Goal: Task Accomplishment & Management: Use online tool/utility

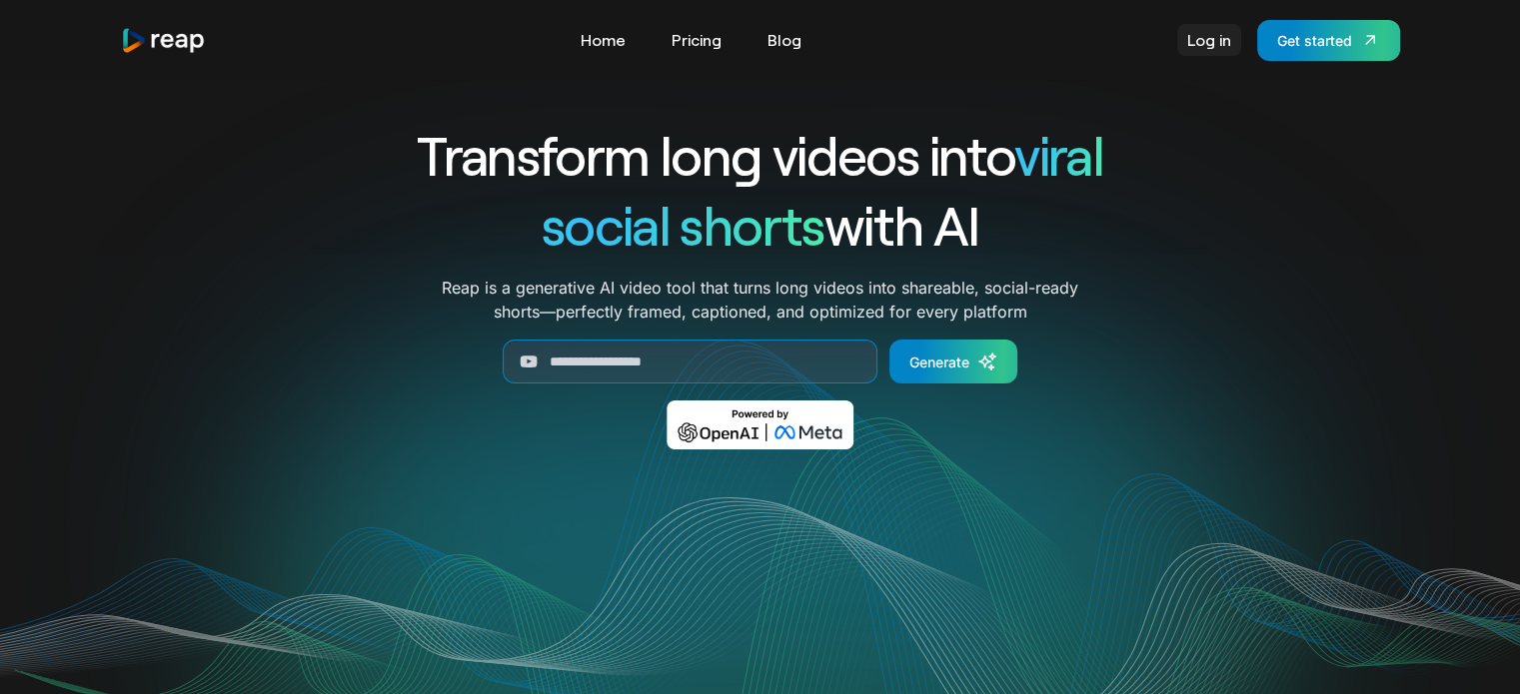
click at [1196, 39] on link "Log in" at bounding box center [1209, 40] width 64 height 32
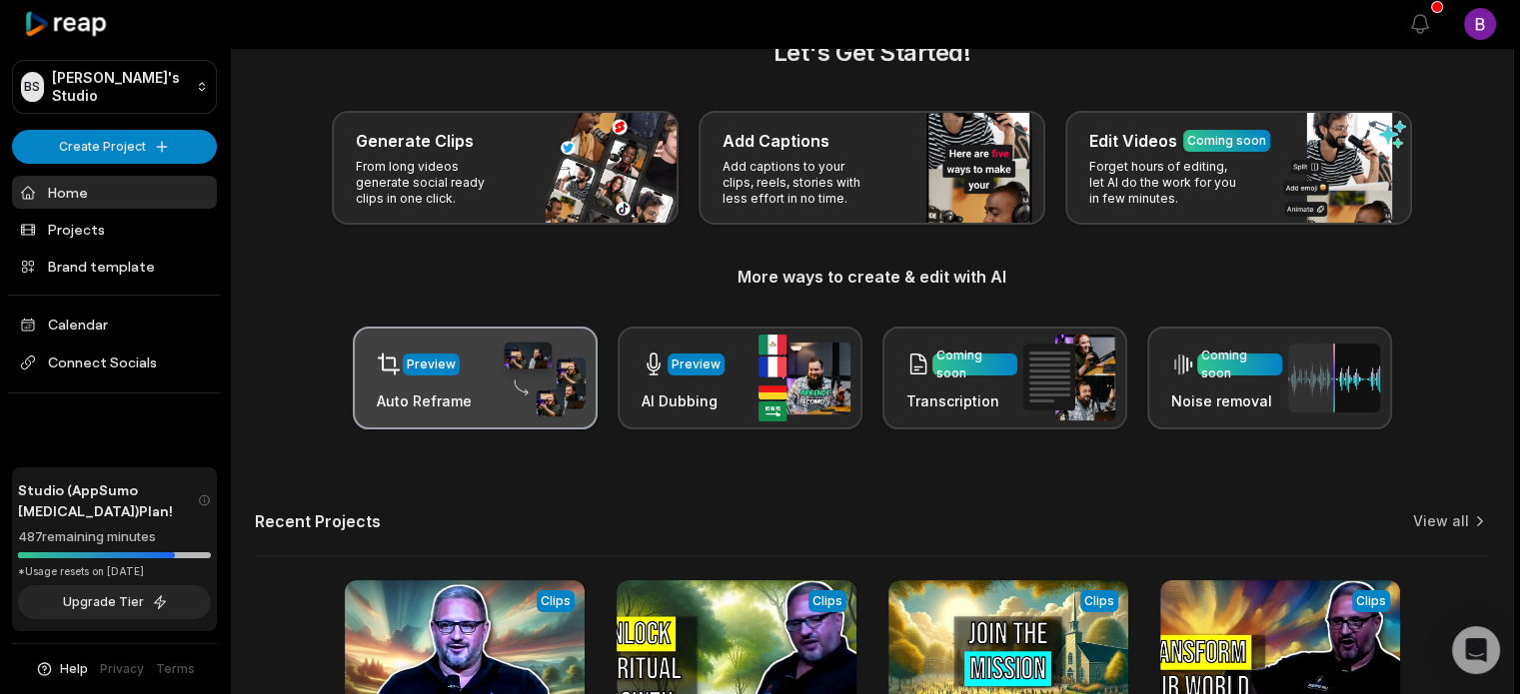
scroll to position [100, 0]
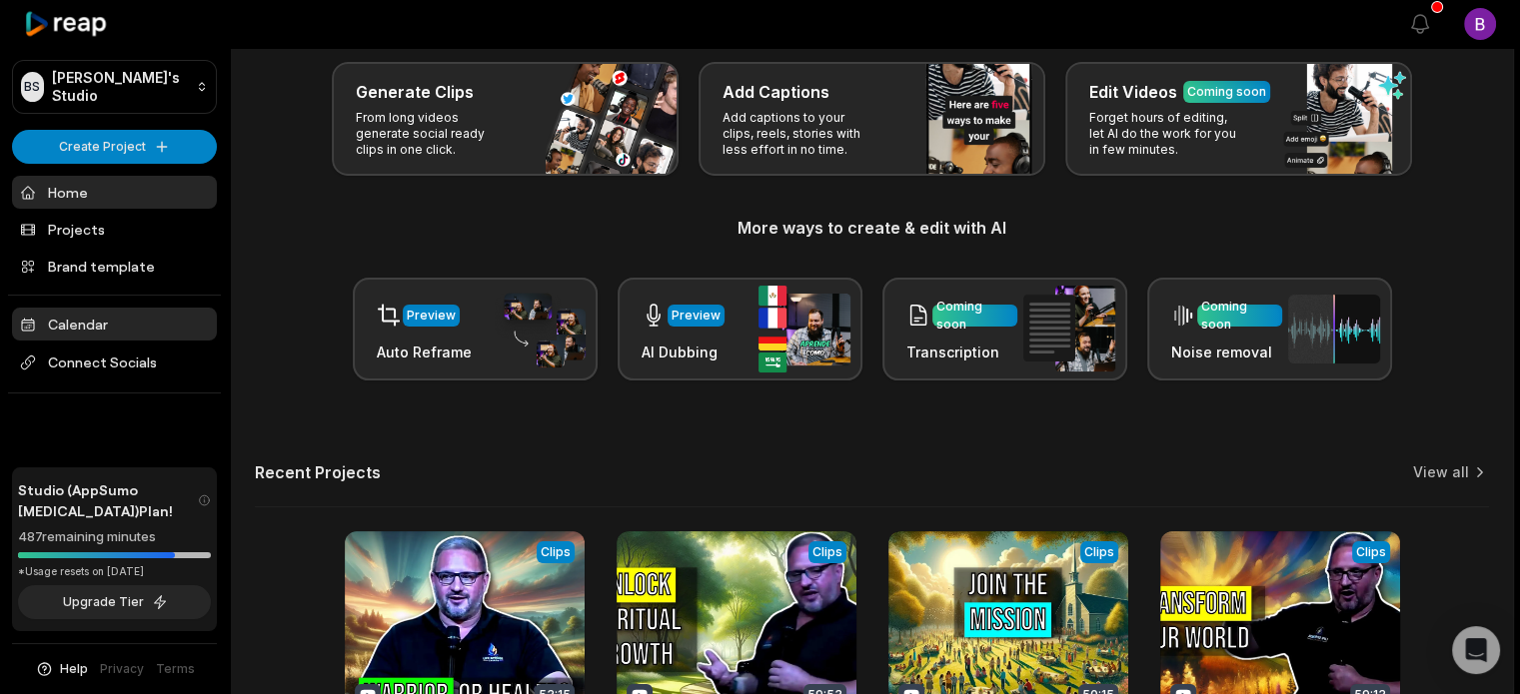
click at [76, 323] on link "Calendar" at bounding box center [114, 324] width 205 height 33
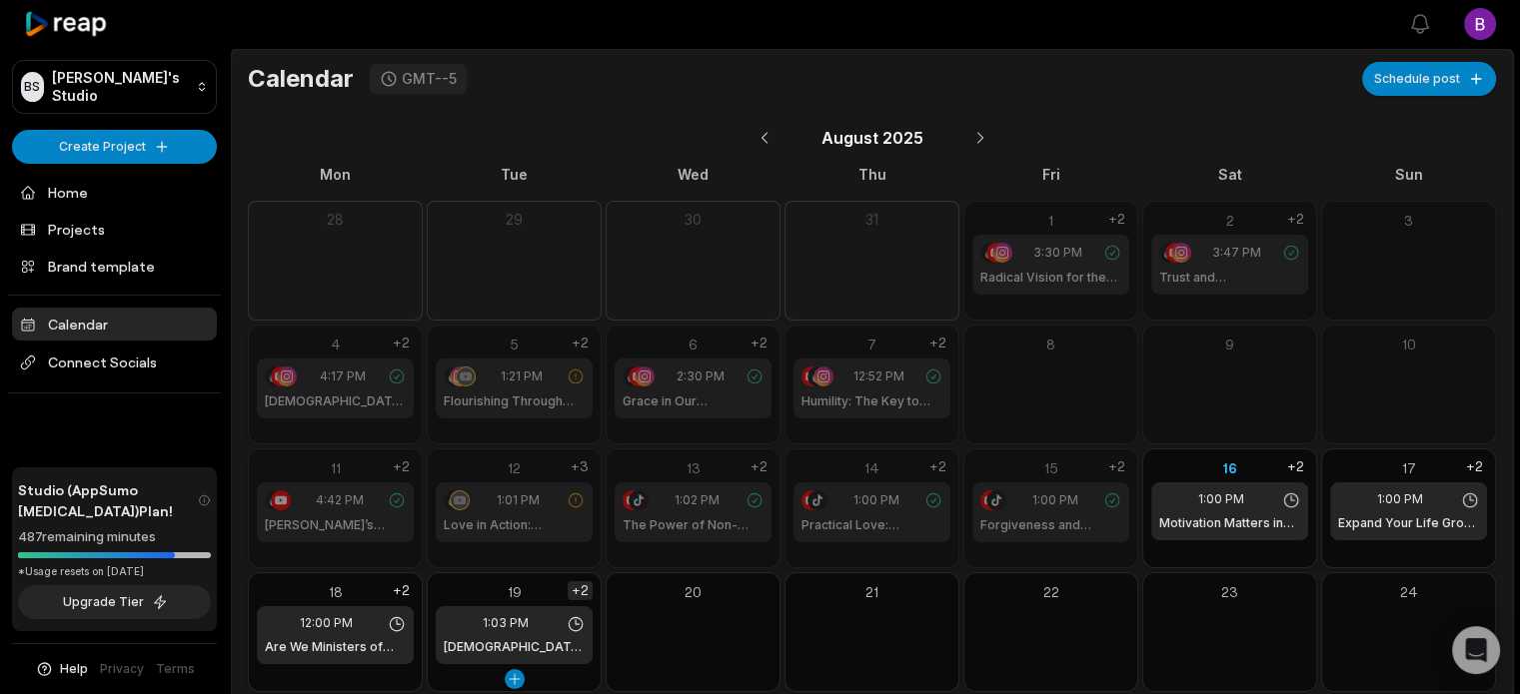
click at [578, 587] on div "+2" at bounding box center [579, 590] width 25 height 19
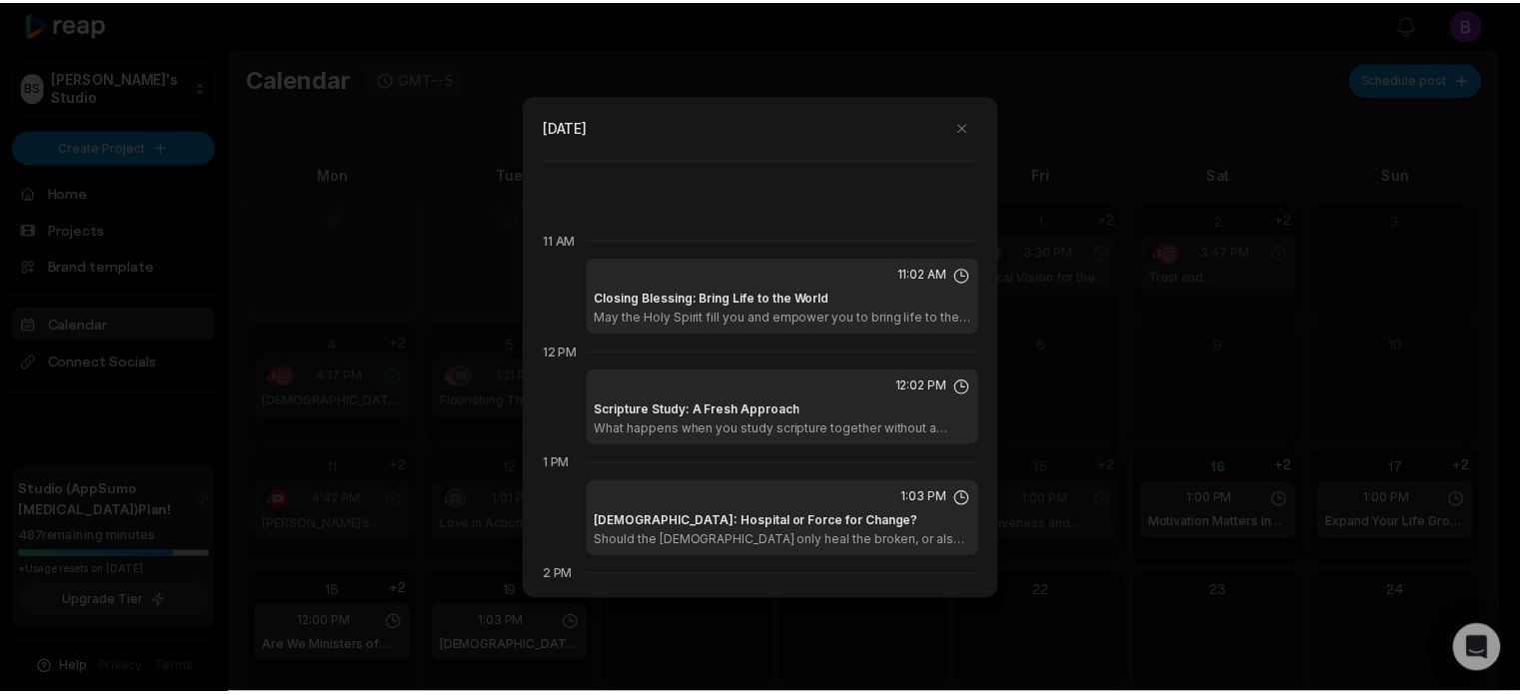
scroll to position [1231, 0]
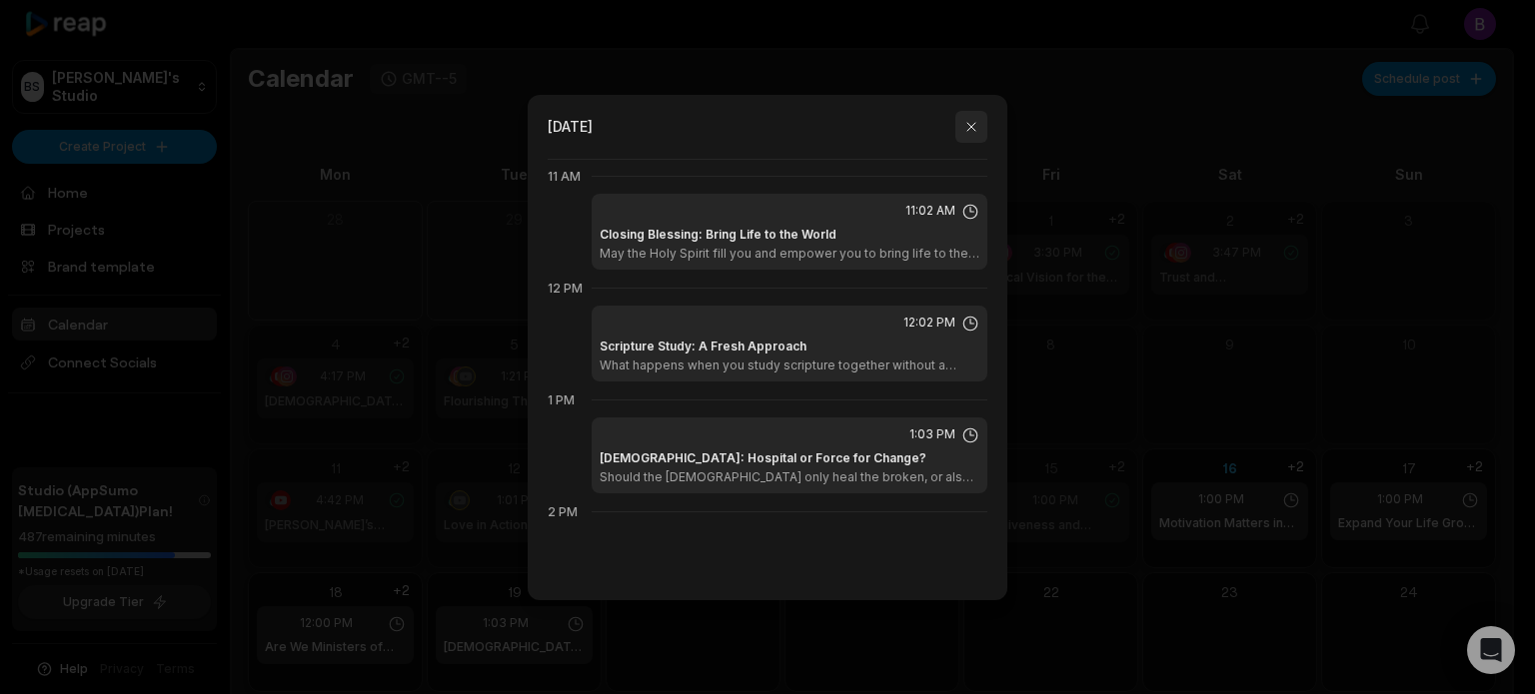
click at [973, 129] on button "button" at bounding box center [971, 127] width 32 height 32
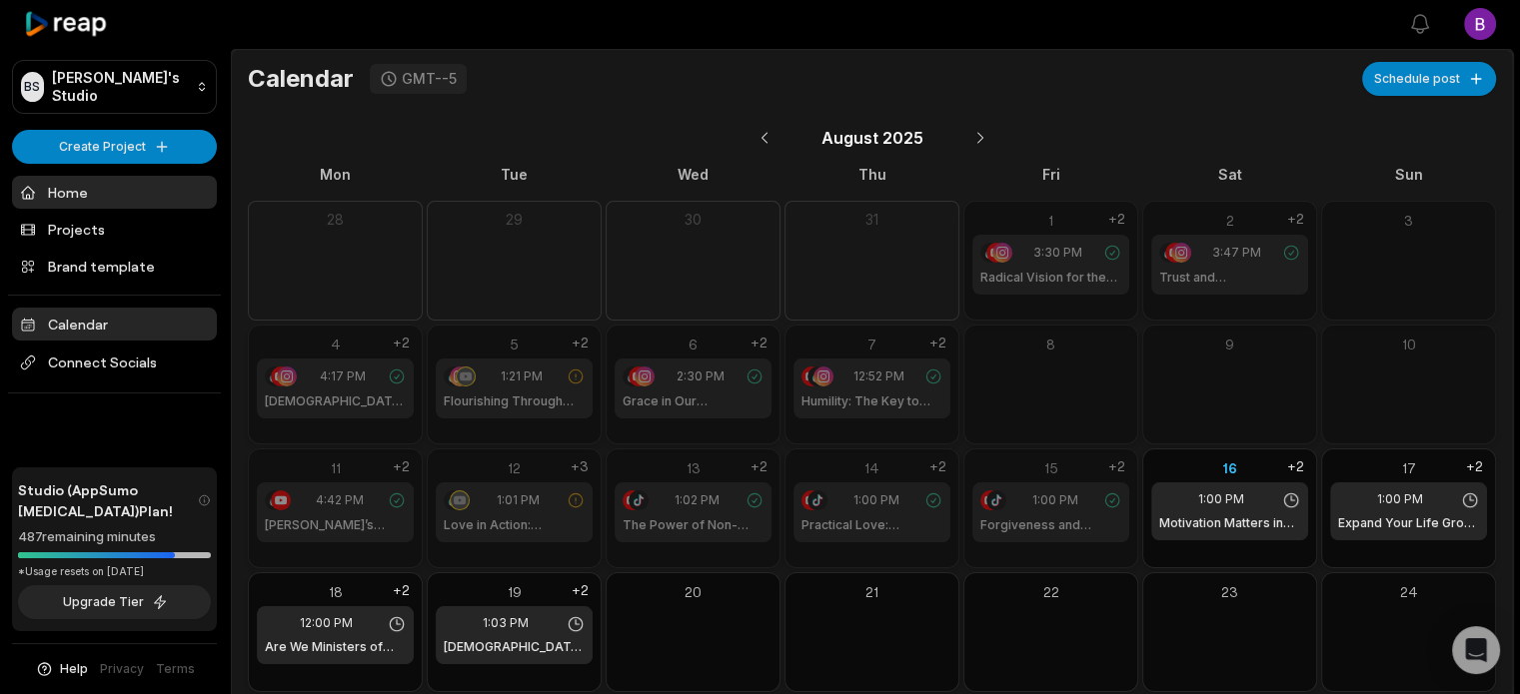
click at [50, 201] on link "Home" at bounding box center [114, 192] width 205 height 33
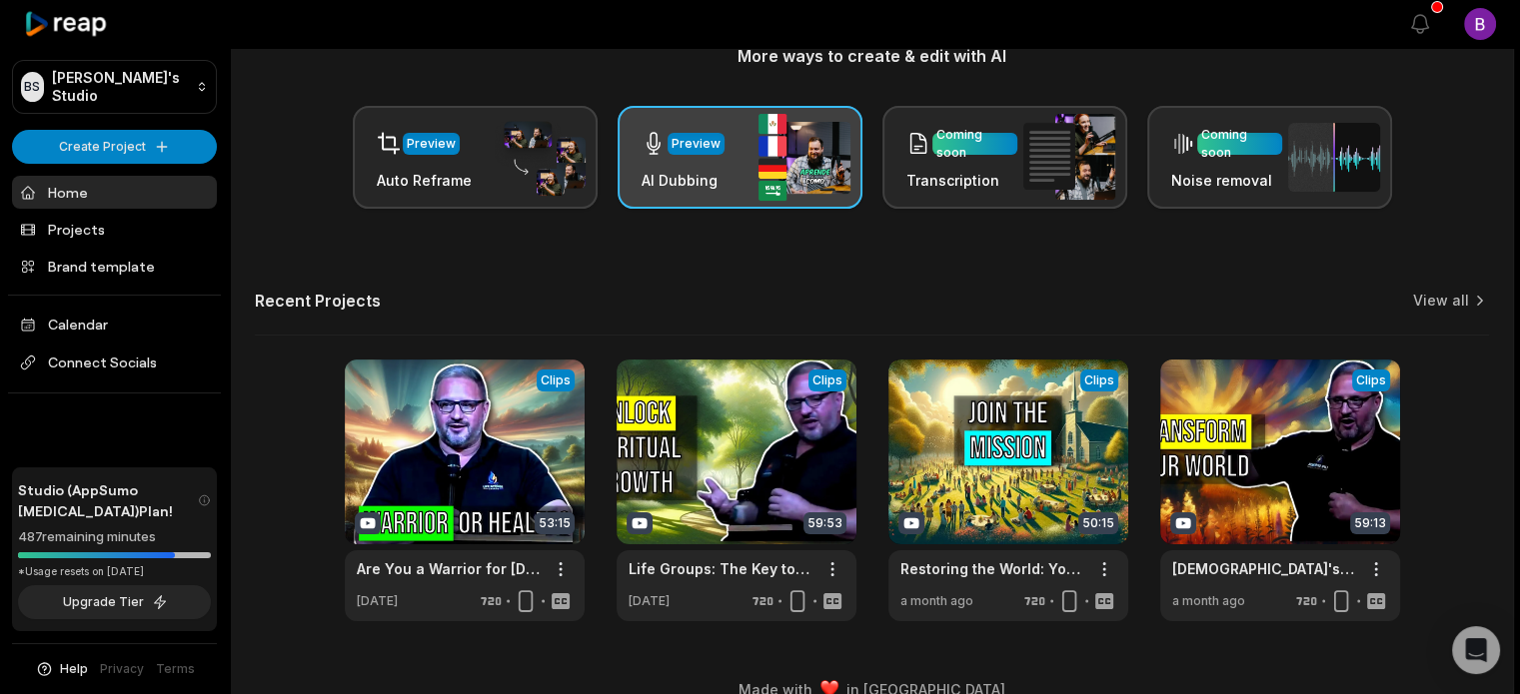
scroll to position [300, 0]
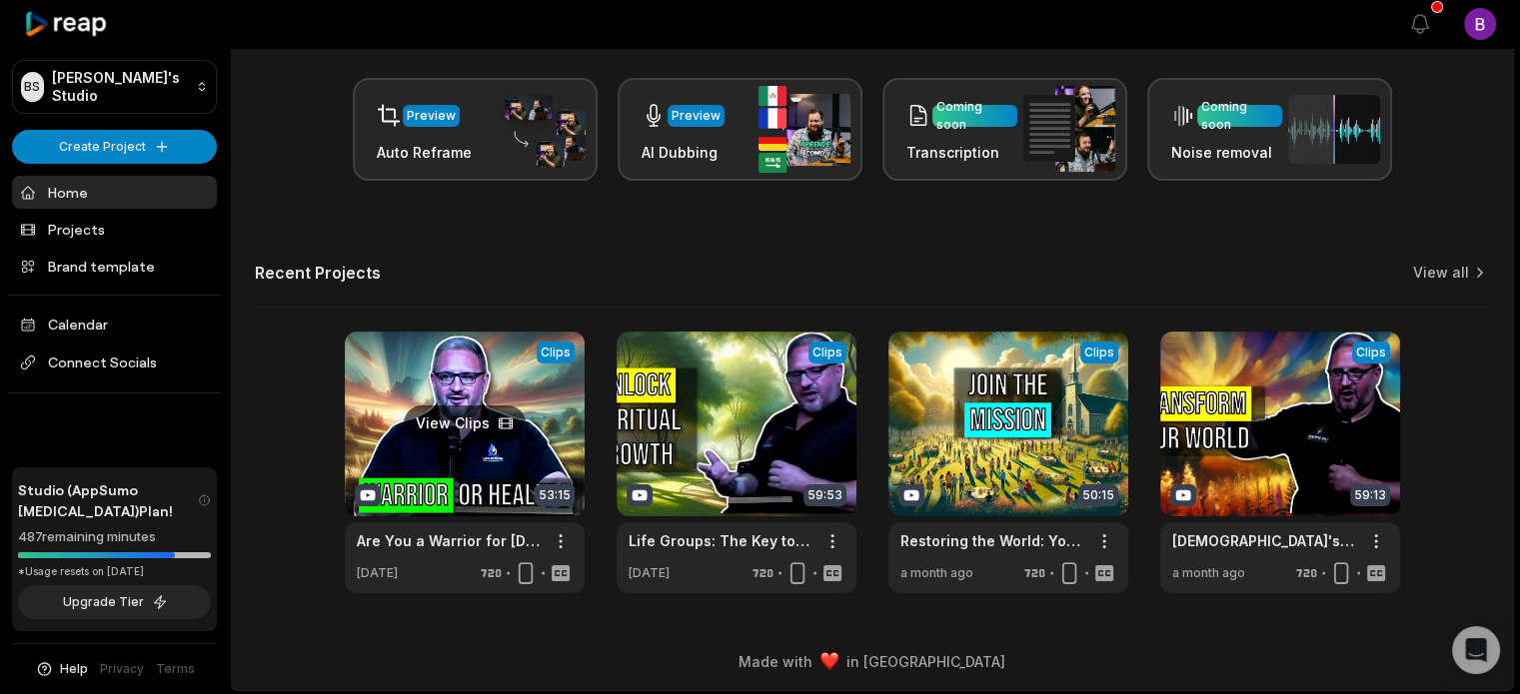
click at [549, 427] on link at bounding box center [465, 463] width 240 height 262
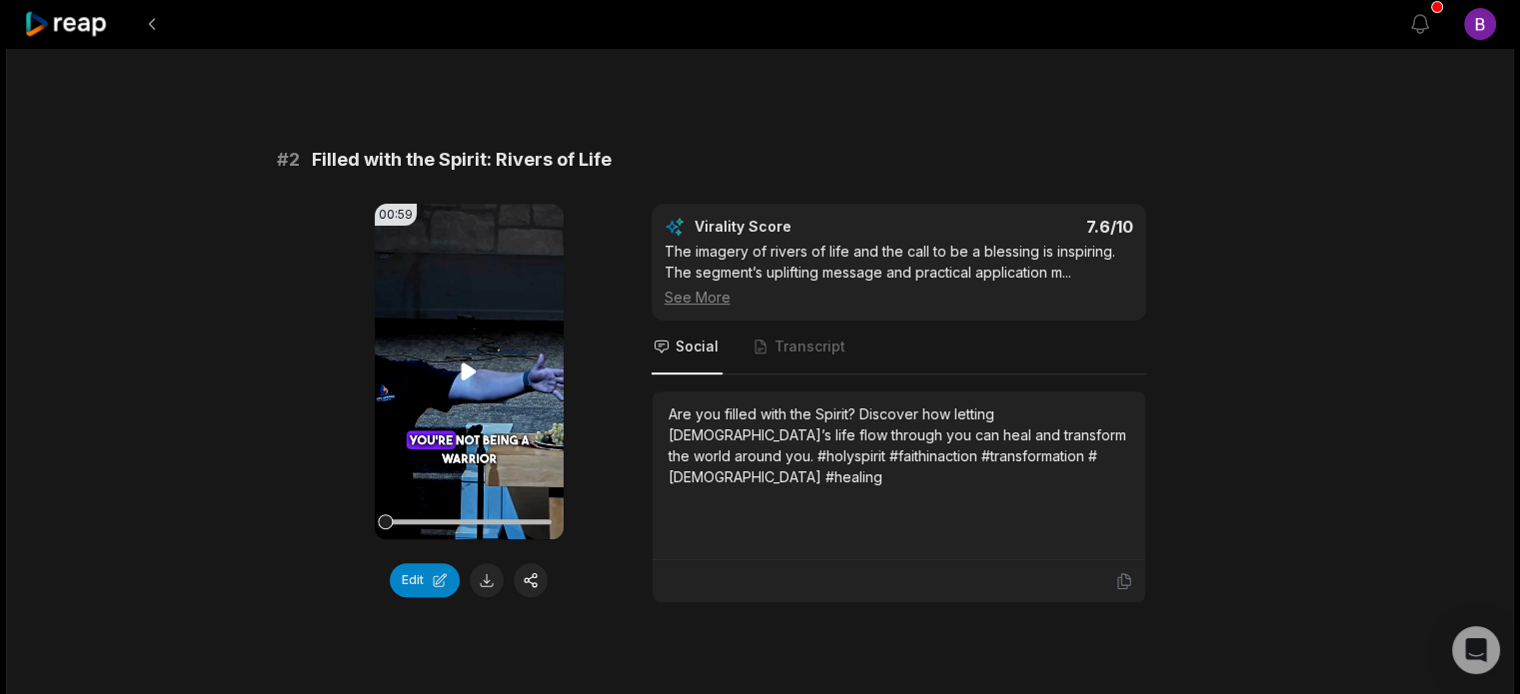
scroll to position [799, 0]
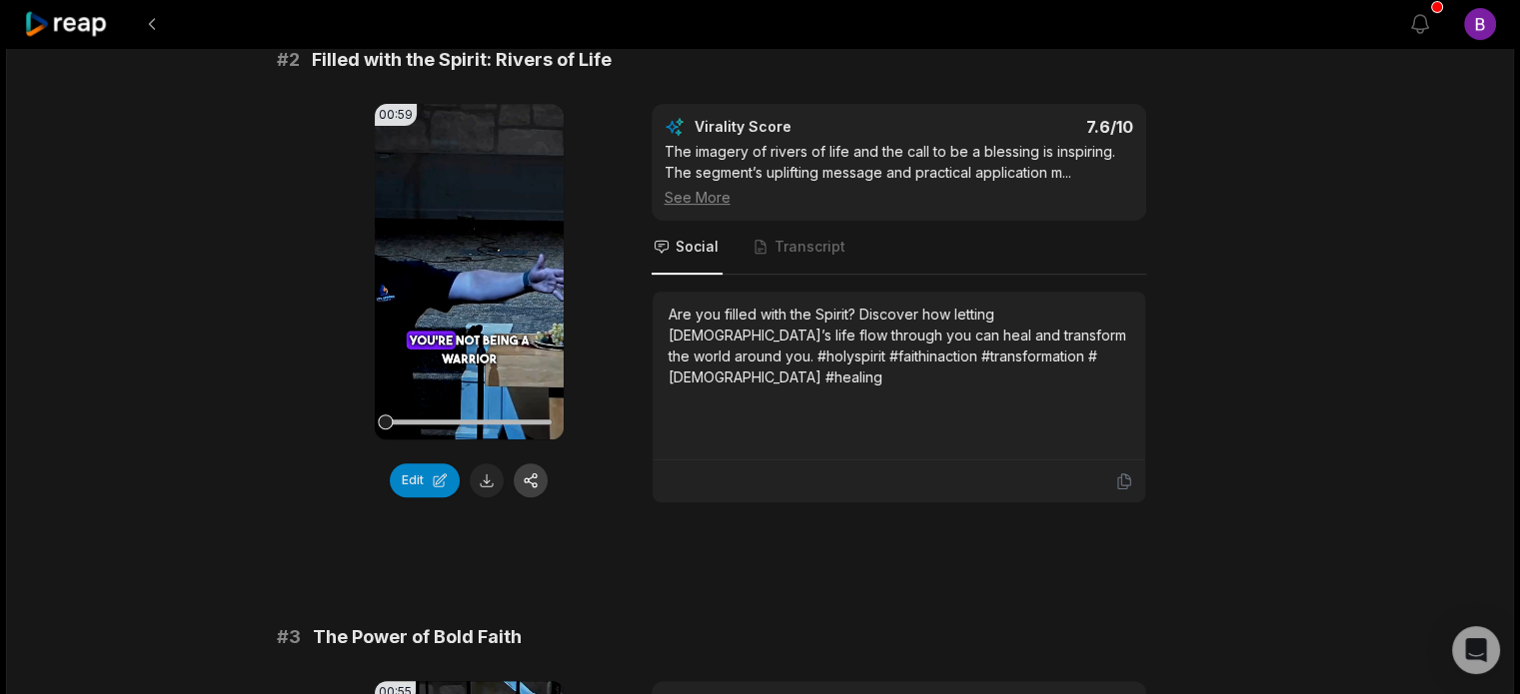
click at [535, 464] on button "button" at bounding box center [531, 481] width 34 height 34
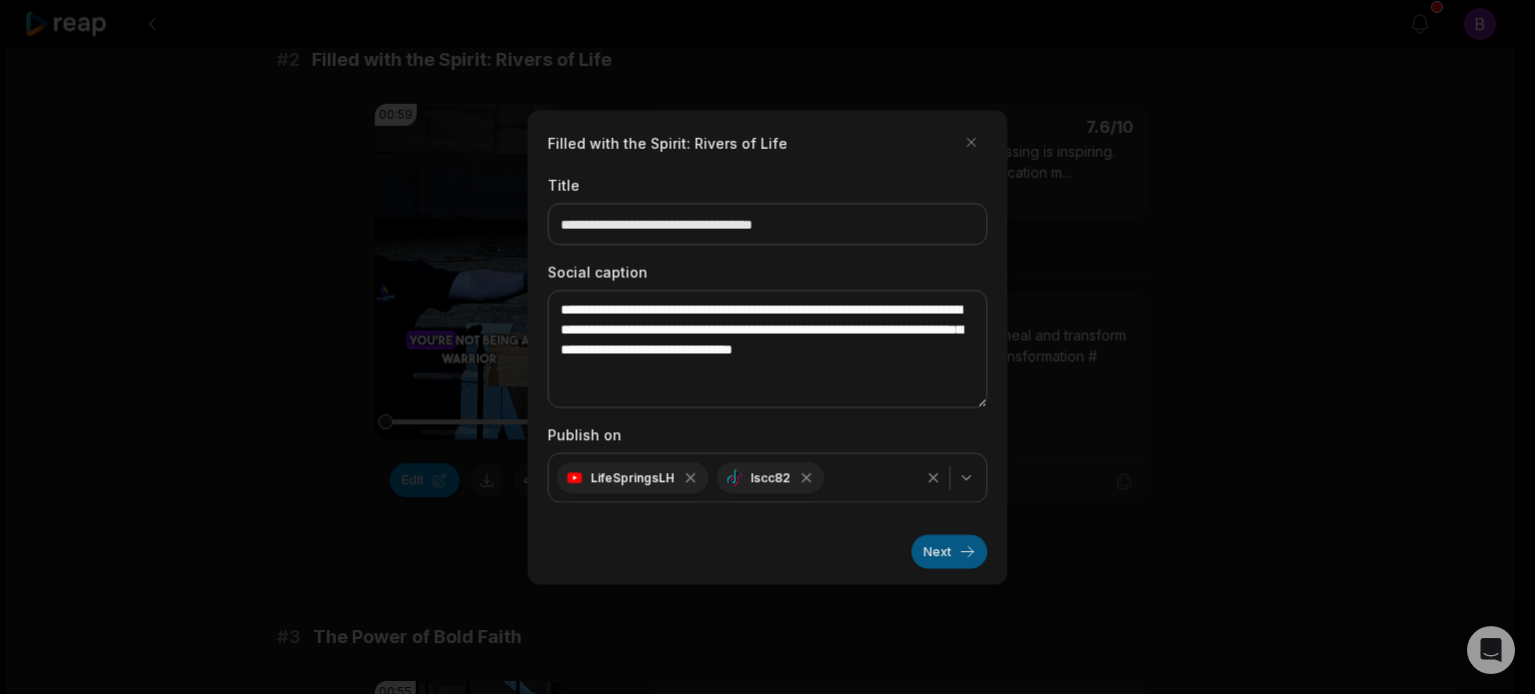
click at [941, 547] on button "Next" at bounding box center [949, 551] width 76 height 34
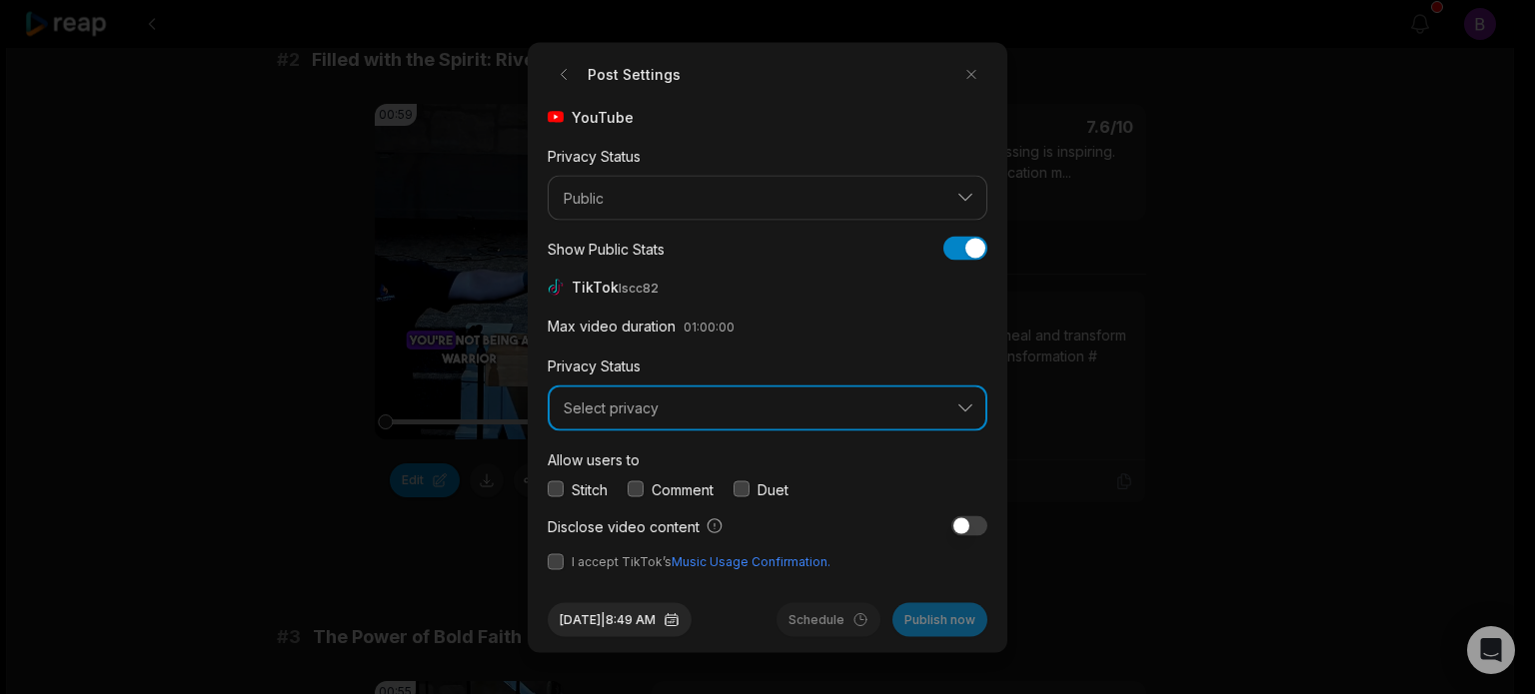
click at [693, 414] on span "Select privacy" at bounding box center [753, 409] width 380 height 18
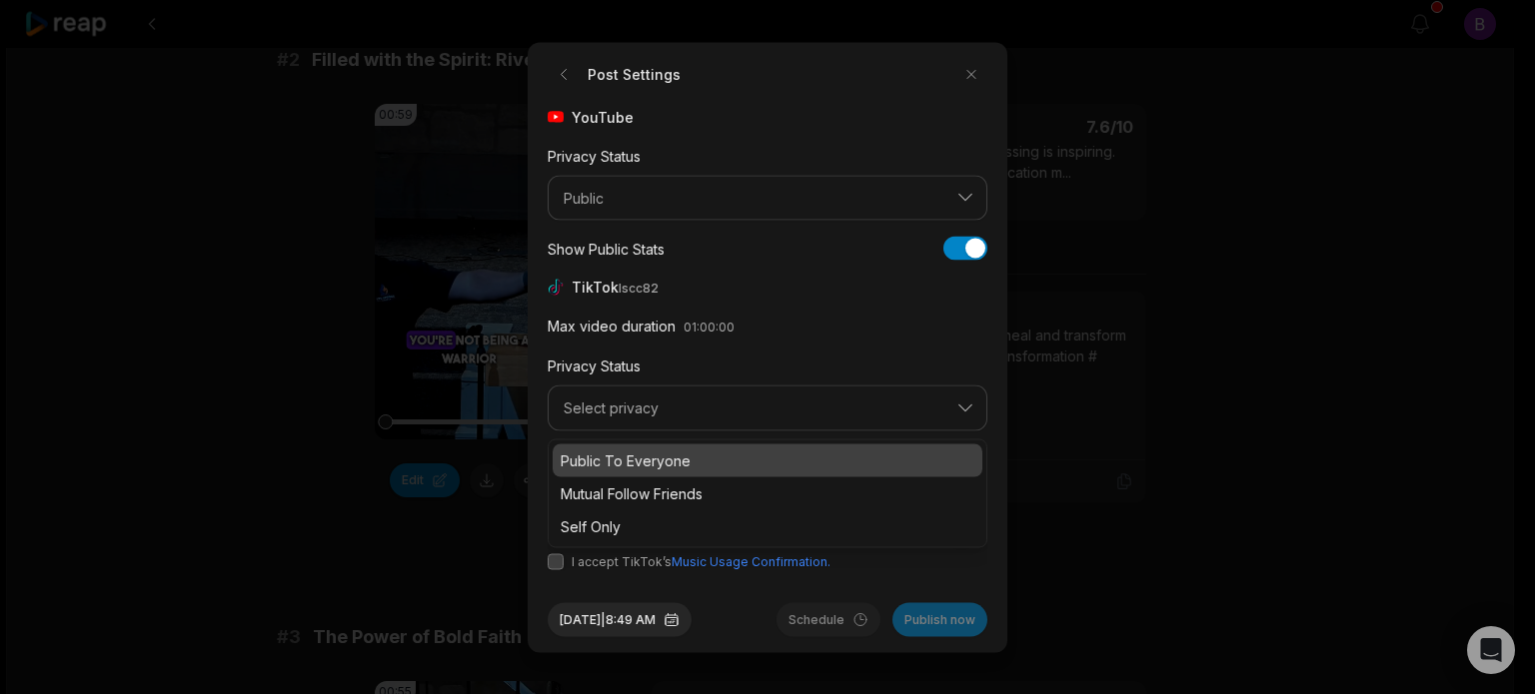
click at [670, 455] on p "Public To Everyone" at bounding box center [767, 460] width 414 height 21
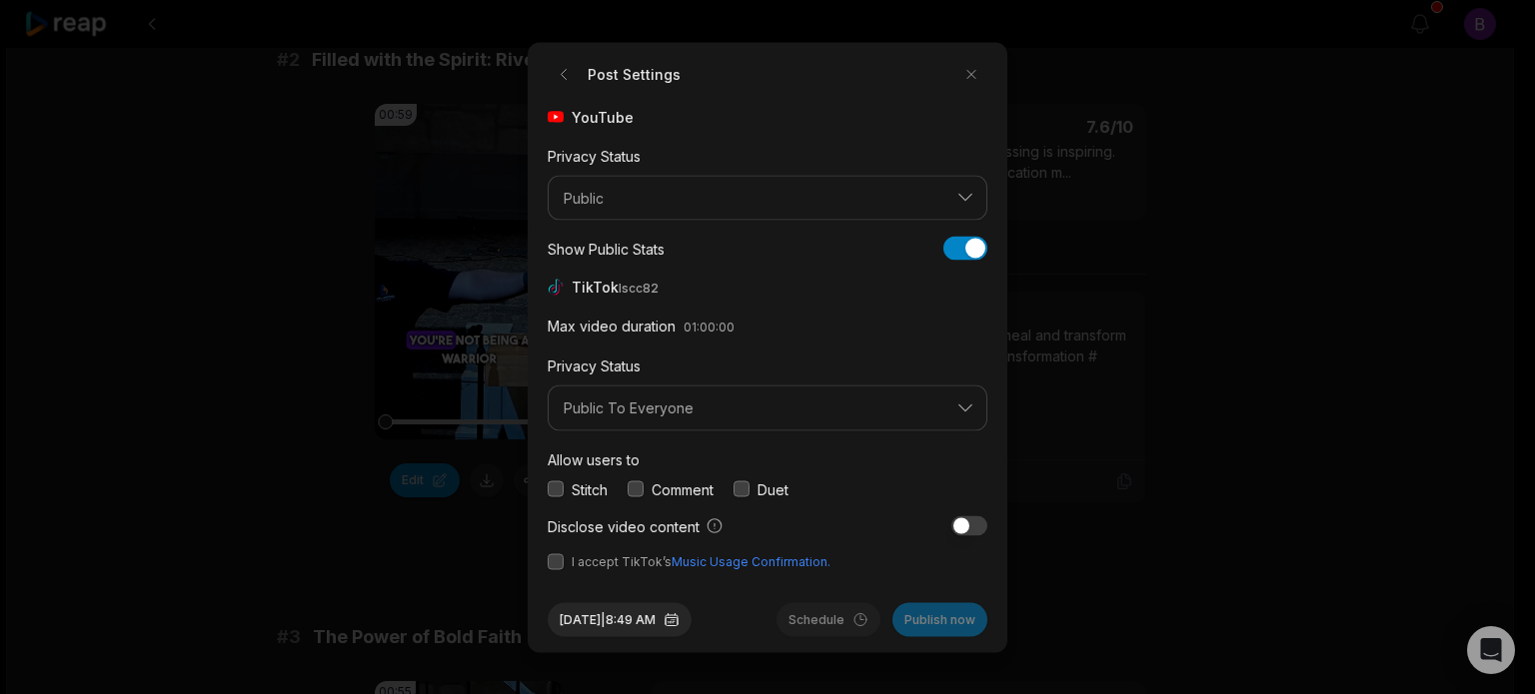
click at [639, 487] on button "button" at bounding box center [635, 490] width 16 height 16
click at [554, 560] on button "button" at bounding box center [555, 561] width 16 height 16
click at [639, 611] on button "[DATE] 8:49 AM" at bounding box center [619, 619] width 144 height 34
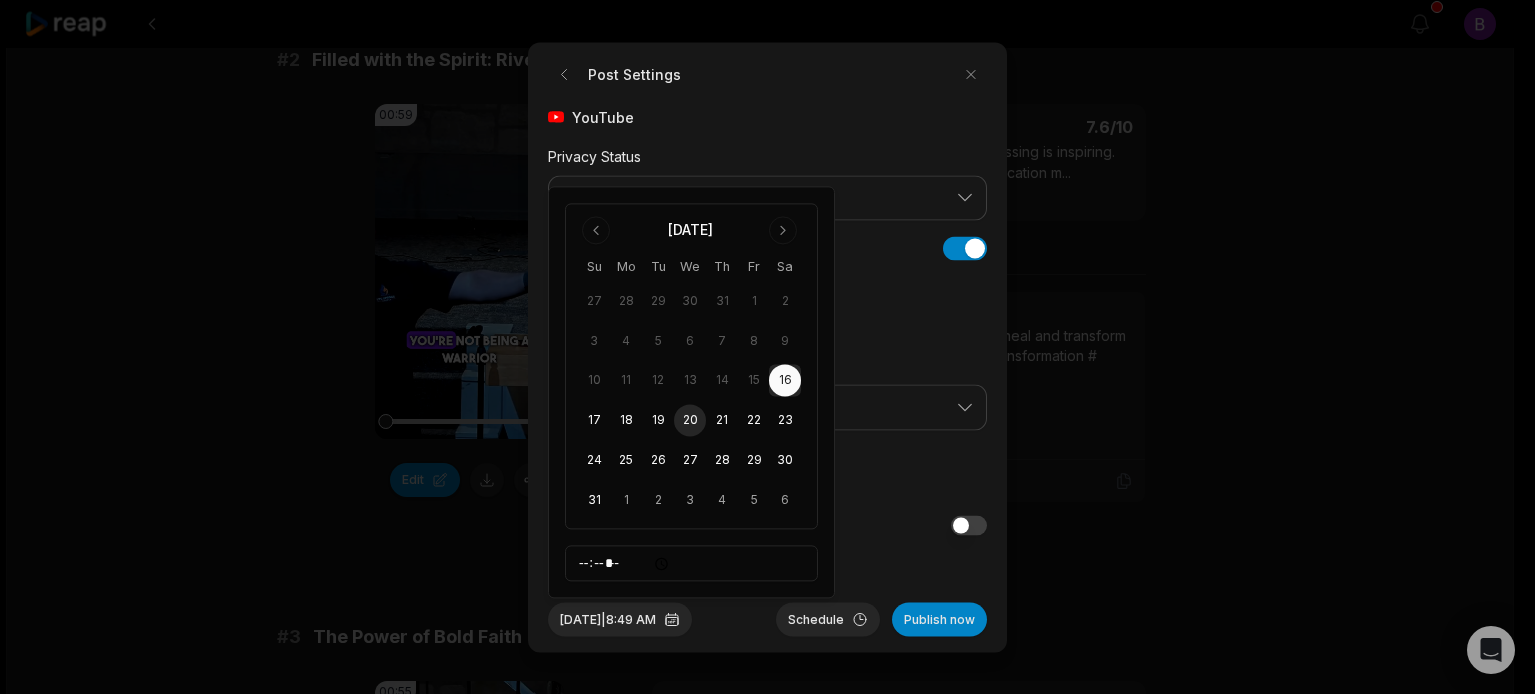
click at [684, 424] on button "20" at bounding box center [689, 422] width 32 height 32
click at [663, 623] on button "[DATE] 8:49 AM" at bounding box center [619, 619] width 144 height 34
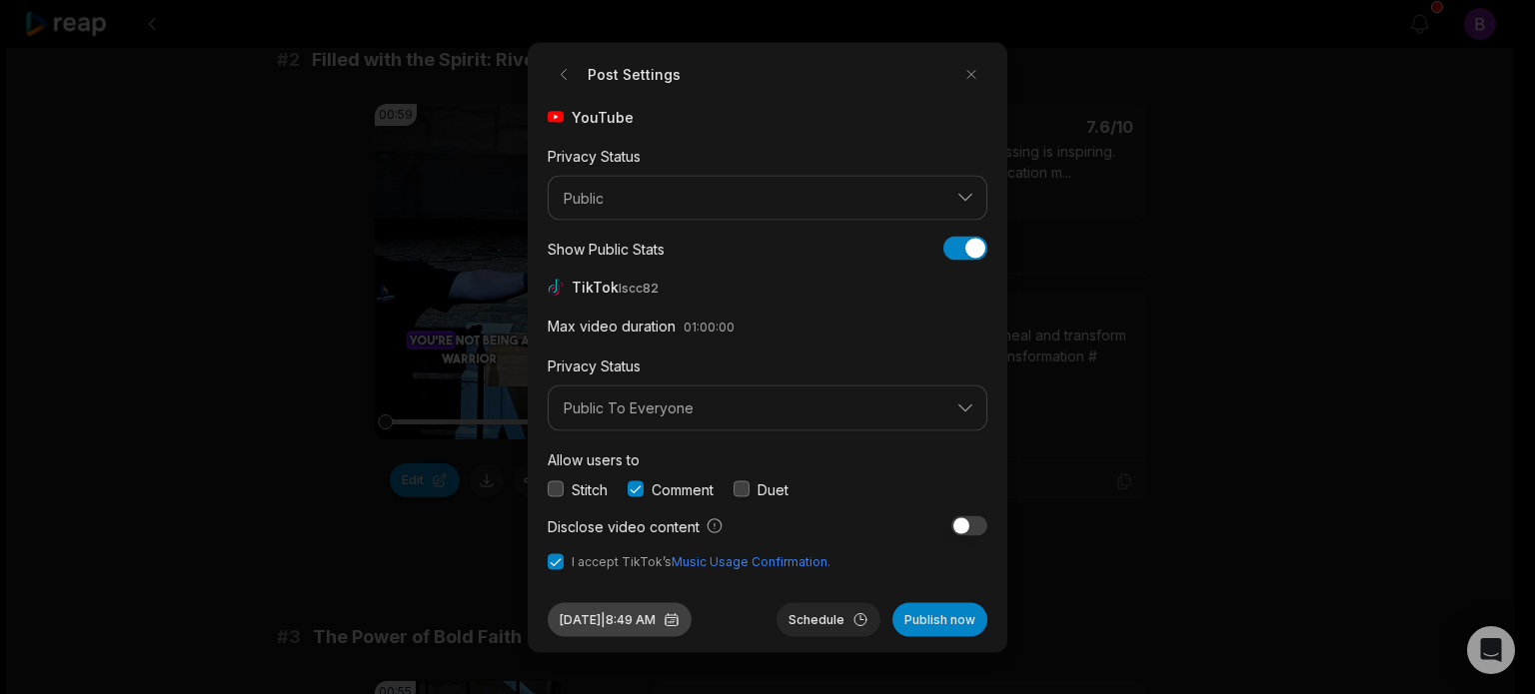
click at [663, 622] on button "[DATE] 8:49 AM" at bounding box center [619, 619] width 144 height 34
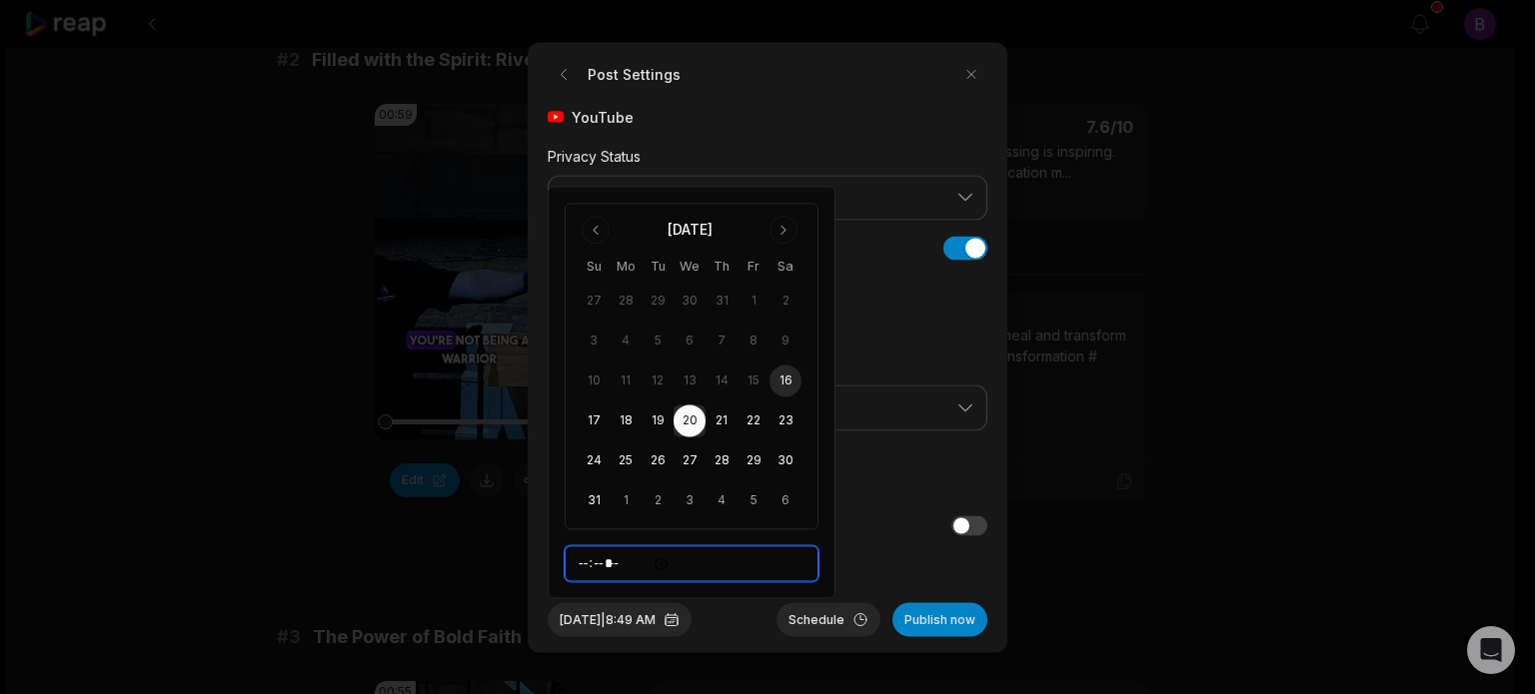
click at [583, 561] on input "*****" at bounding box center [691, 564] width 254 height 36
type input "*****"
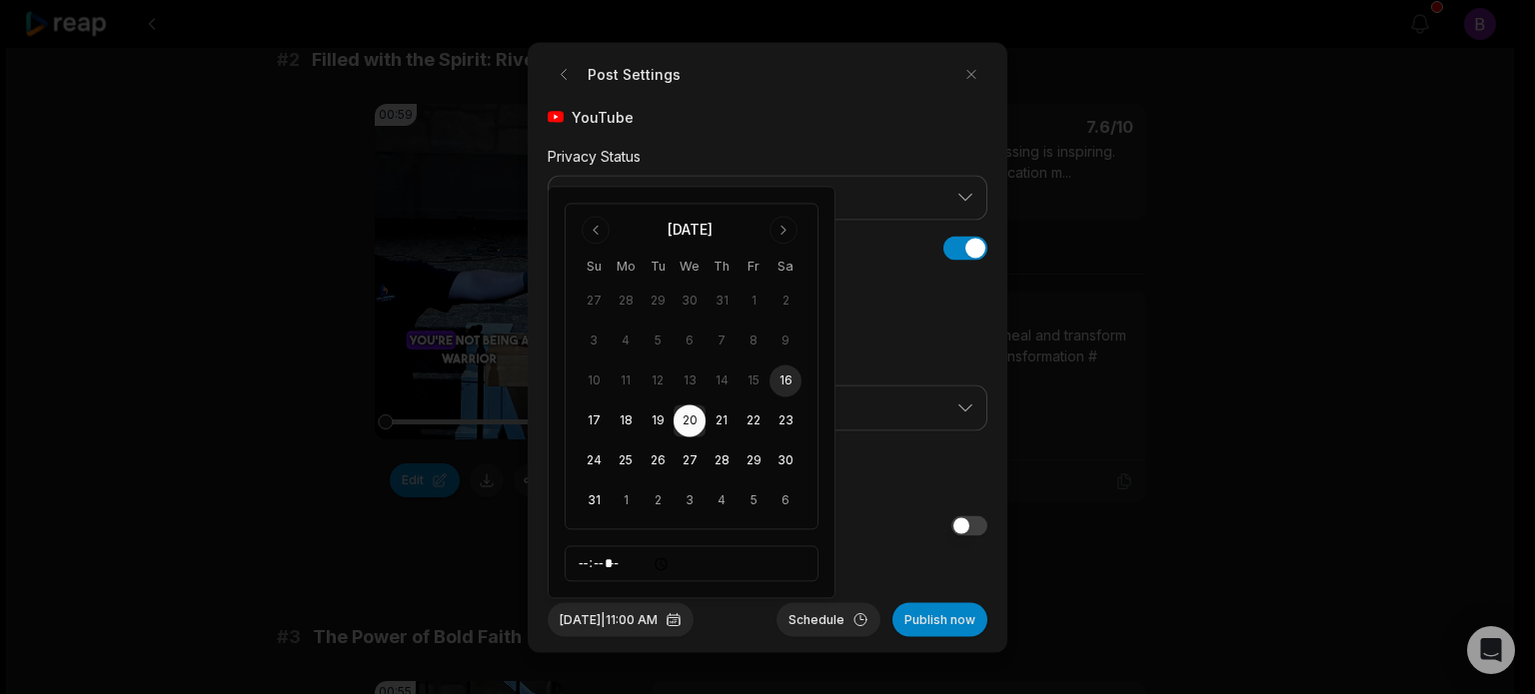
click at [878, 547] on div "YouTube Privacy Status Public Show Public Stats Show Public Stats TikTok lscc82…" at bounding box center [767, 338] width 440 height 465
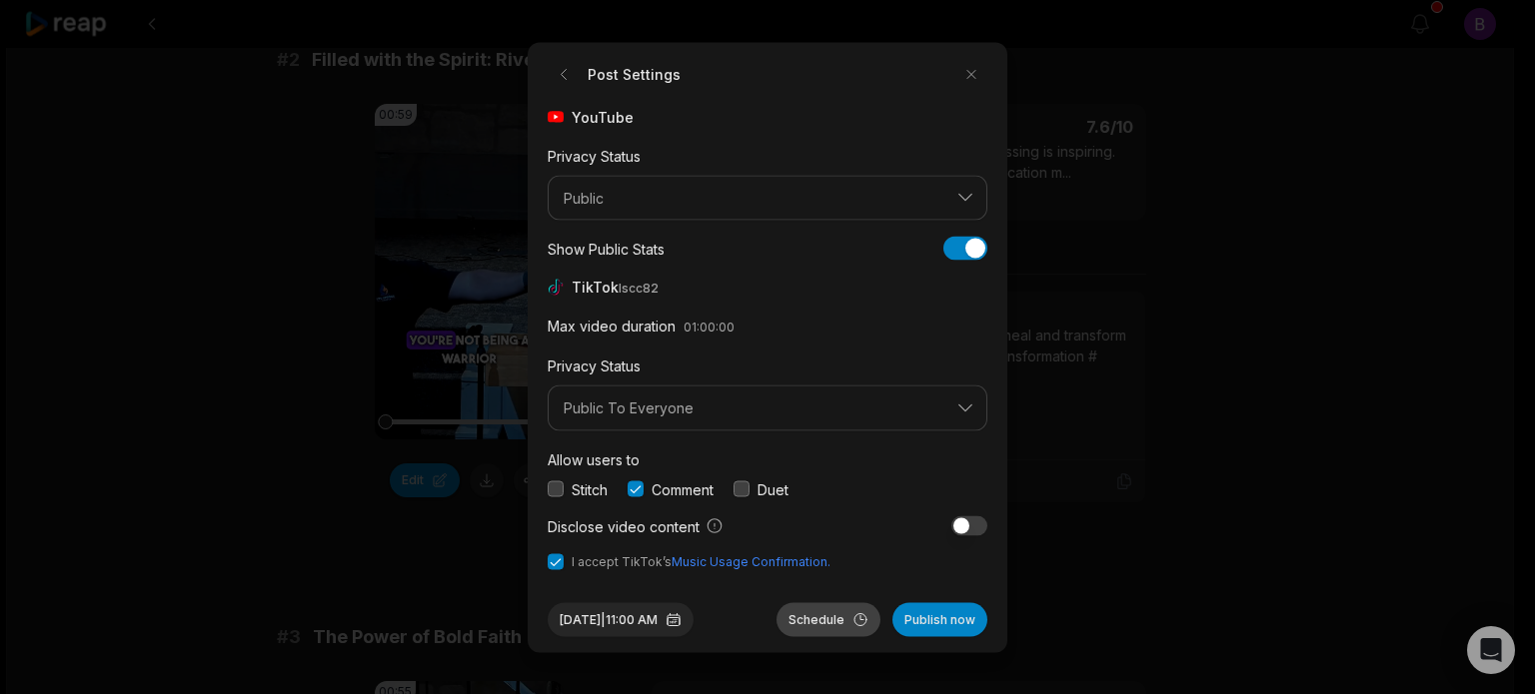
click at [843, 618] on button "Schedule" at bounding box center [828, 619] width 104 height 34
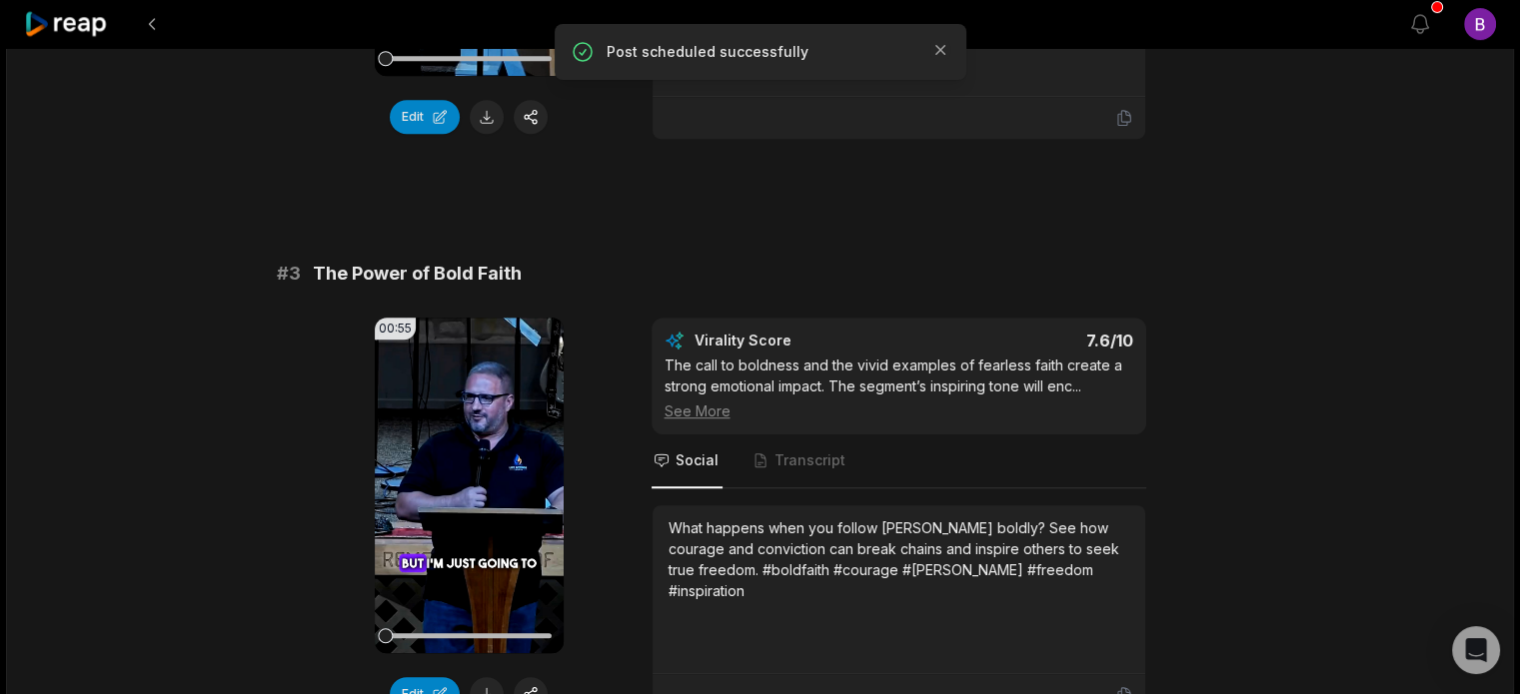
scroll to position [1199, 0]
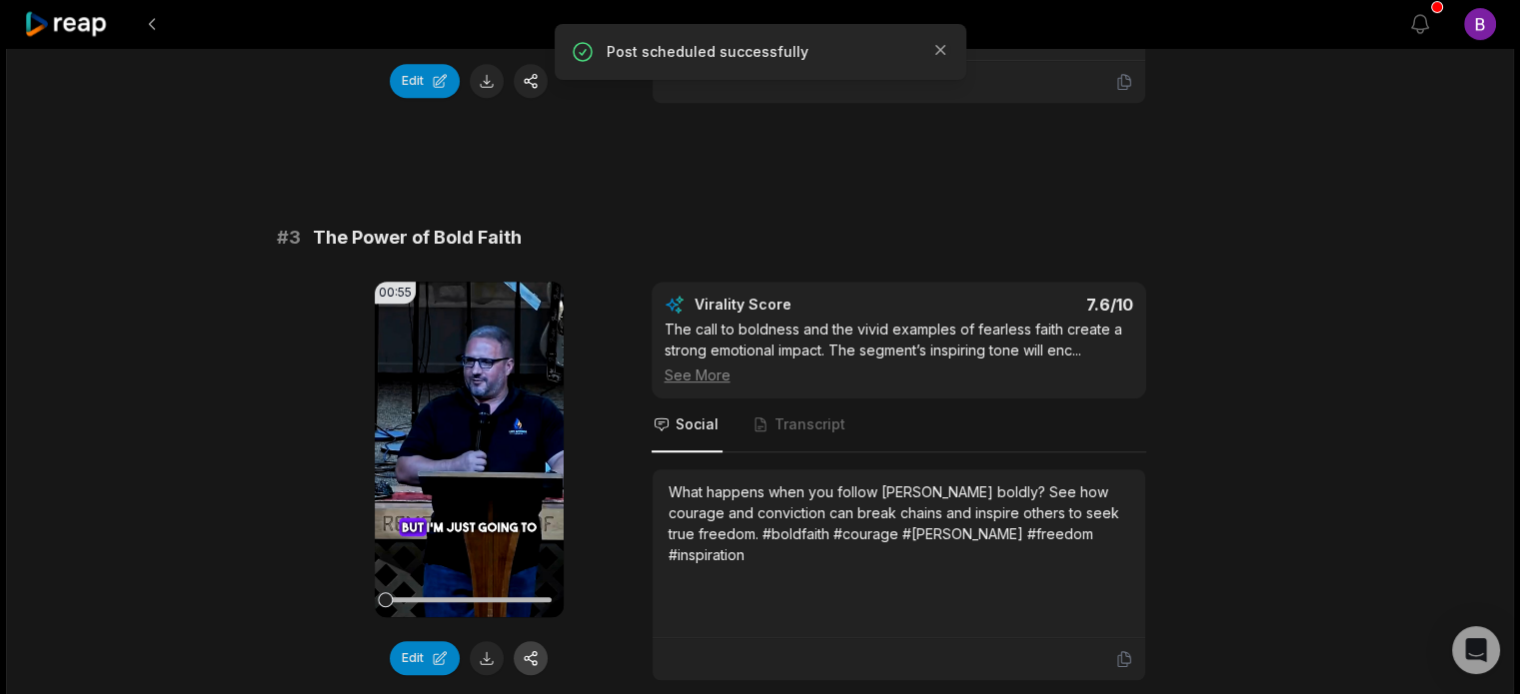
click at [535, 641] on button "button" at bounding box center [531, 658] width 34 height 34
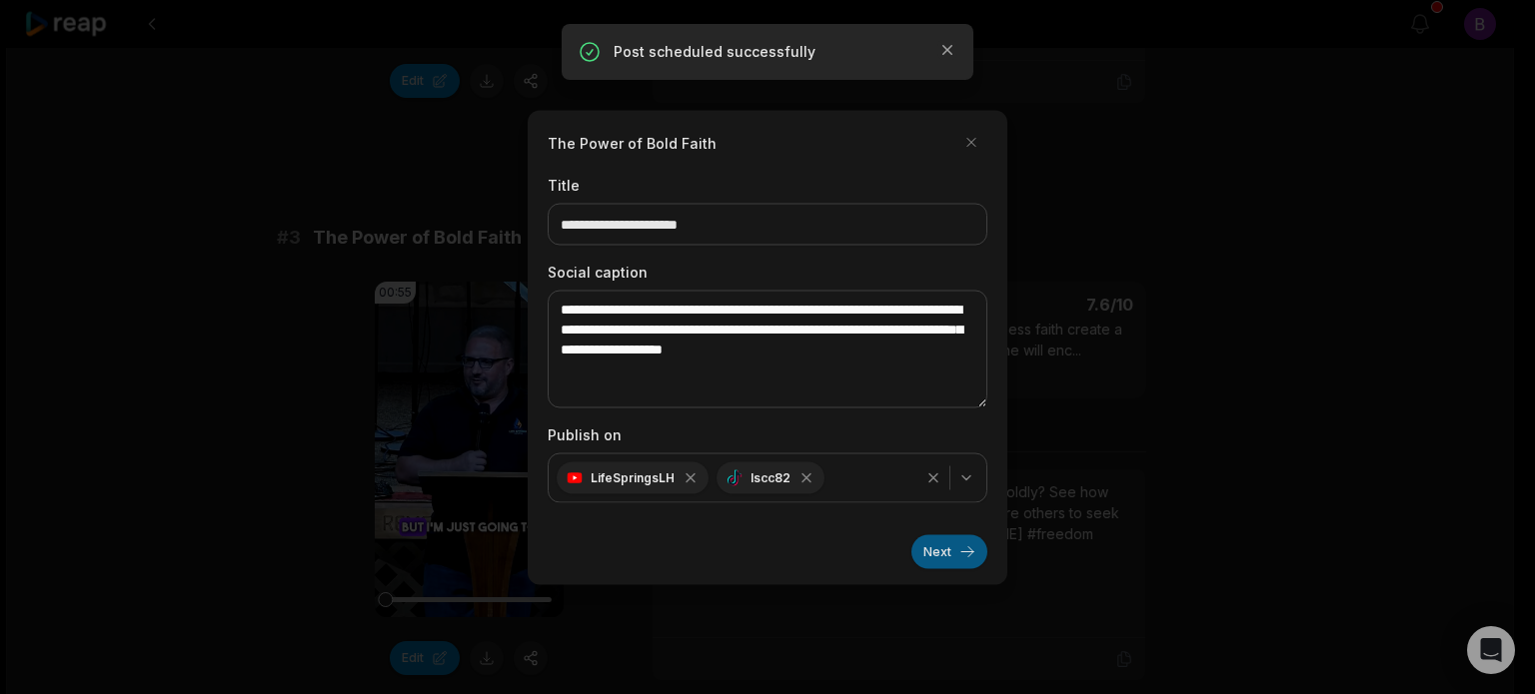
click at [946, 557] on button "Next" at bounding box center [949, 551] width 76 height 34
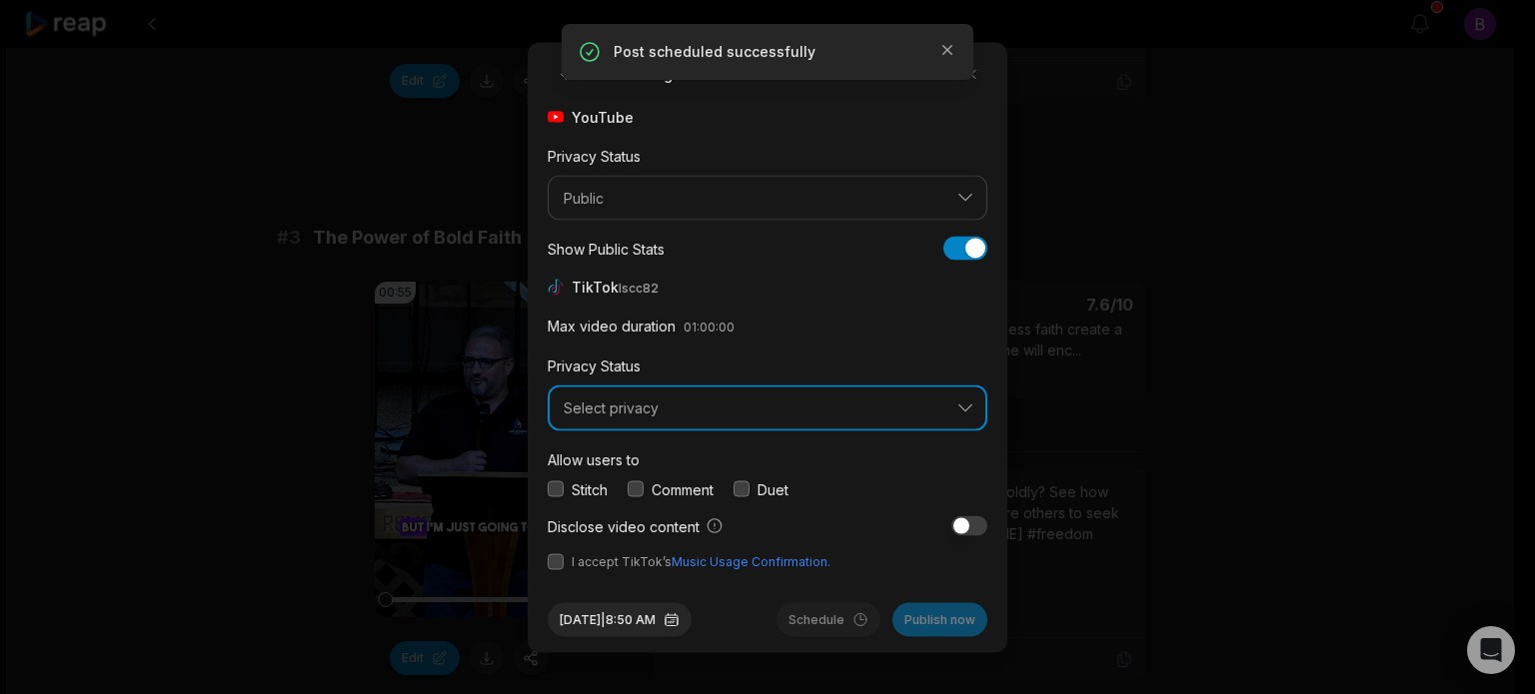
click at [794, 407] on span "Select privacy" at bounding box center [753, 409] width 380 height 18
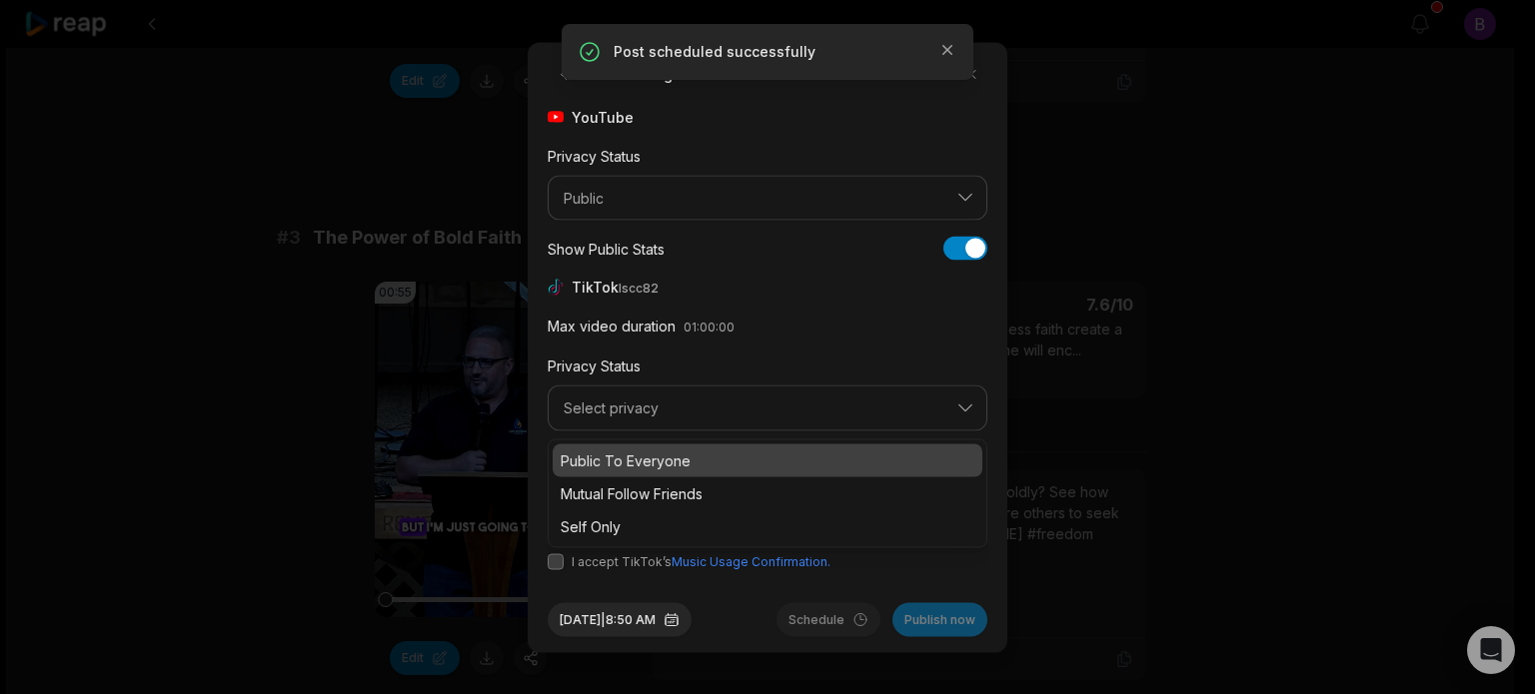
click at [701, 455] on p "Public To Everyone" at bounding box center [767, 460] width 414 height 21
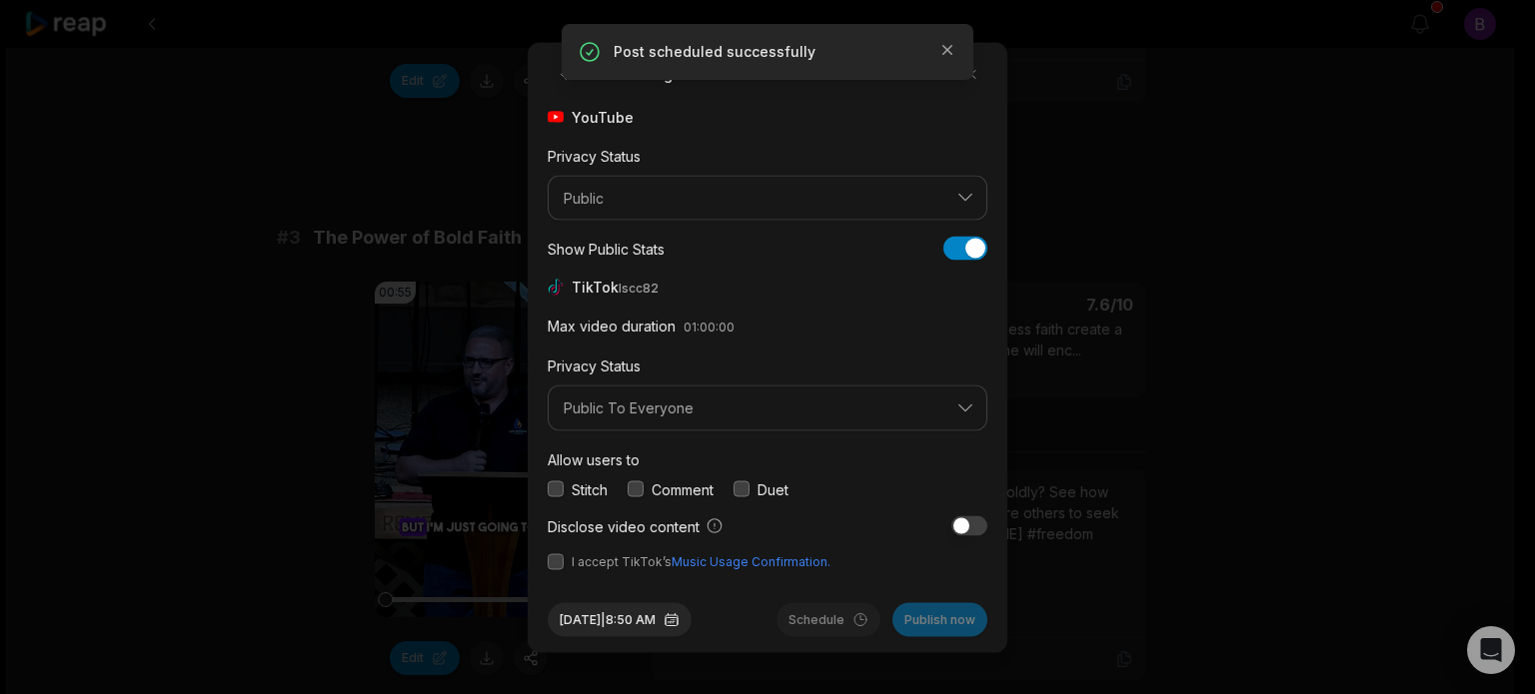
click at [670, 487] on label "Comment" at bounding box center [682, 489] width 62 height 21
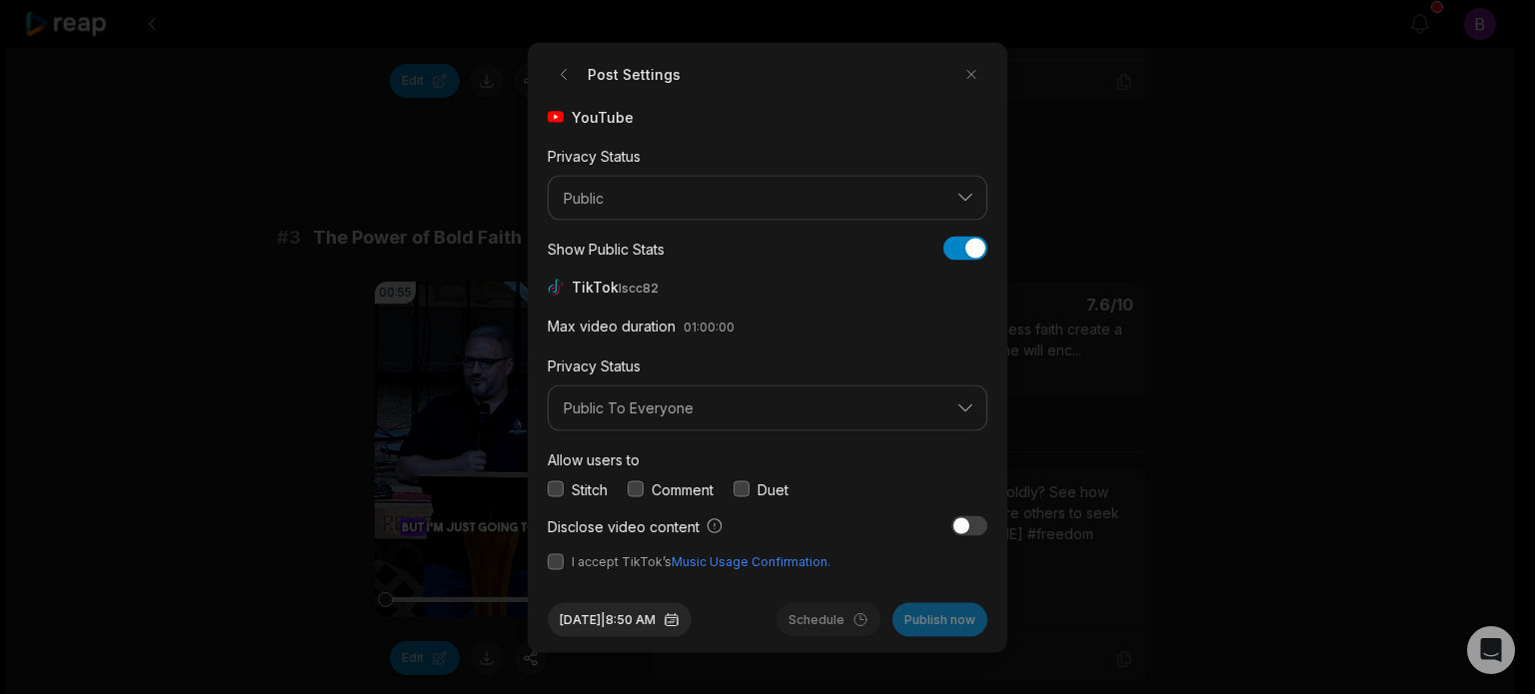
click at [635, 484] on button "button" at bounding box center [635, 490] width 16 height 16
click at [559, 558] on button "button" at bounding box center [555, 561] width 16 height 16
click at [655, 624] on button "[DATE] 8:50 AM" at bounding box center [619, 619] width 144 height 34
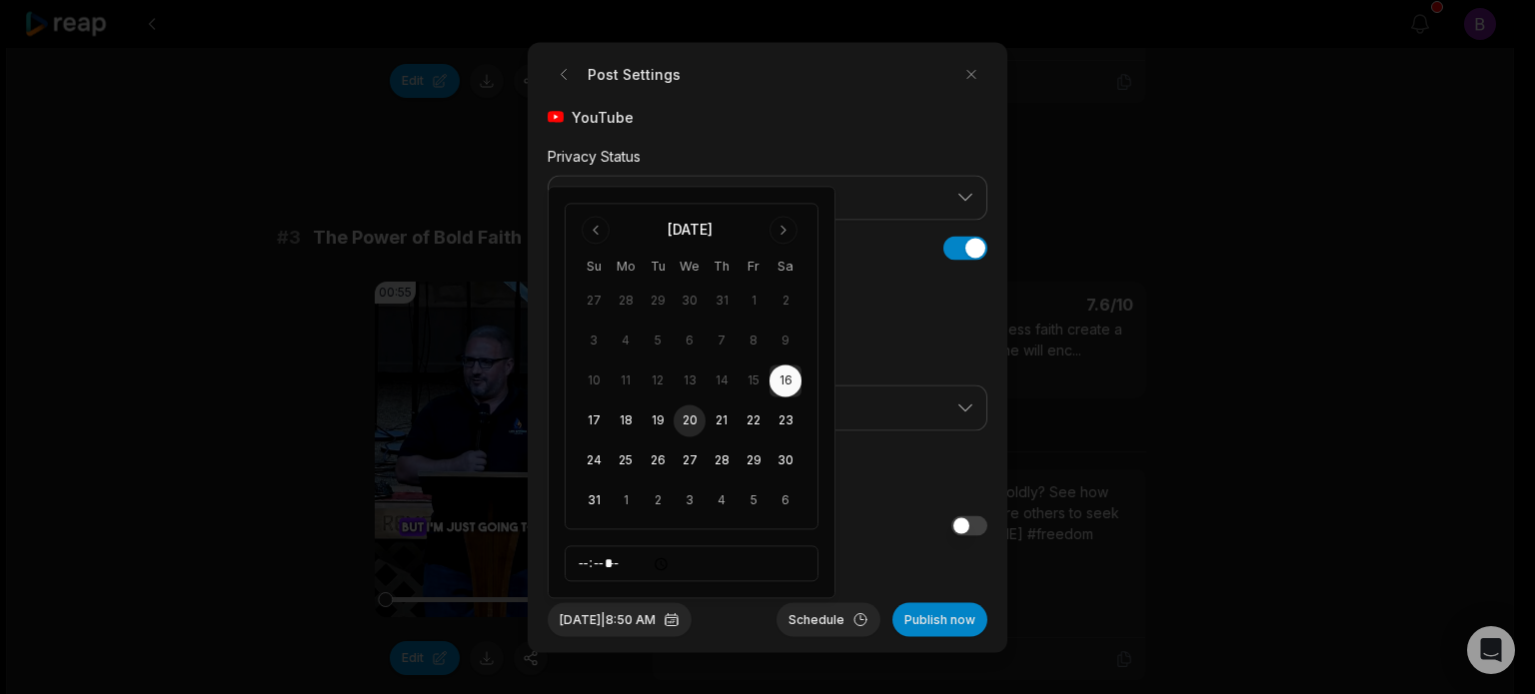
click at [691, 427] on button "20" at bounding box center [689, 422] width 32 height 32
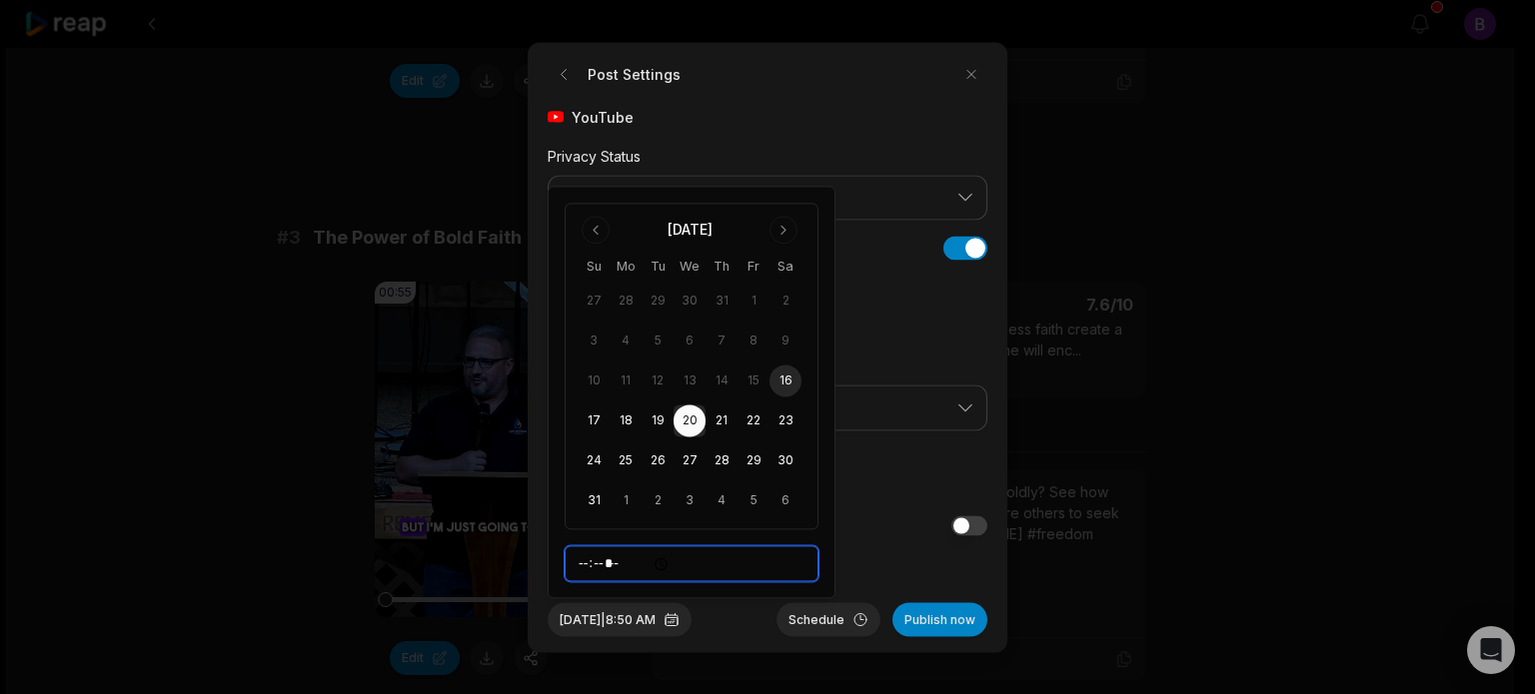
click at [586, 566] on input "*****" at bounding box center [691, 564] width 254 height 36
type input "*****"
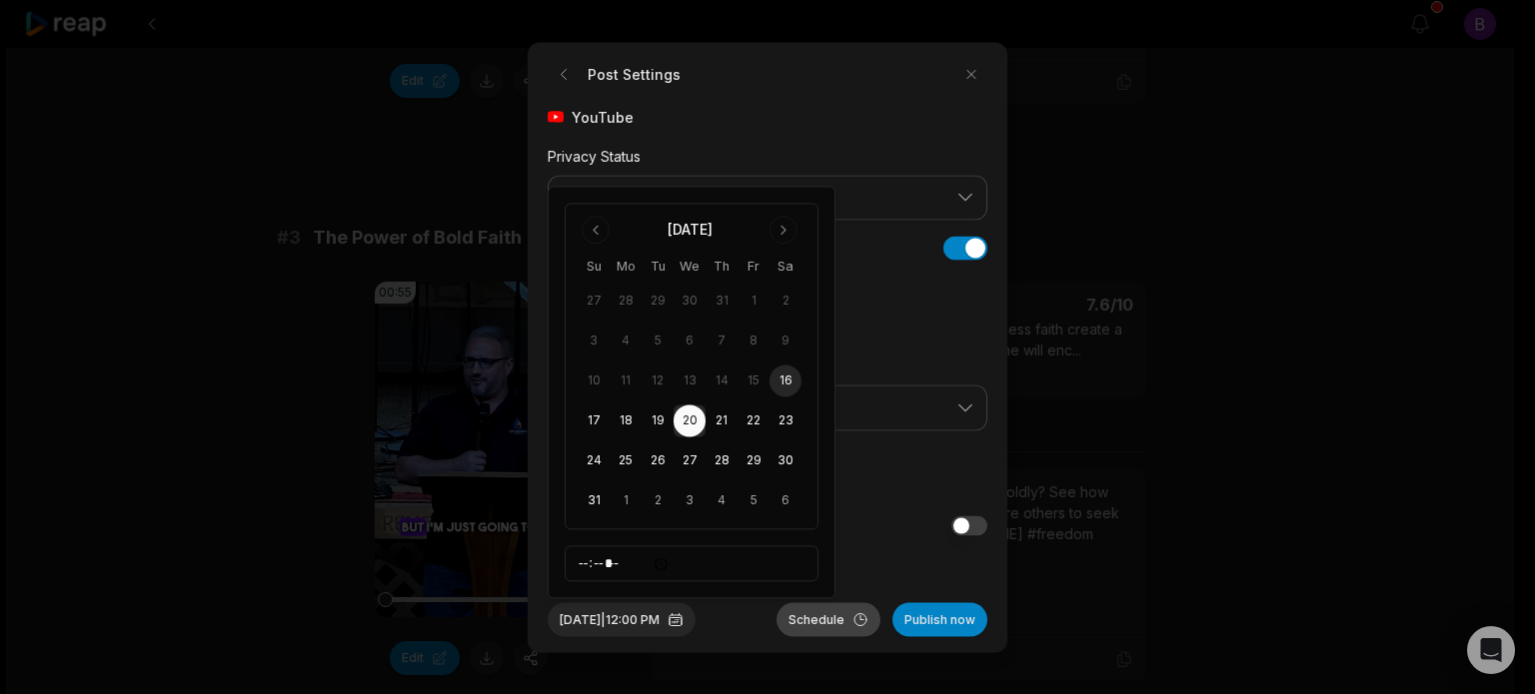
click at [832, 617] on button "Schedule" at bounding box center [828, 619] width 104 height 34
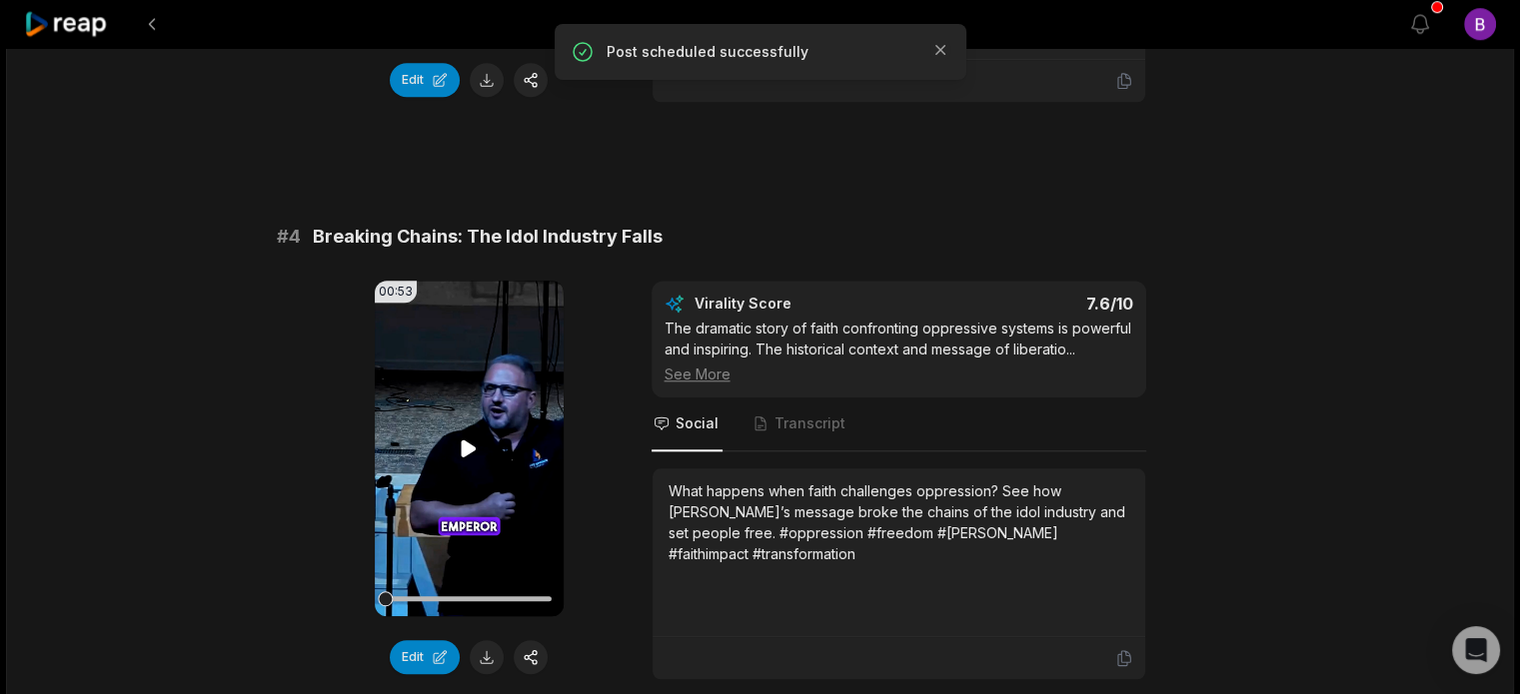
scroll to position [1898, 0]
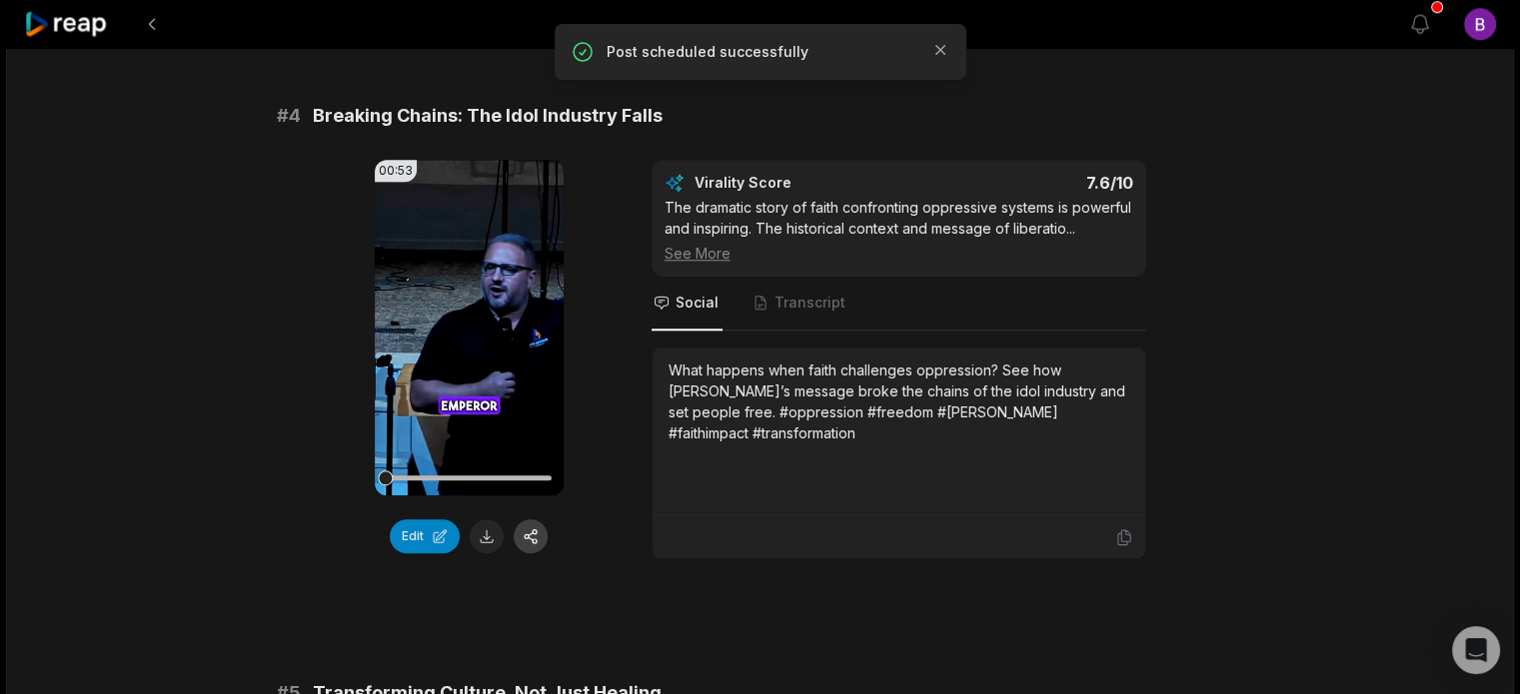
click at [523, 520] on button "button" at bounding box center [531, 537] width 34 height 34
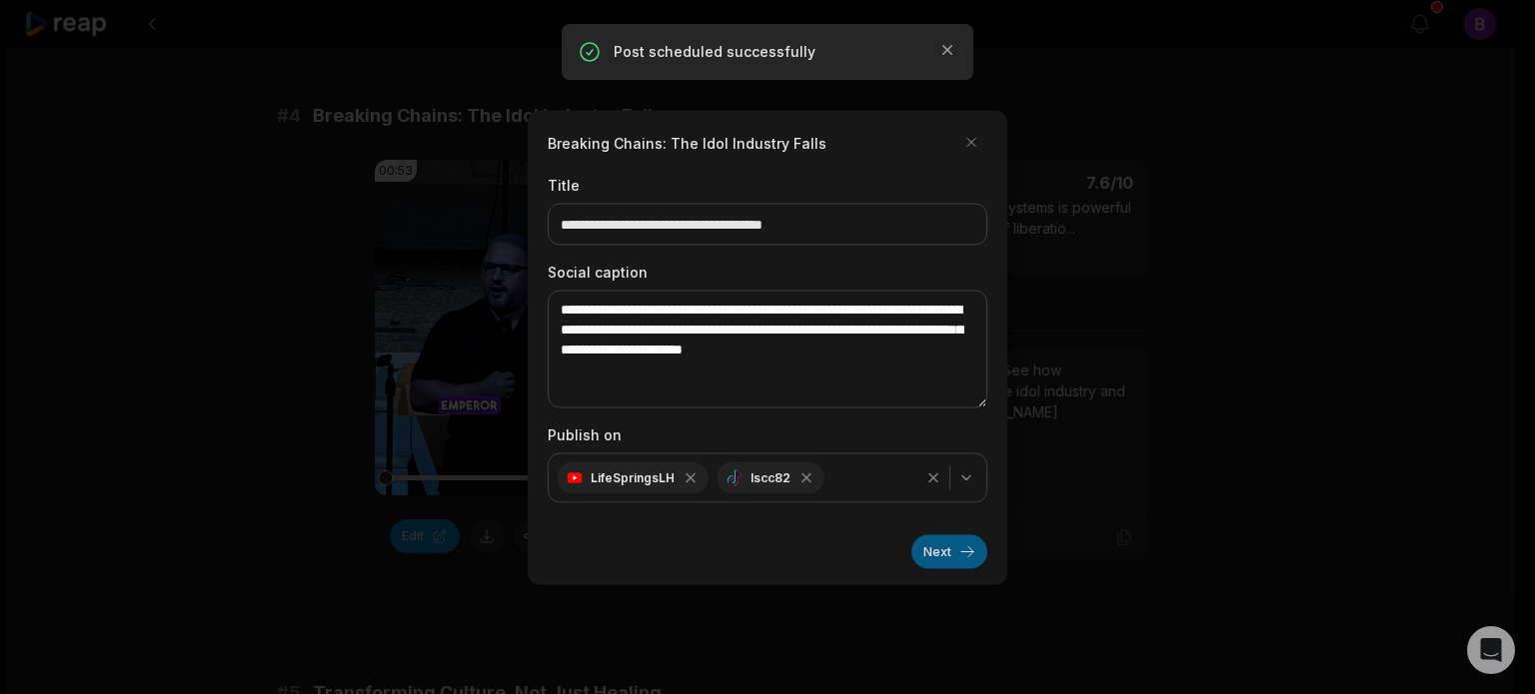
click at [956, 543] on button "Next" at bounding box center [949, 551] width 76 height 34
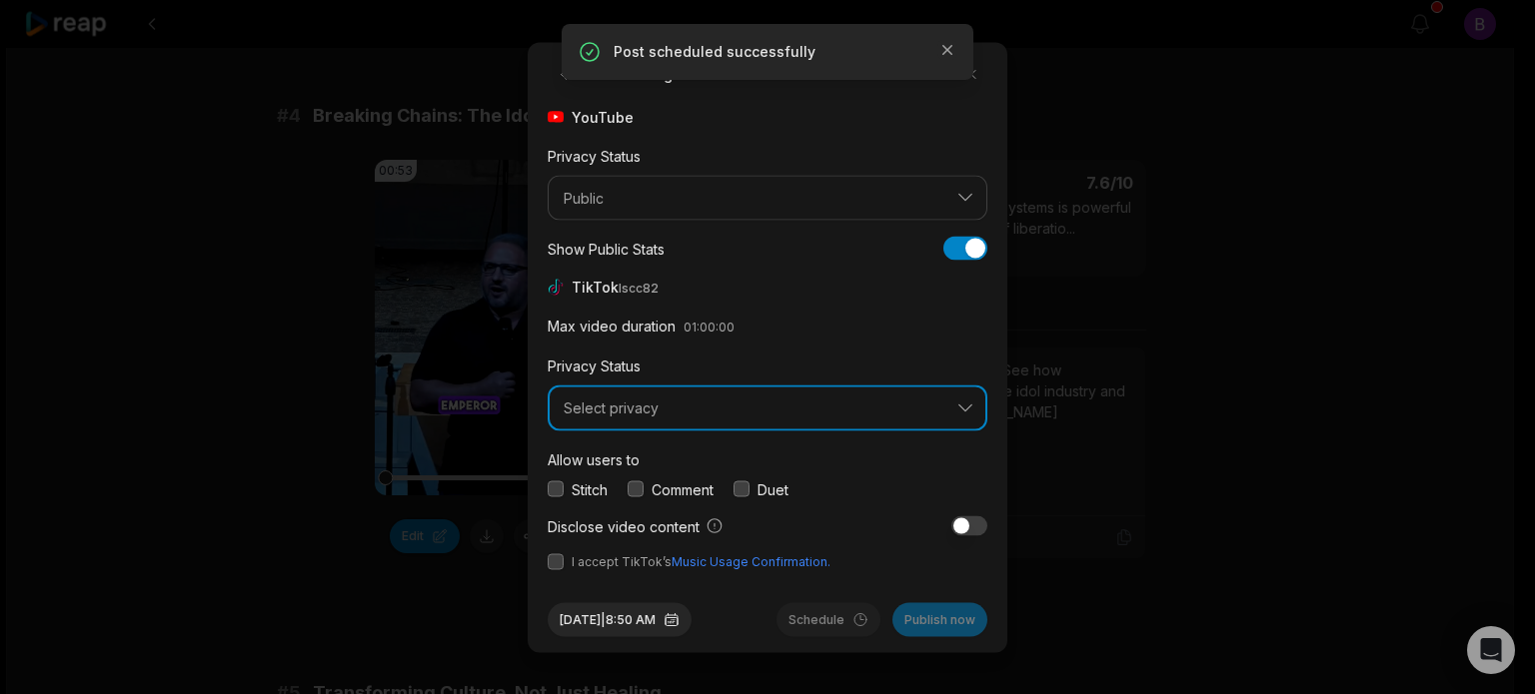
click at [639, 407] on span "Select privacy" at bounding box center [753, 409] width 380 height 18
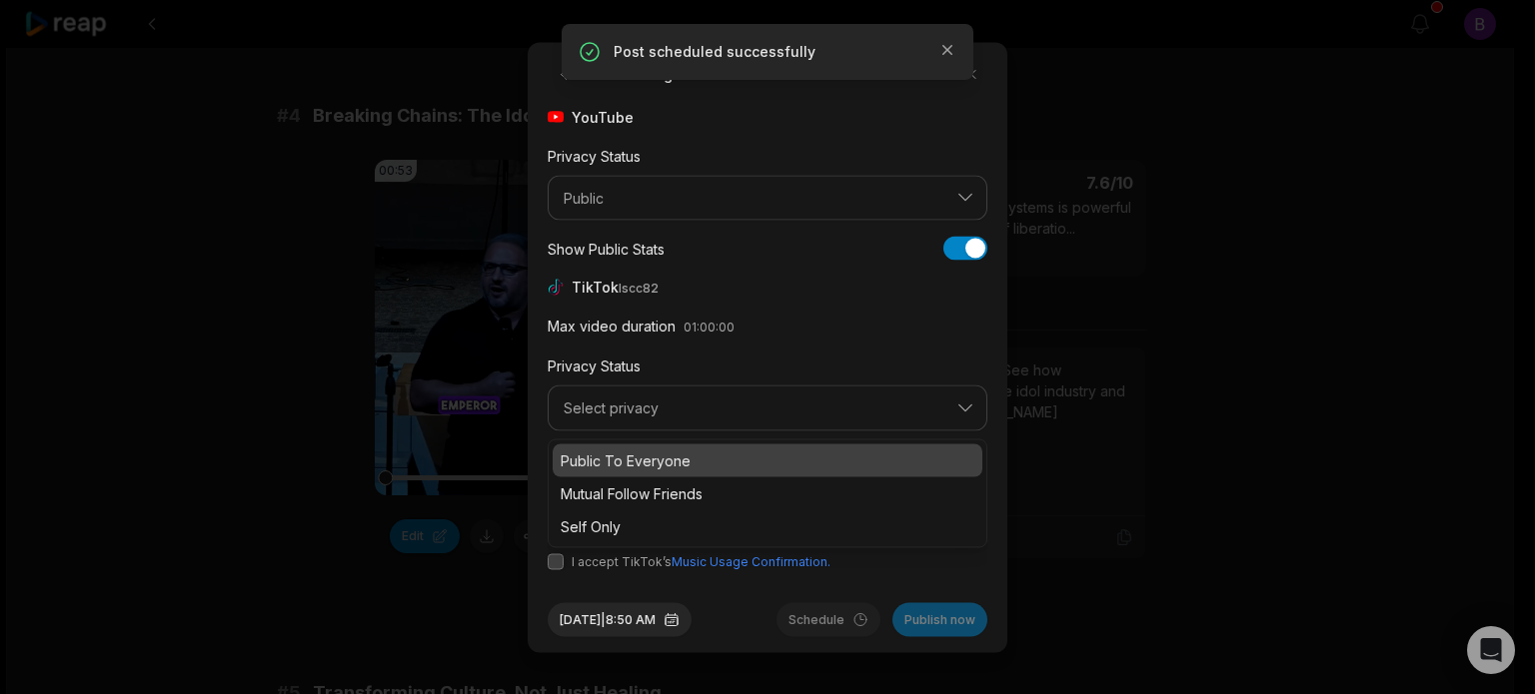
click at [639, 462] on p "Public To Everyone" at bounding box center [767, 460] width 414 height 21
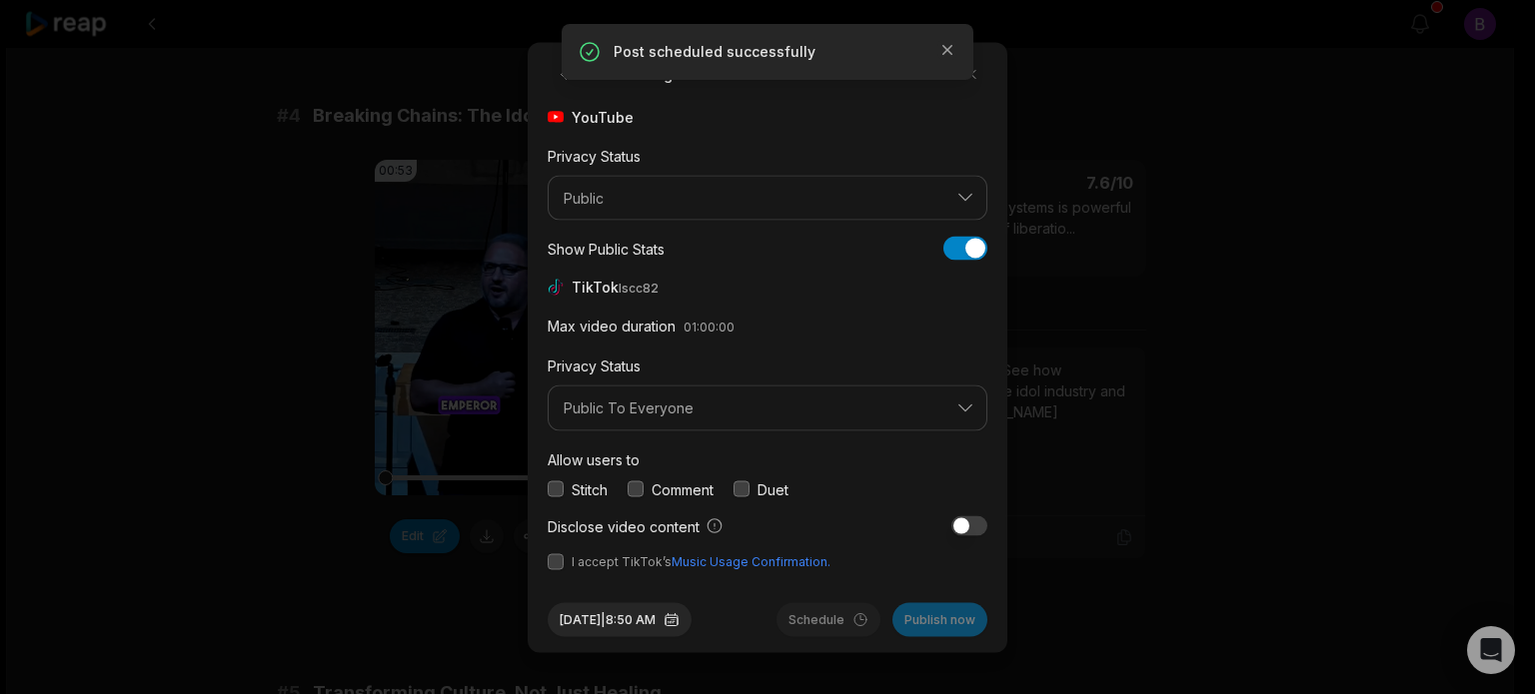
click at [639, 495] on button "button" at bounding box center [635, 490] width 16 height 16
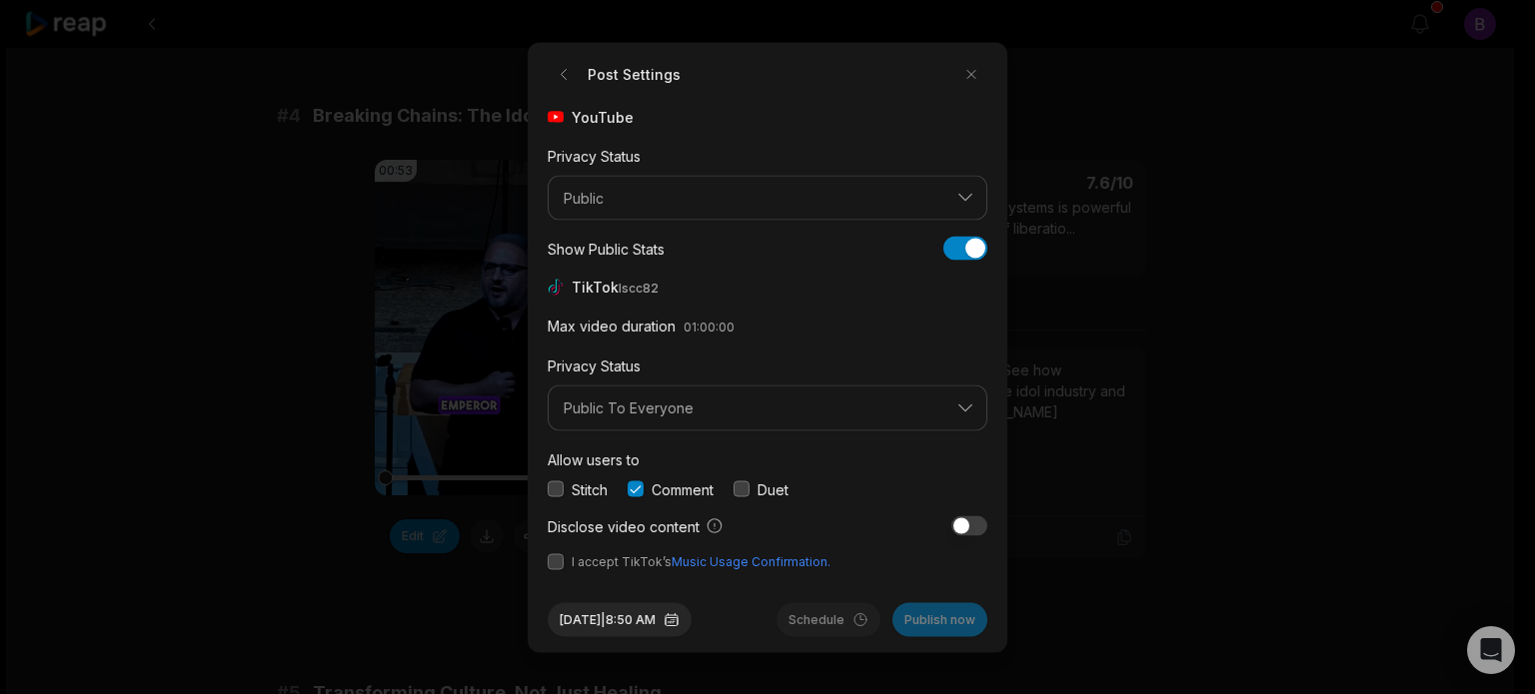
click at [550, 557] on button "button" at bounding box center [555, 561] width 16 height 16
click at [633, 616] on button "[DATE] 8:50 AM" at bounding box center [619, 619] width 144 height 34
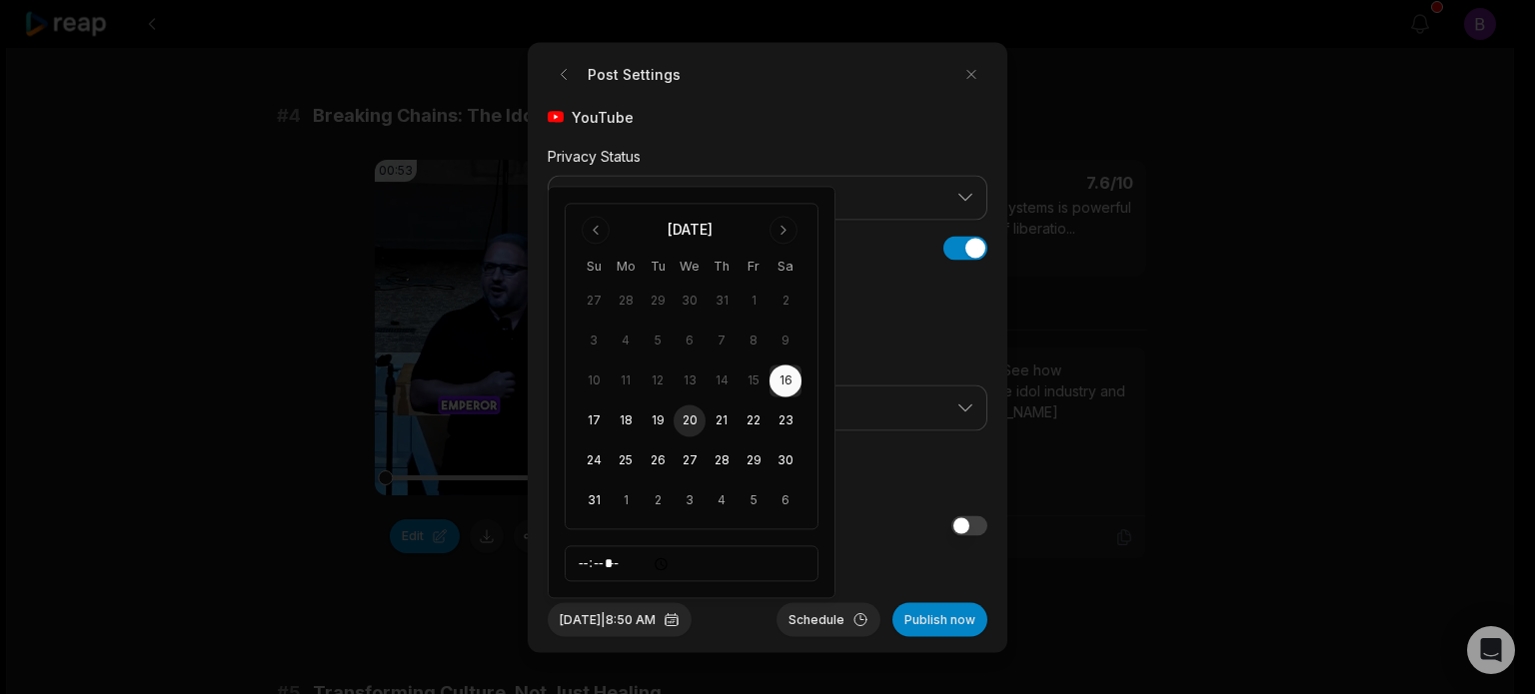
click at [682, 425] on button "20" at bounding box center [689, 422] width 32 height 32
click at [667, 617] on button "[DATE] 8:50 AM" at bounding box center [619, 619] width 144 height 34
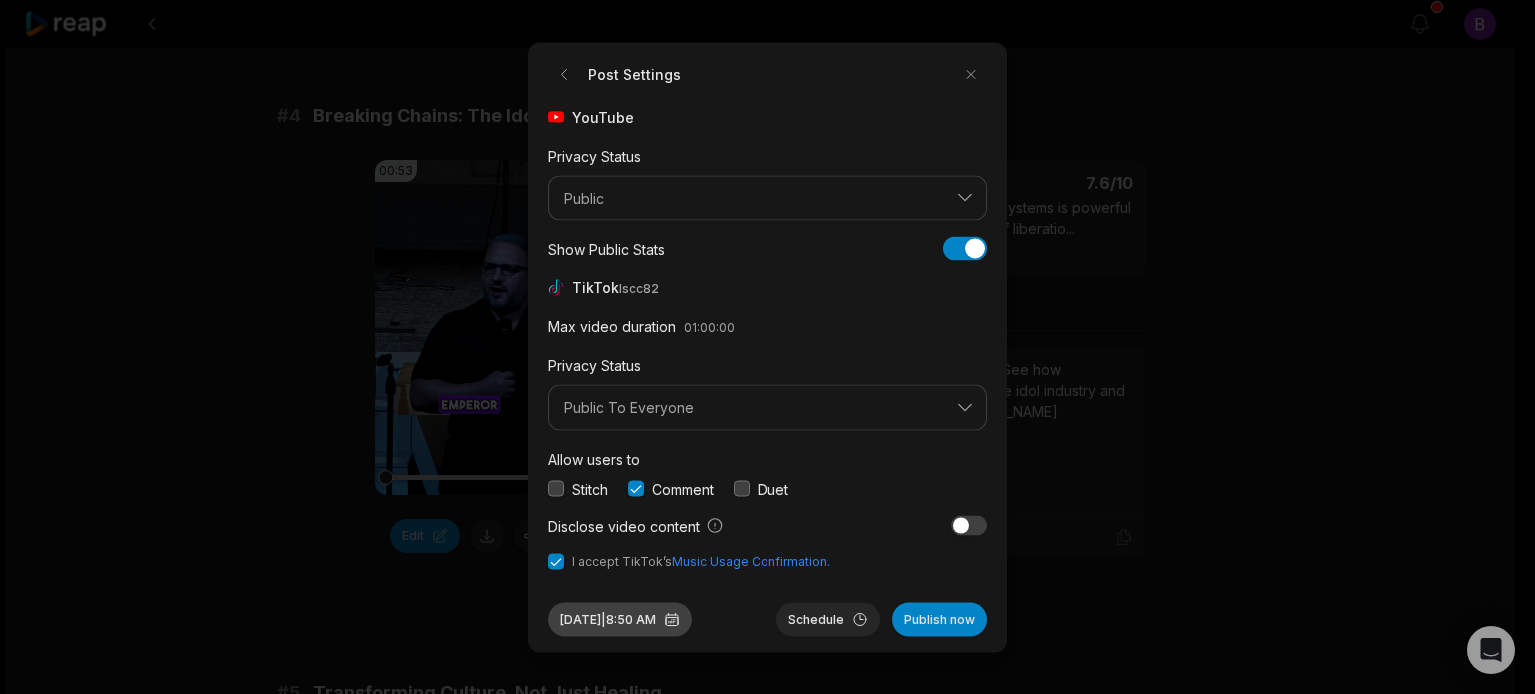
click at [667, 617] on button "[DATE] 8:50 AM" at bounding box center [619, 619] width 144 height 34
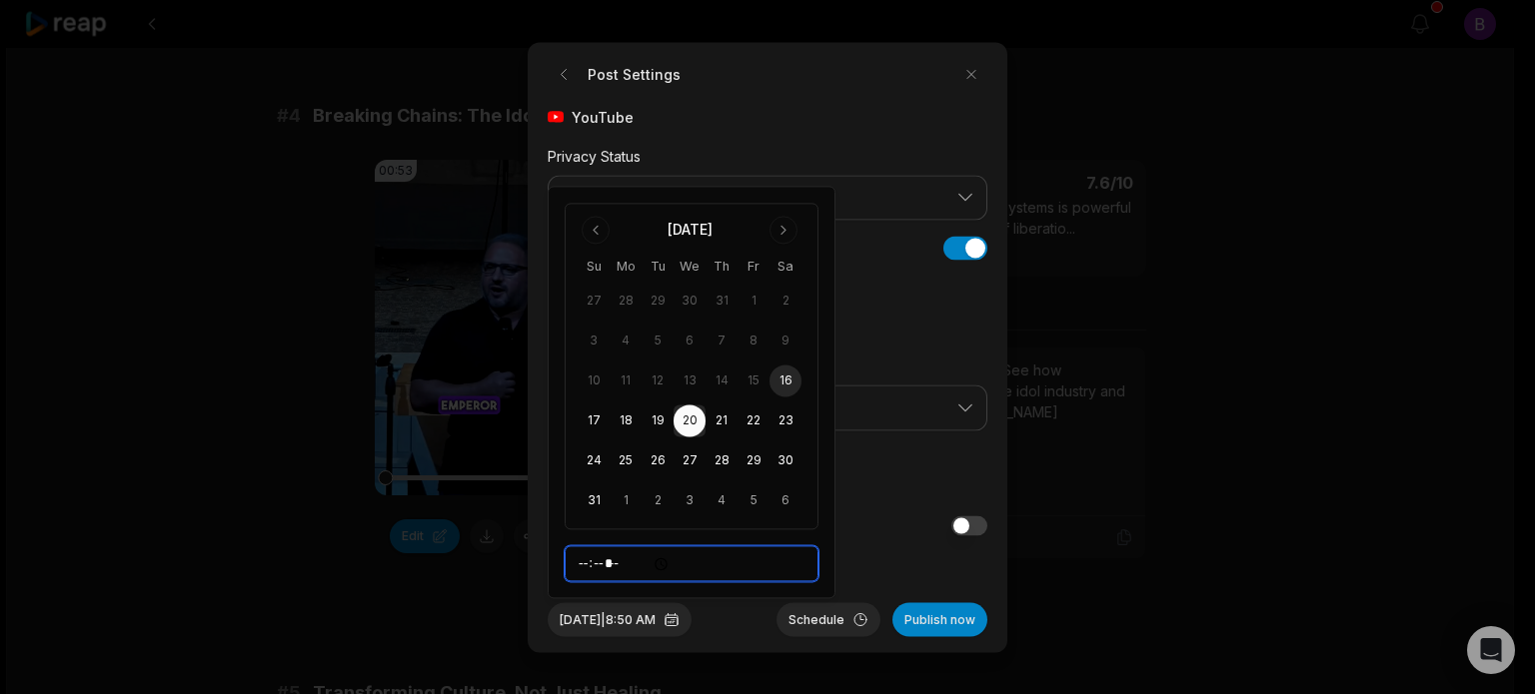
click at [584, 569] on input "*****" at bounding box center [691, 564] width 254 height 36
click at [607, 570] on input "*****" at bounding box center [691, 564] width 254 height 36
type input "*****"
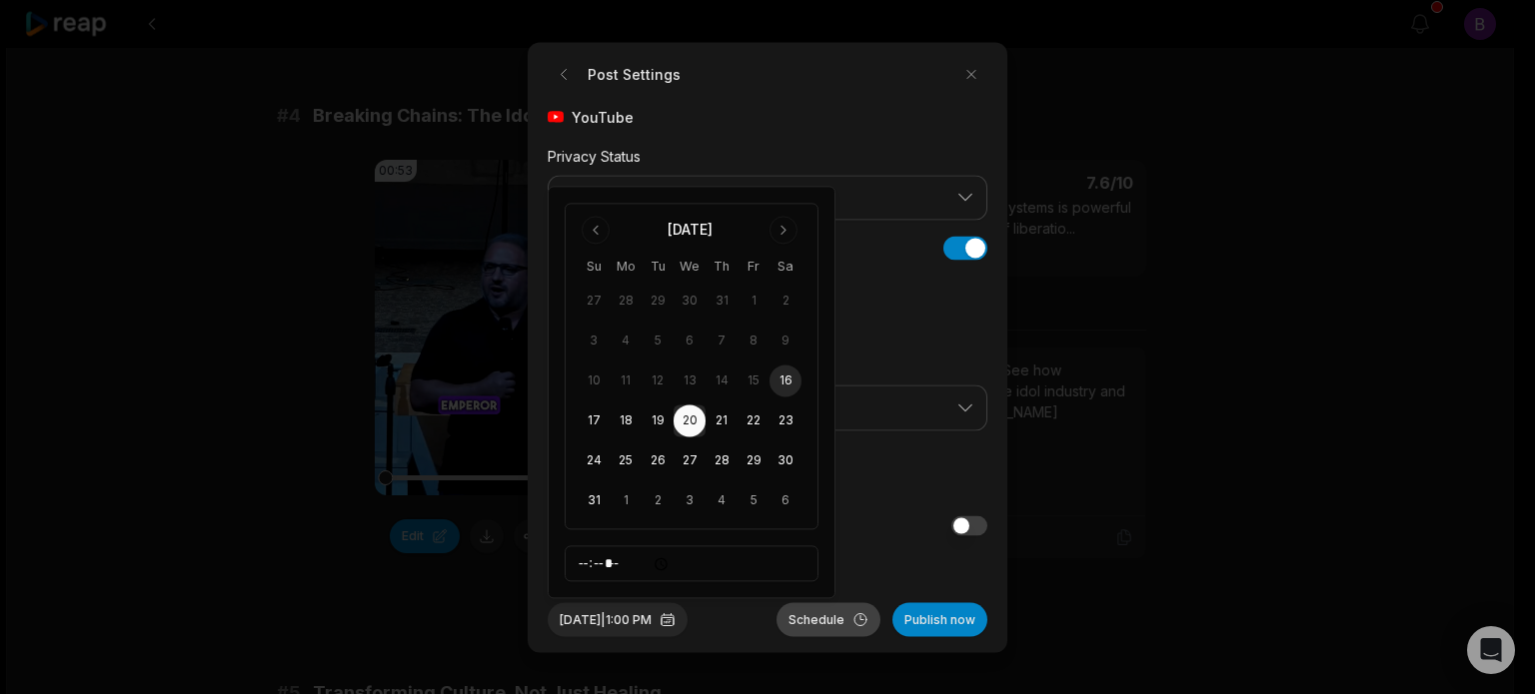
click at [822, 625] on button "Schedule" at bounding box center [828, 619] width 104 height 34
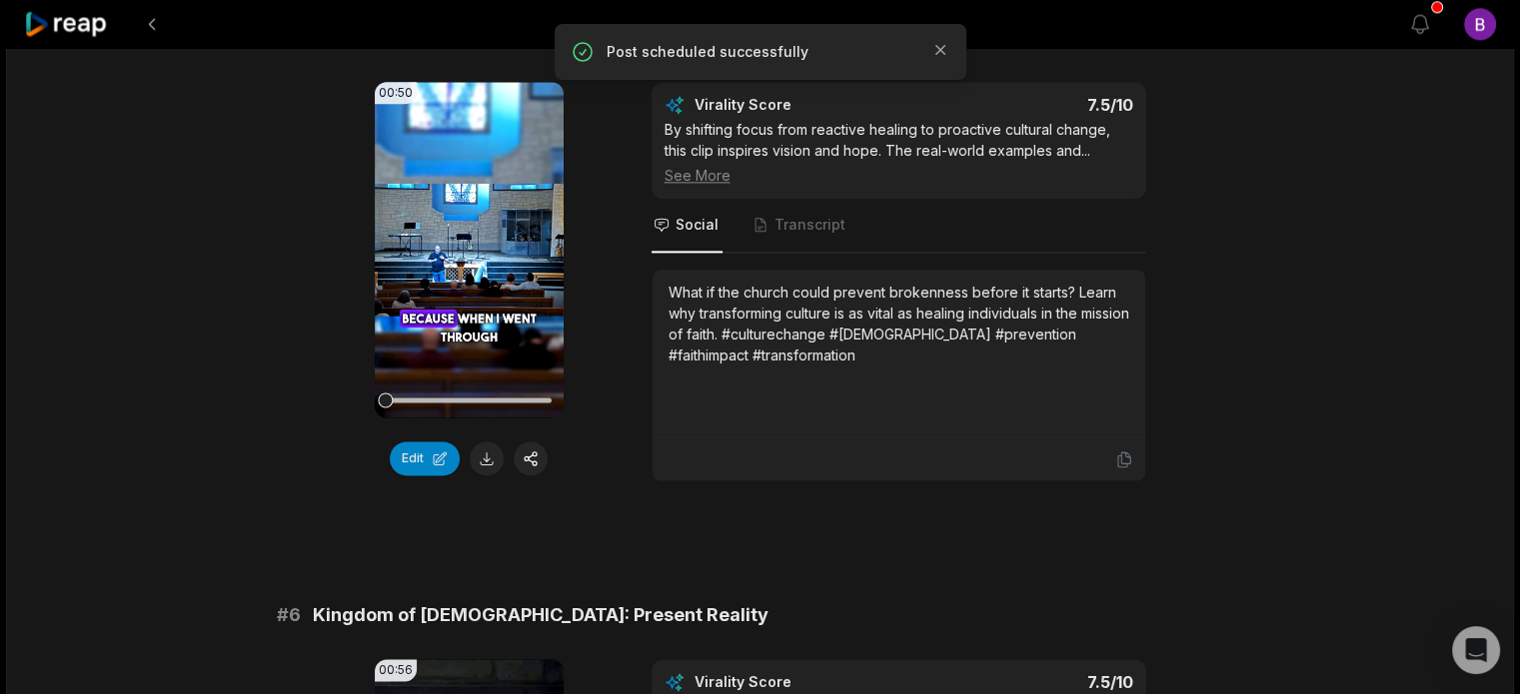
scroll to position [2598, 0]
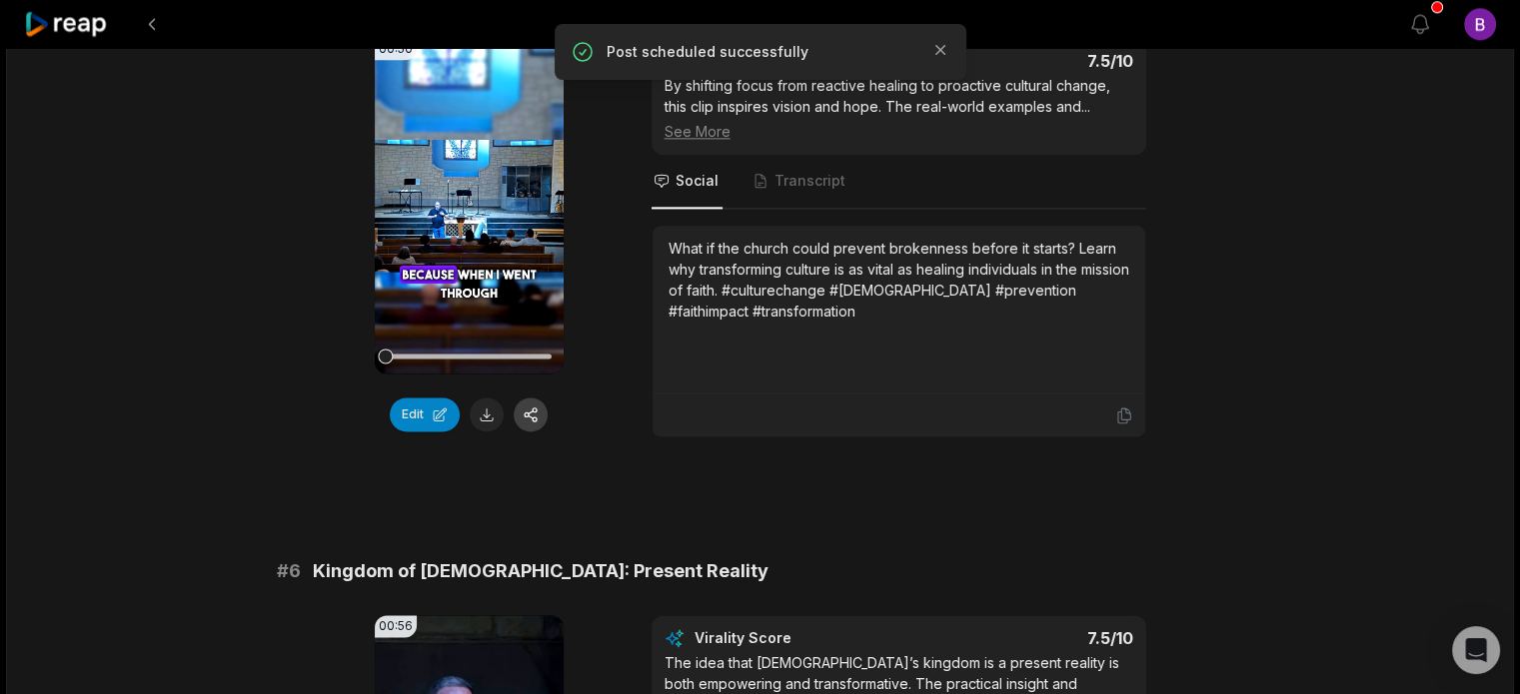
click at [545, 398] on button "button" at bounding box center [531, 415] width 34 height 34
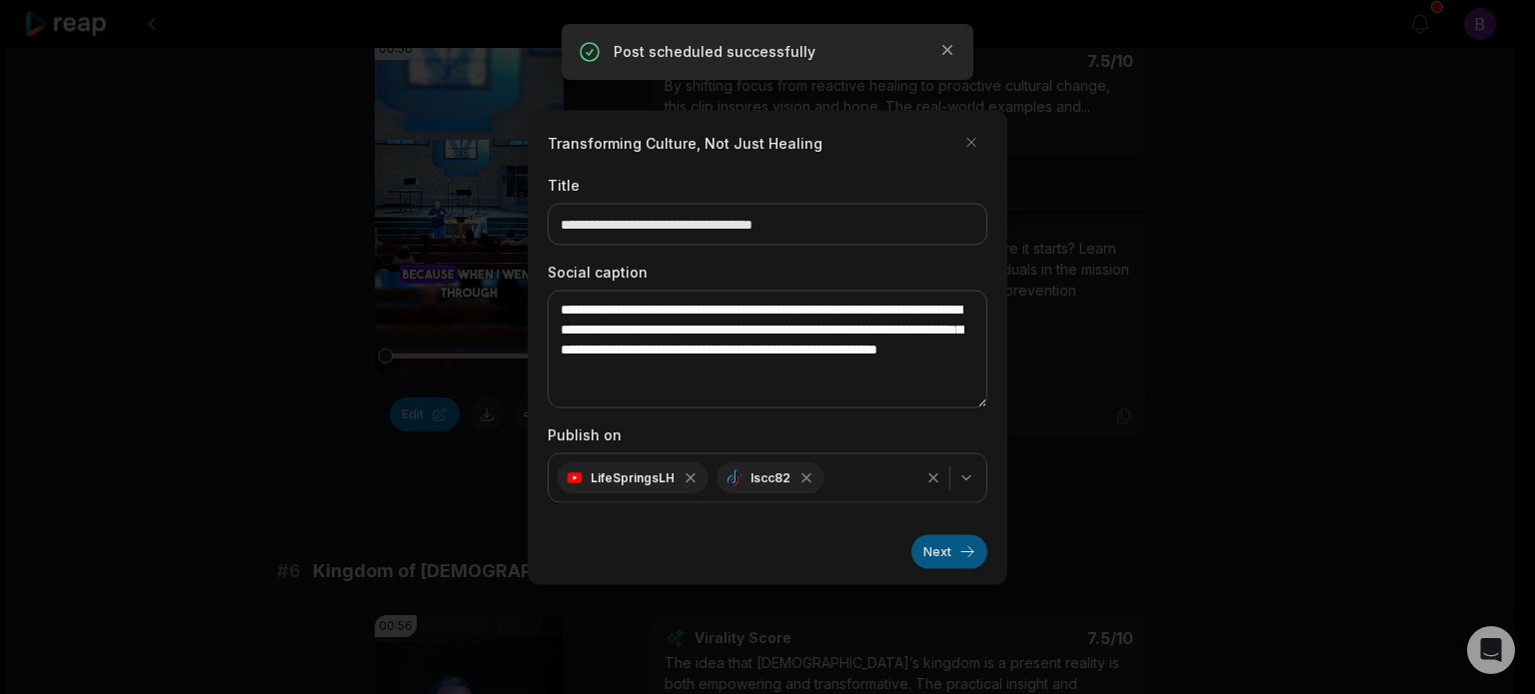
click at [979, 551] on button "Next" at bounding box center [949, 551] width 76 height 34
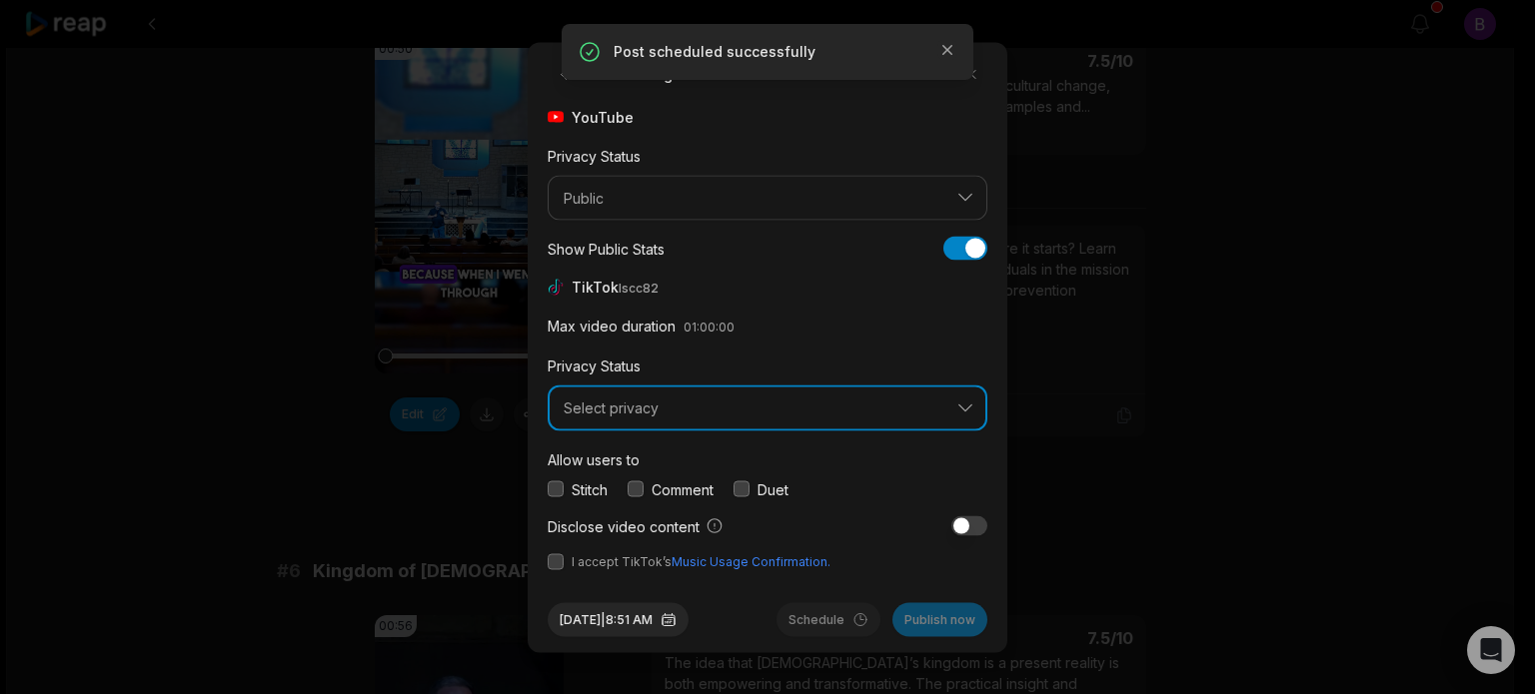
click at [727, 415] on span "Select privacy" at bounding box center [753, 409] width 380 height 18
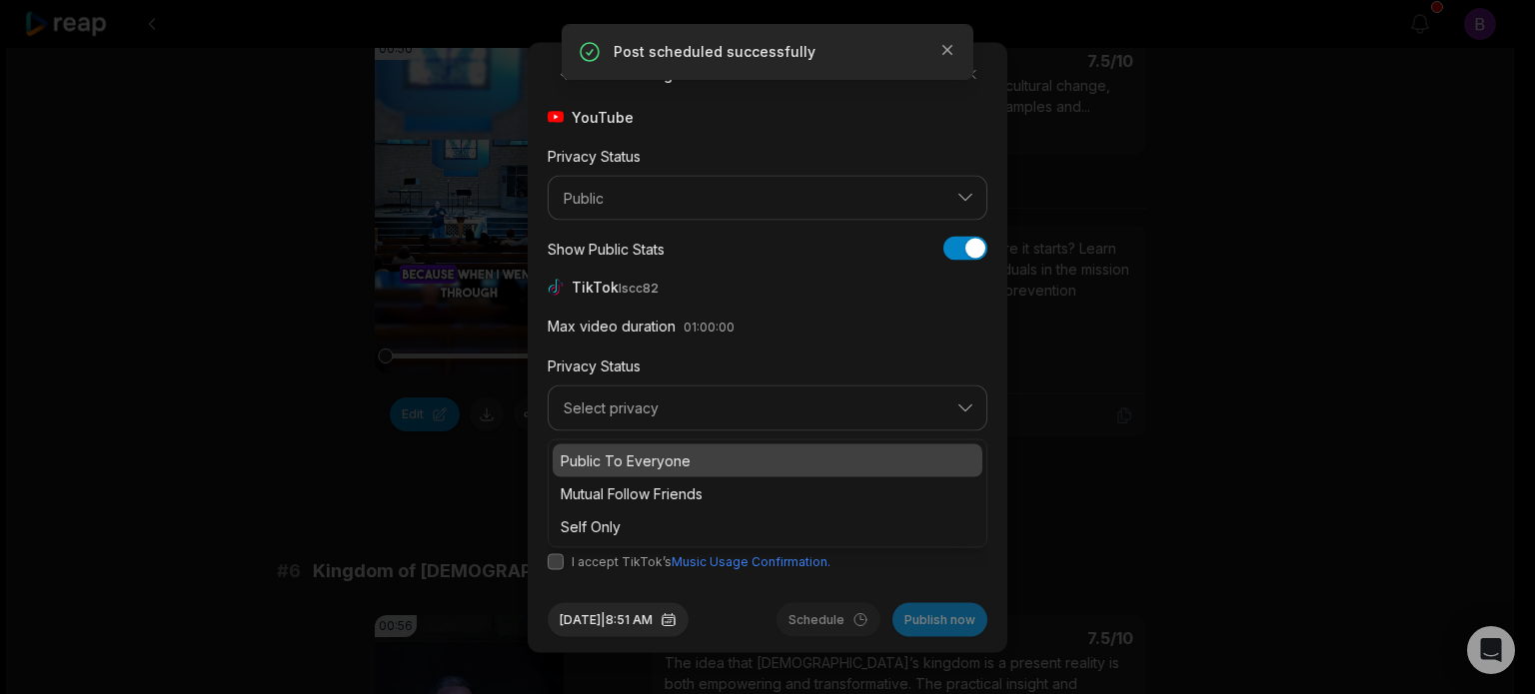
click at [674, 473] on div "Public To Everyone" at bounding box center [767, 460] width 430 height 33
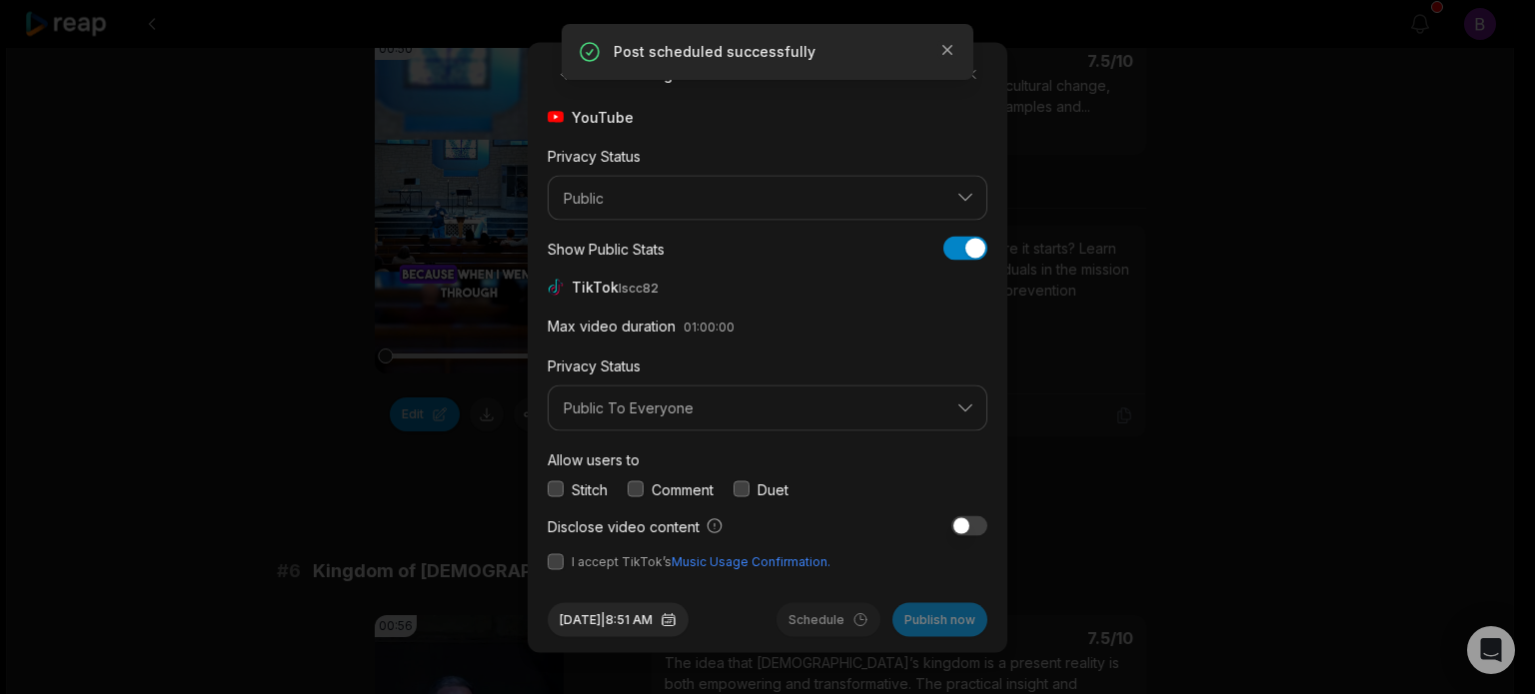
click at [634, 482] on button "button" at bounding box center [635, 490] width 16 height 16
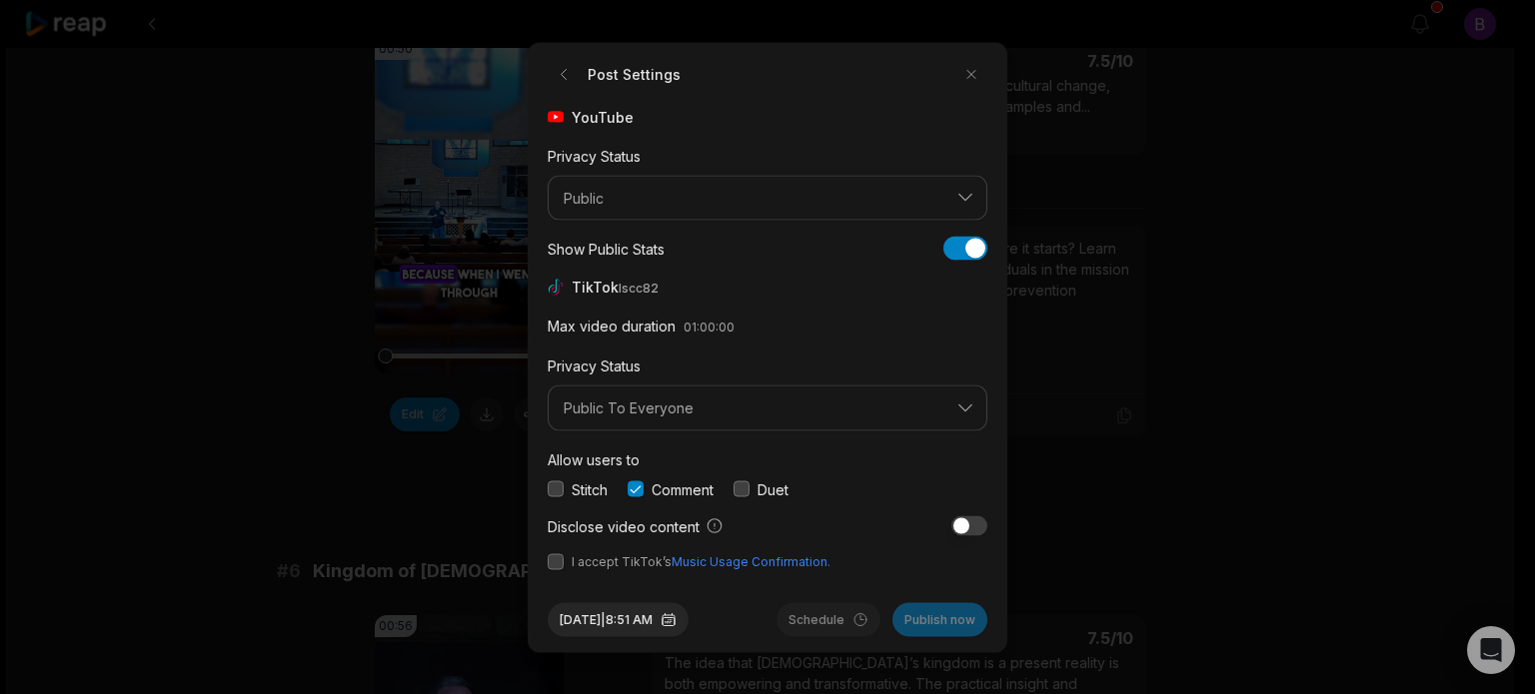
click at [549, 559] on button "button" at bounding box center [555, 561] width 16 height 16
click at [681, 618] on button "[DATE] 8:51 AM" at bounding box center [617, 619] width 141 height 34
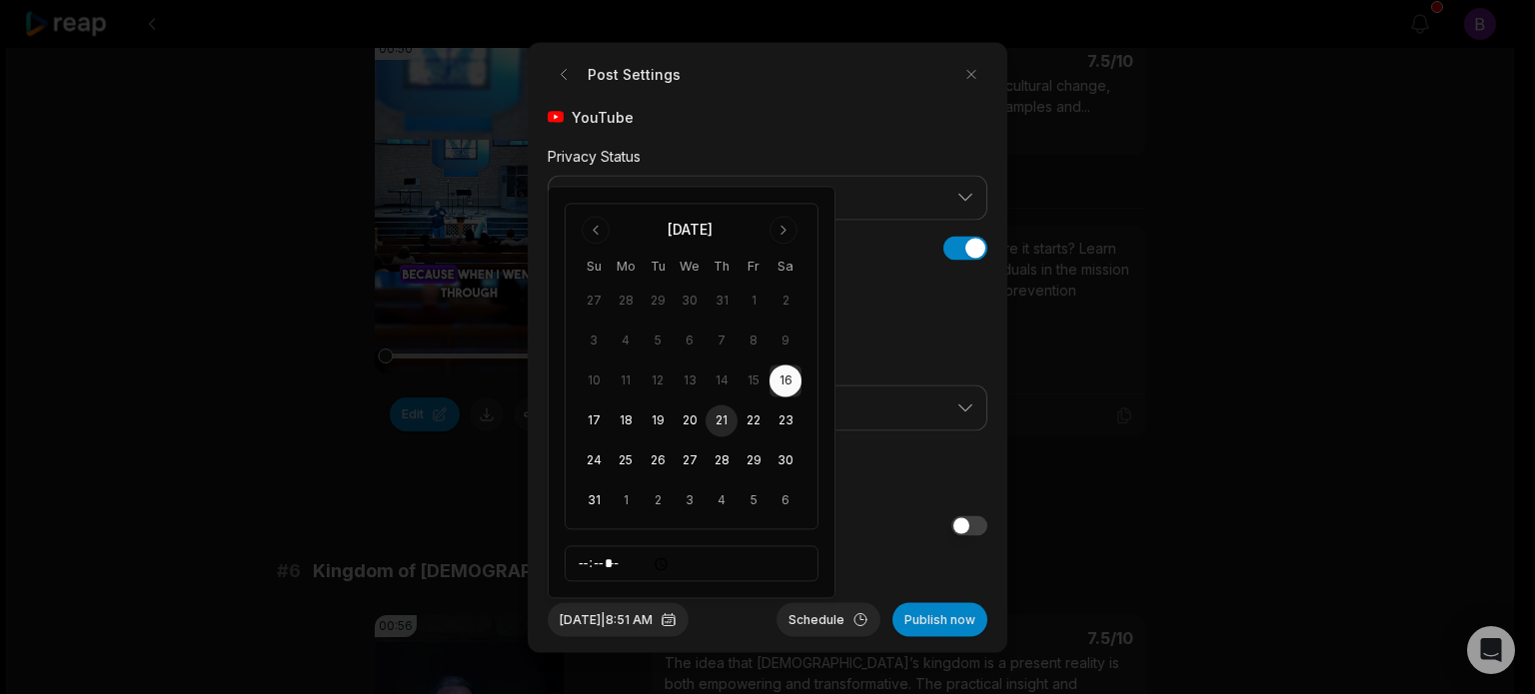
click at [715, 423] on button "21" at bounding box center [721, 422] width 32 height 32
click at [649, 614] on button "[DATE] 8:51 AM" at bounding box center [617, 619] width 141 height 34
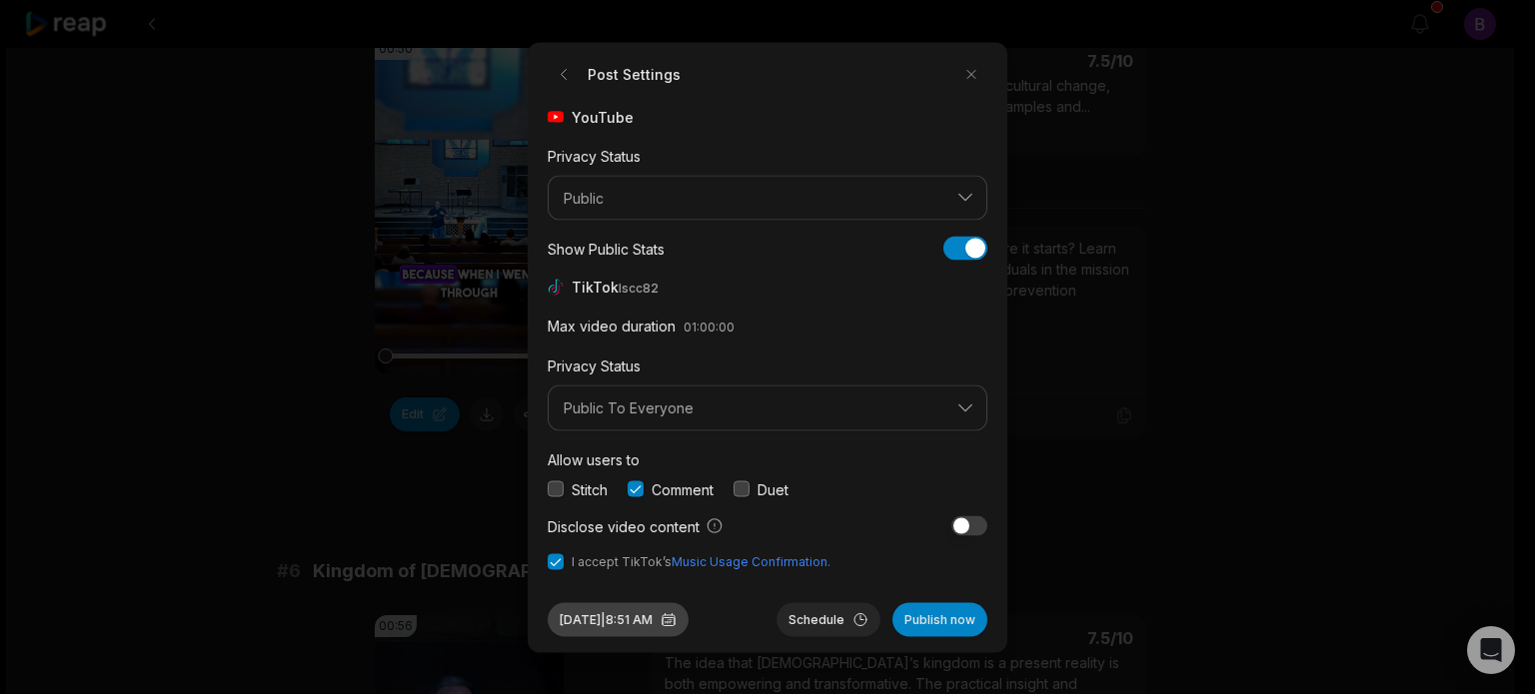
click at [649, 614] on button "[DATE] 8:51 AM" at bounding box center [617, 619] width 141 height 34
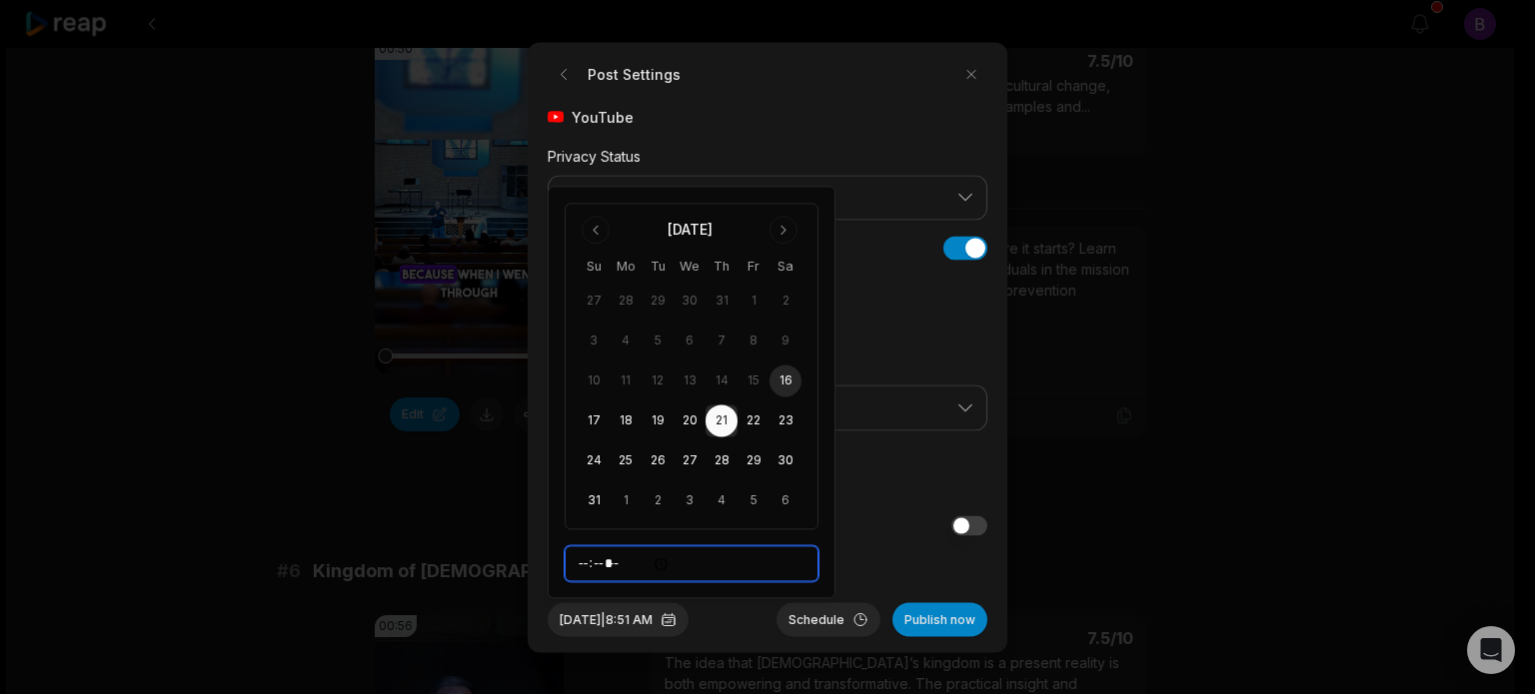
click at [582, 562] on input "*****" at bounding box center [691, 564] width 254 height 36
type input "*****"
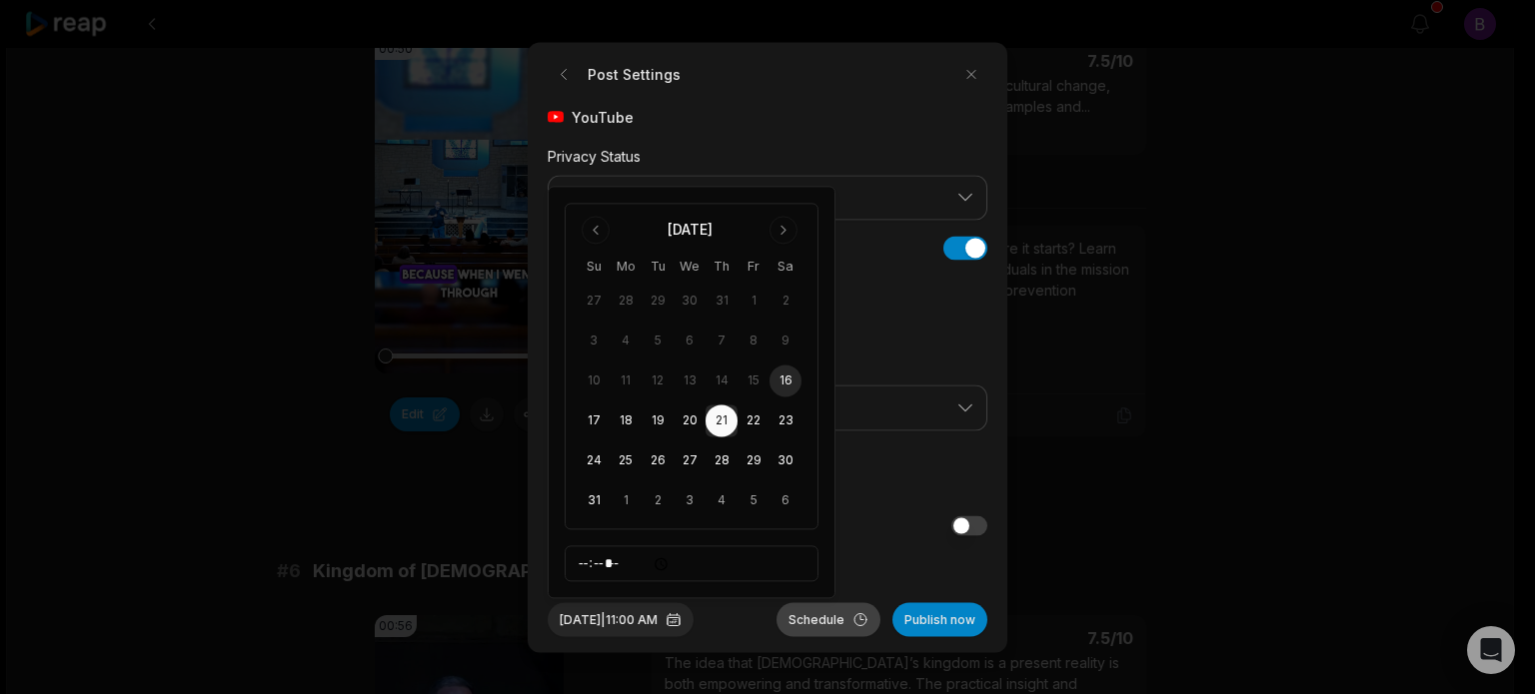
click at [807, 623] on button "Schedule" at bounding box center [828, 619] width 104 height 34
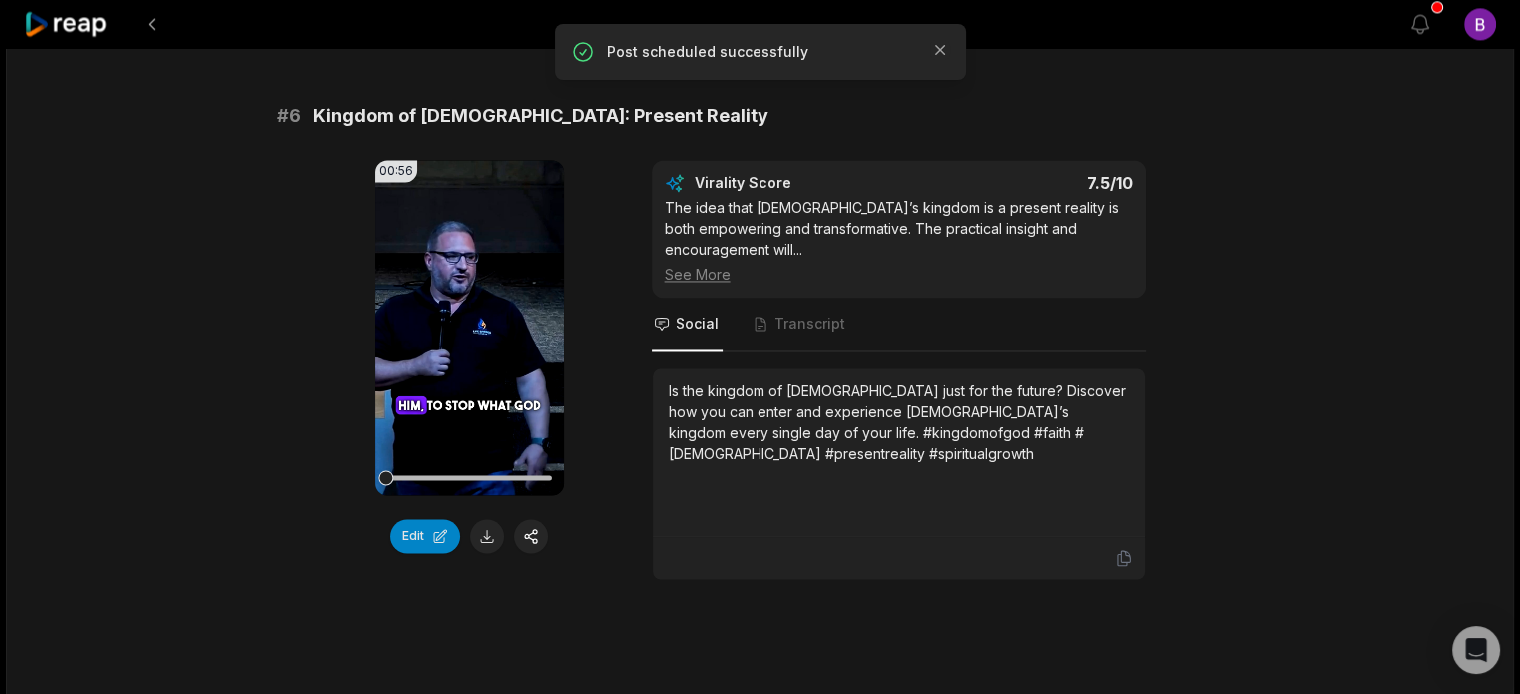
scroll to position [3097, 0]
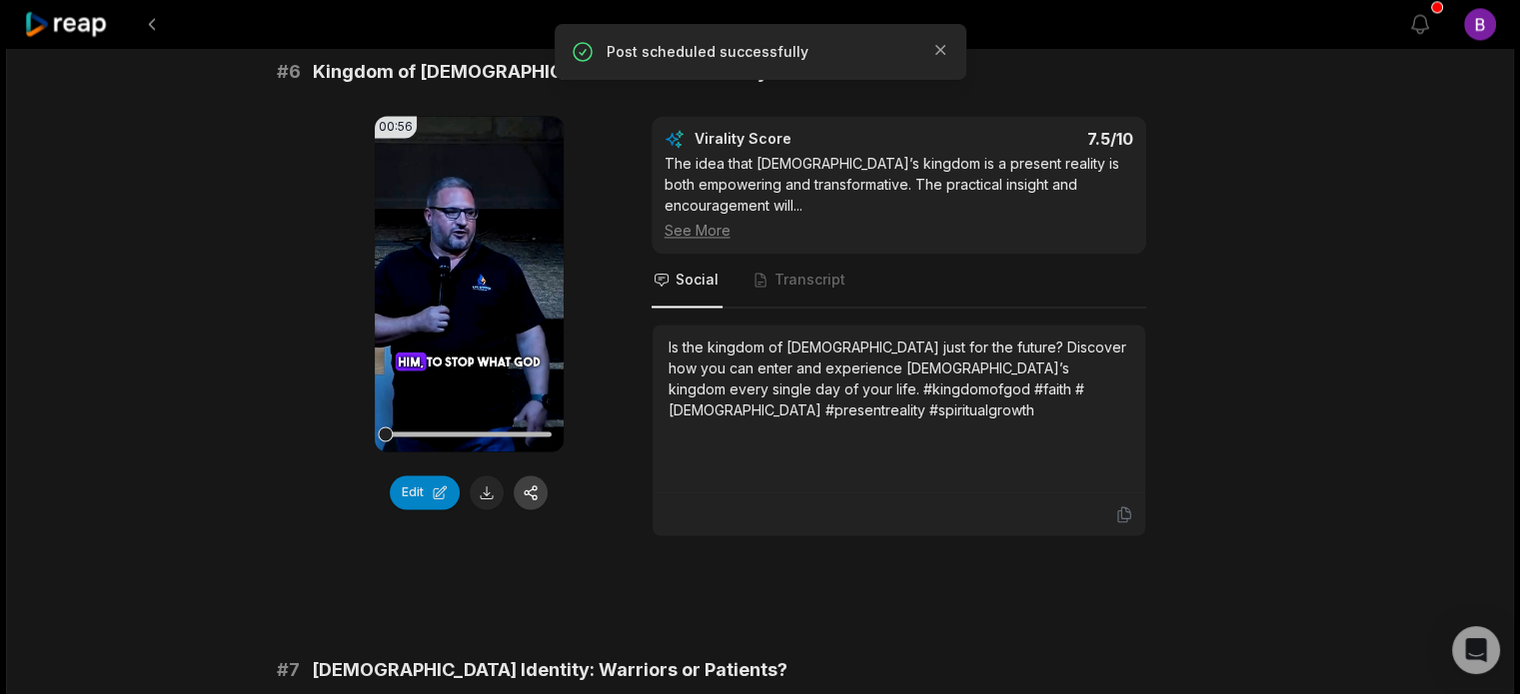
click at [525, 476] on button "button" at bounding box center [531, 493] width 34 height 34
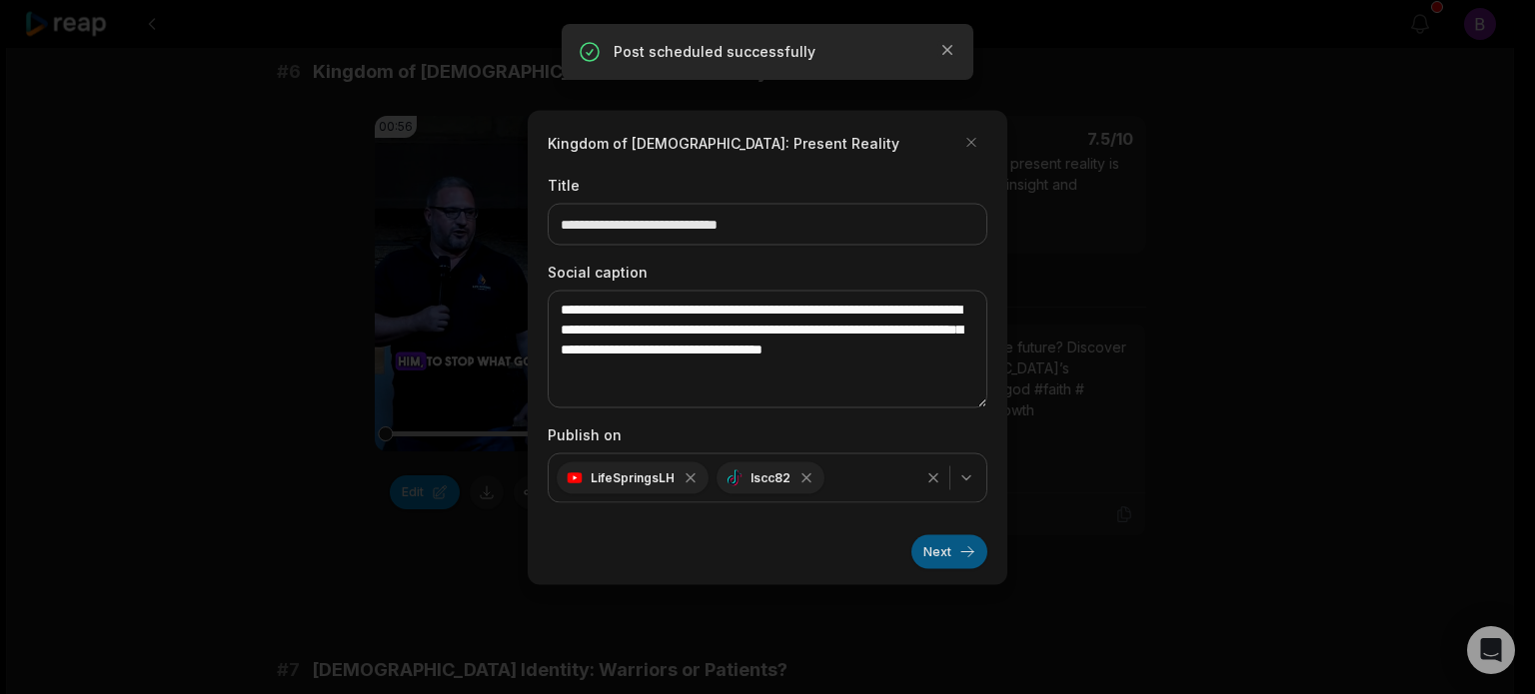
click at [944, 551] on button "Next" at bounding box center [949, 551] width 76 height 34
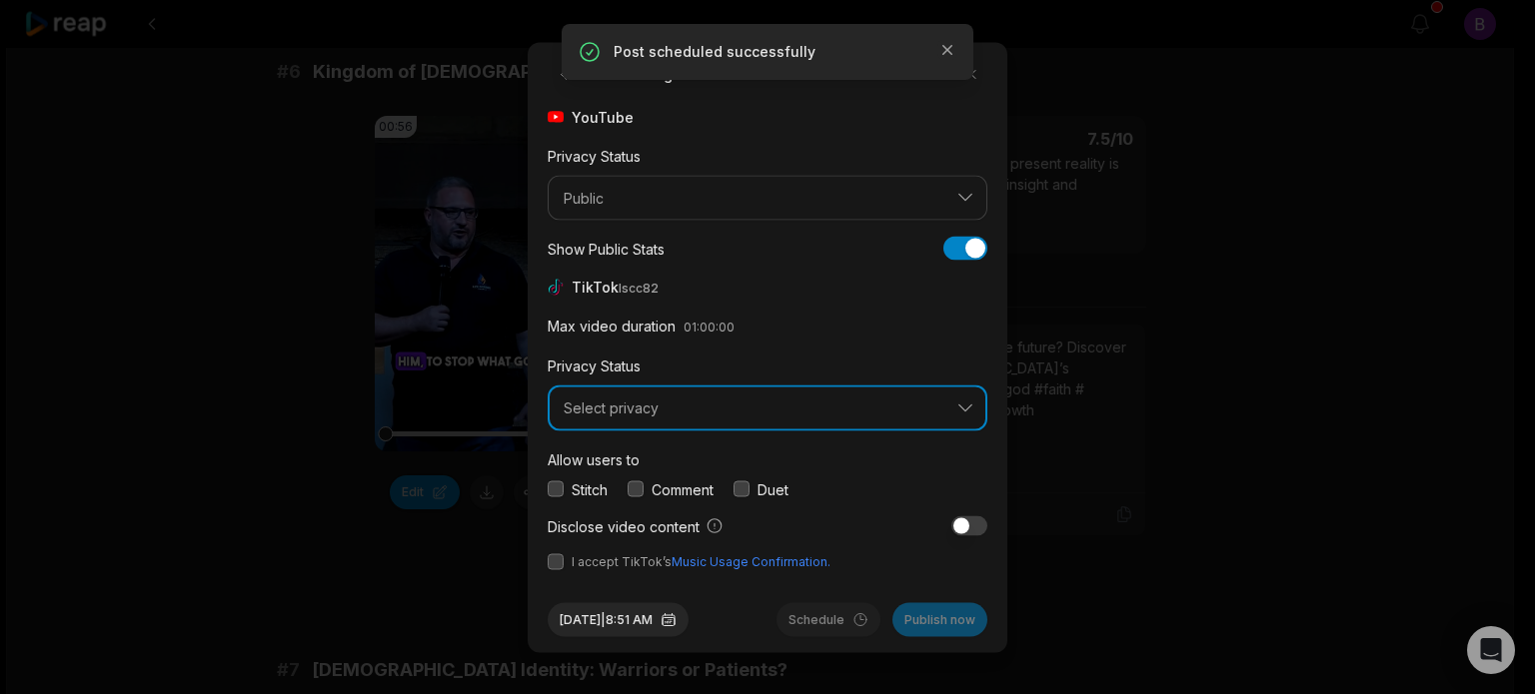
click at [704, 414] on span "Select privacy" at bounding box center [753, 409] width 380 height 18
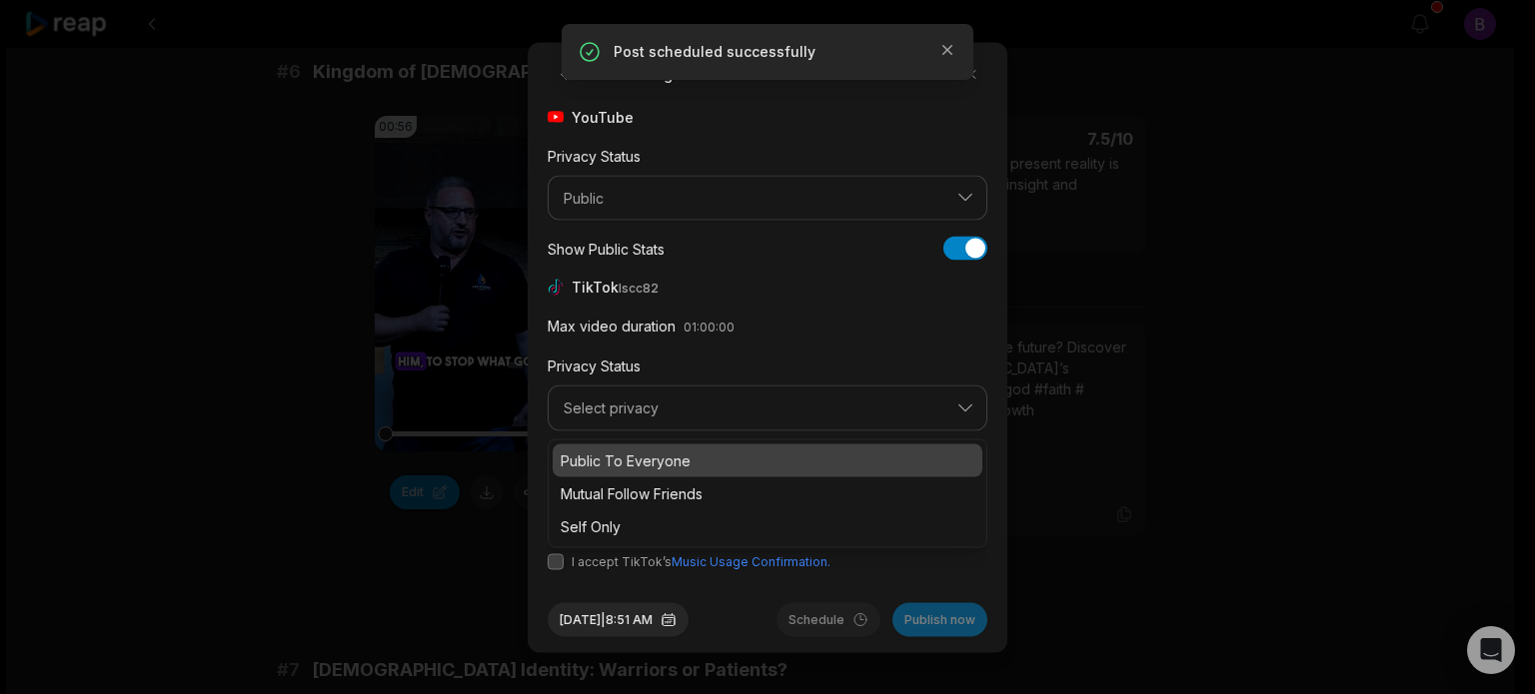
click at [687, 455] on p "Public To Everyone" at bounding box center [767, 460] width 414 height 21
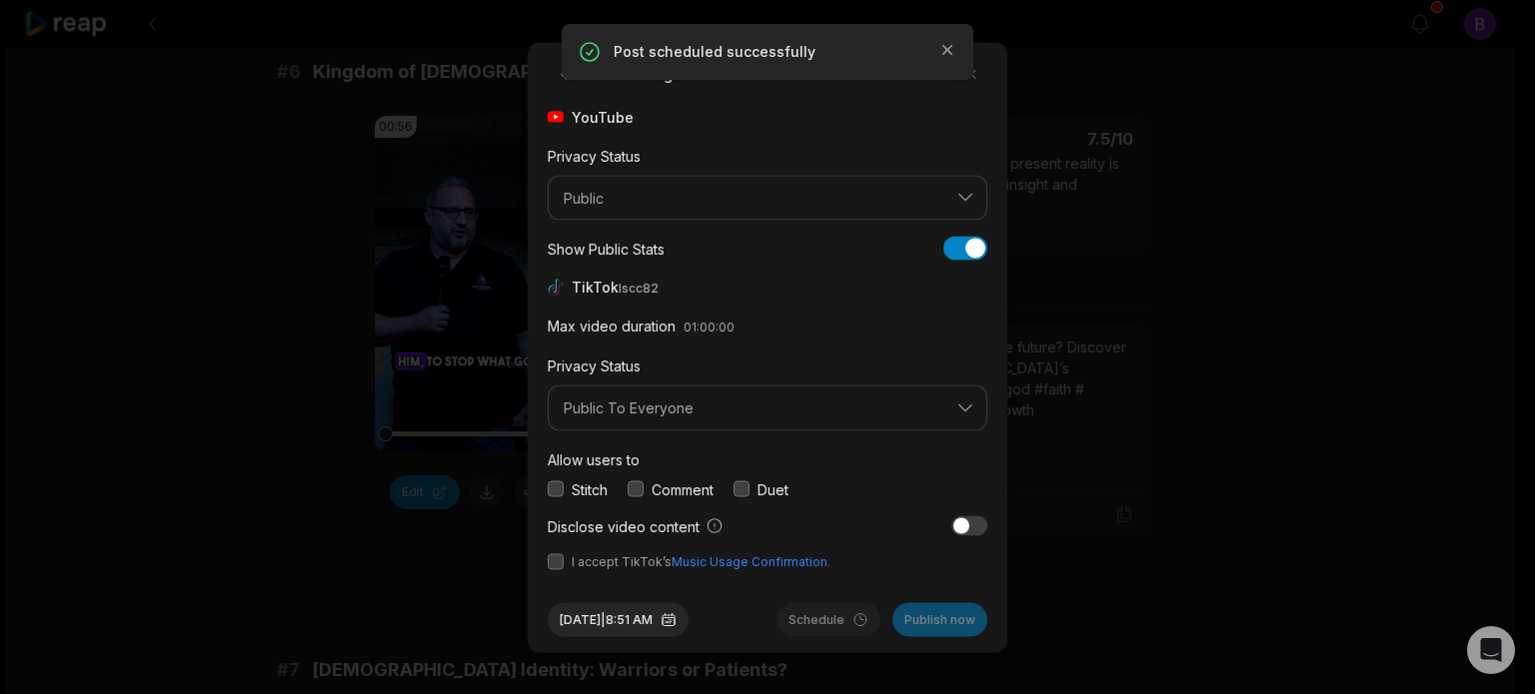
click at [663, 484] on label "Comment" at bounding box center [682, 489] width 62 height 21
click at [643, 493] on button "button" at bounding box center [635, 490] width 16 height 16
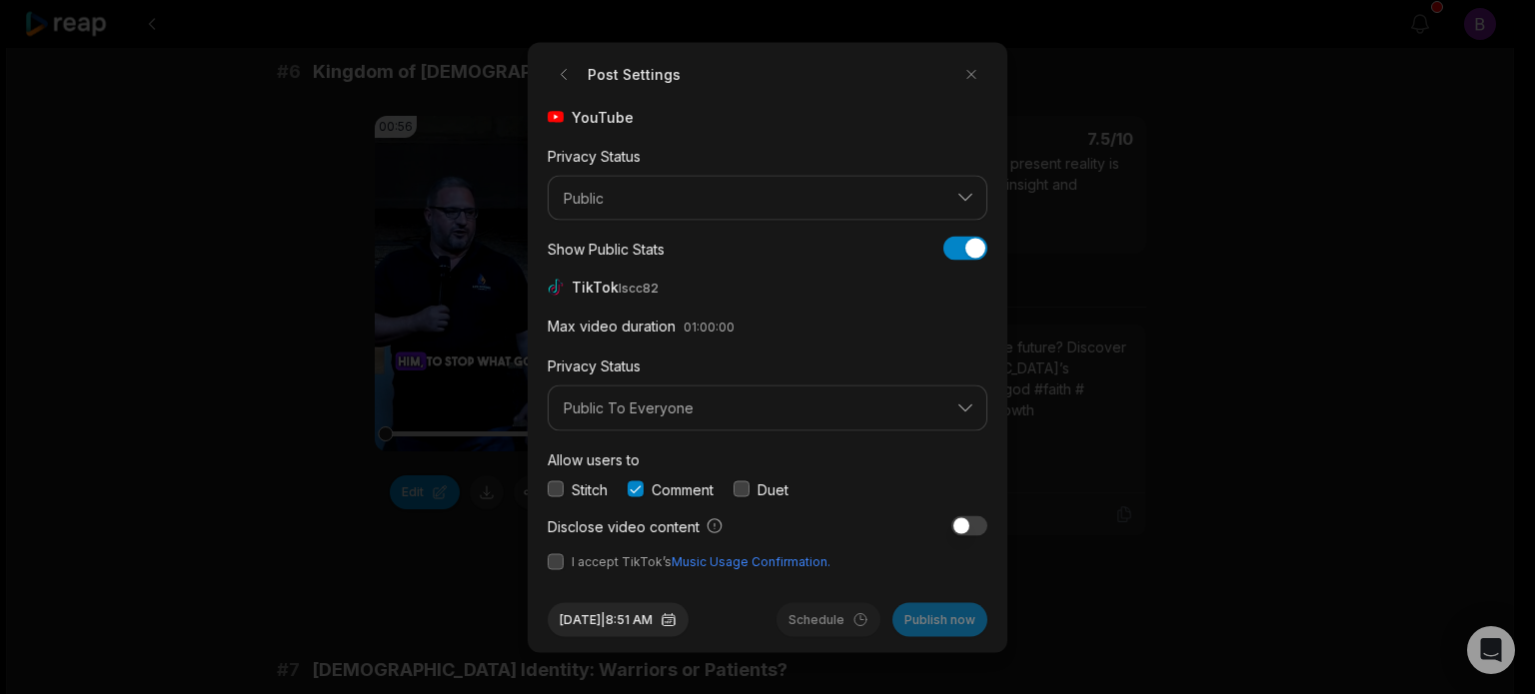
click at [565, 562] on span "I accept TikTok’s Music Usage Confirmation." at bounding box center [767, 561] width 440 height 18
click at [562, 563] on button "button" at bounding box center [555, 561] width 16 height 16
click at [635, 626] on button "[DATE] 8:51 AM" at bounding box center [617, 619] width 141 height 34
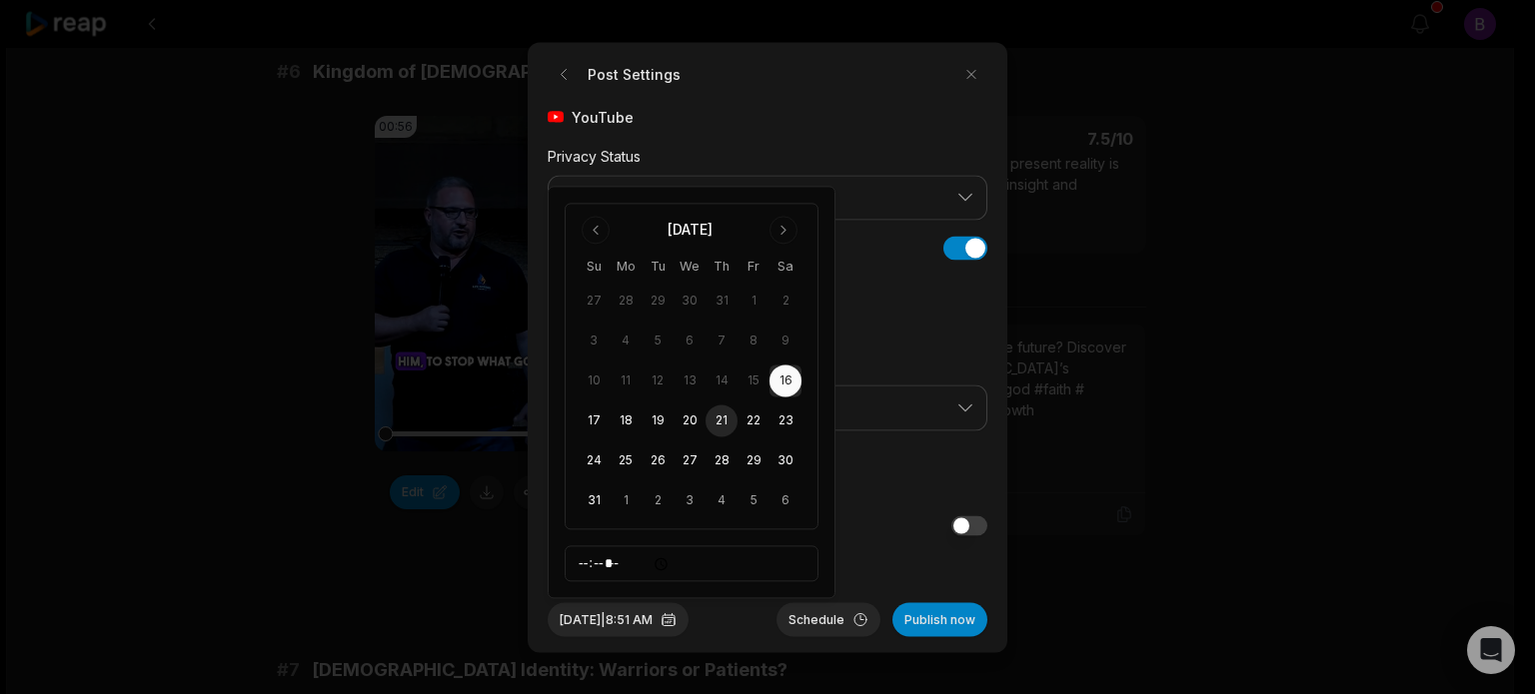
click at [727, 418] on button "21" at bounding box center [721, 422] width 32 height 32
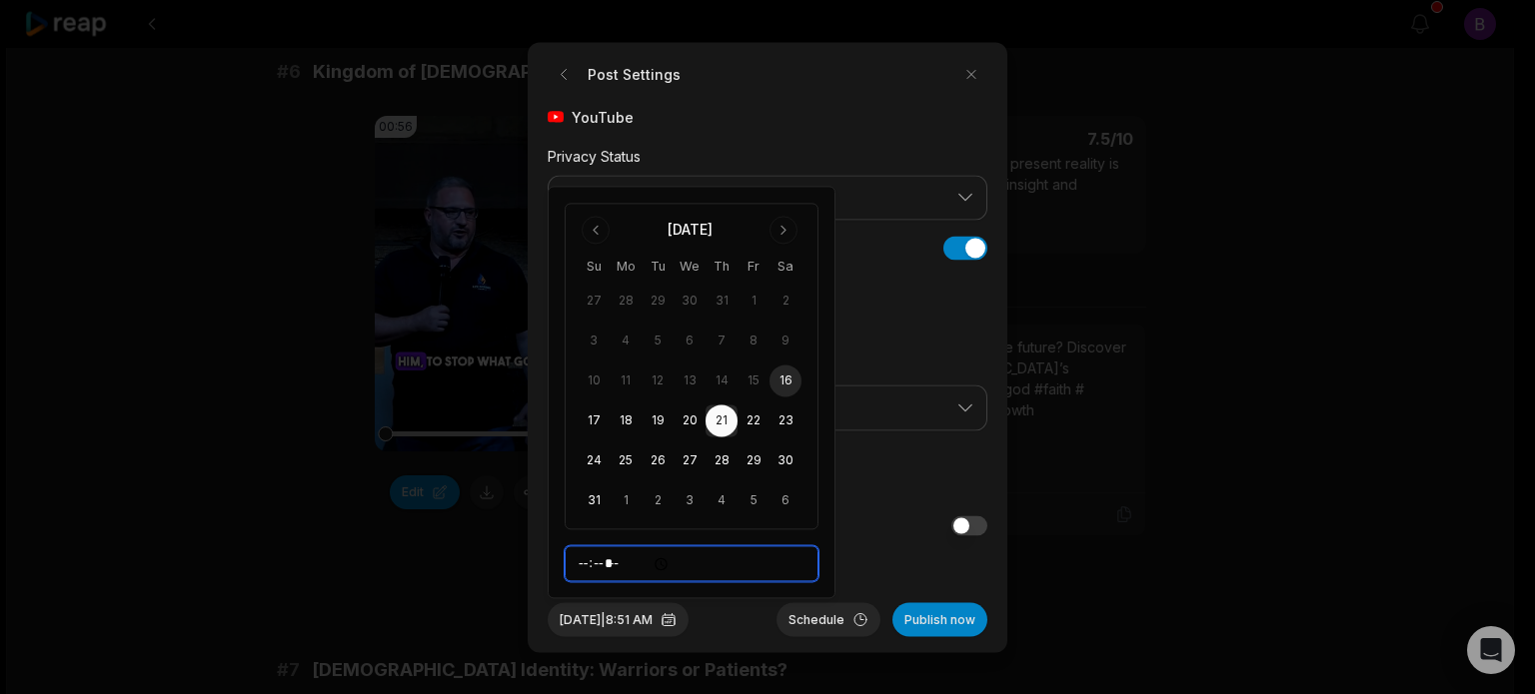
click at [575, 557] on input "*****" at bounding box center [691, 564] width 254 height 36
type input "*****"
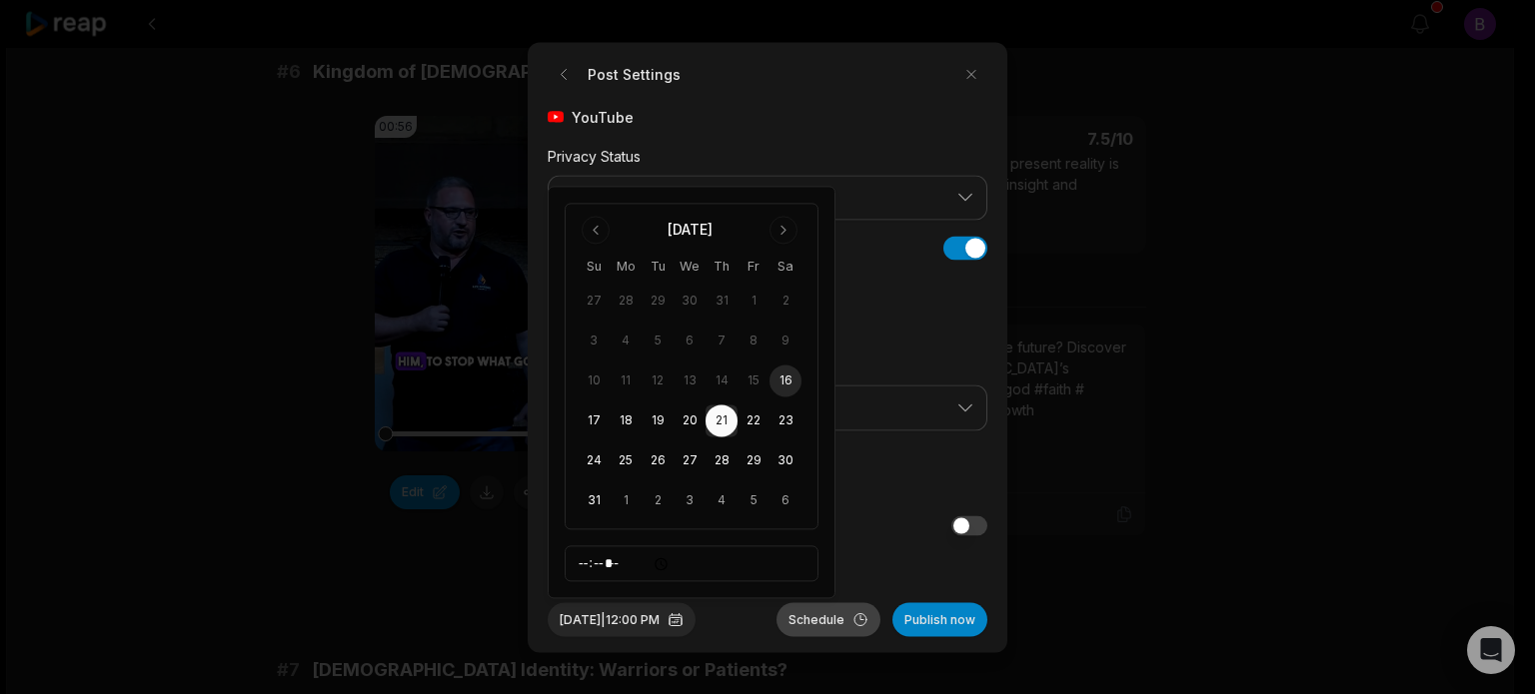
click at [830, 619] on button "Schedule" at bounding box center [828, 619] width 104 height 34
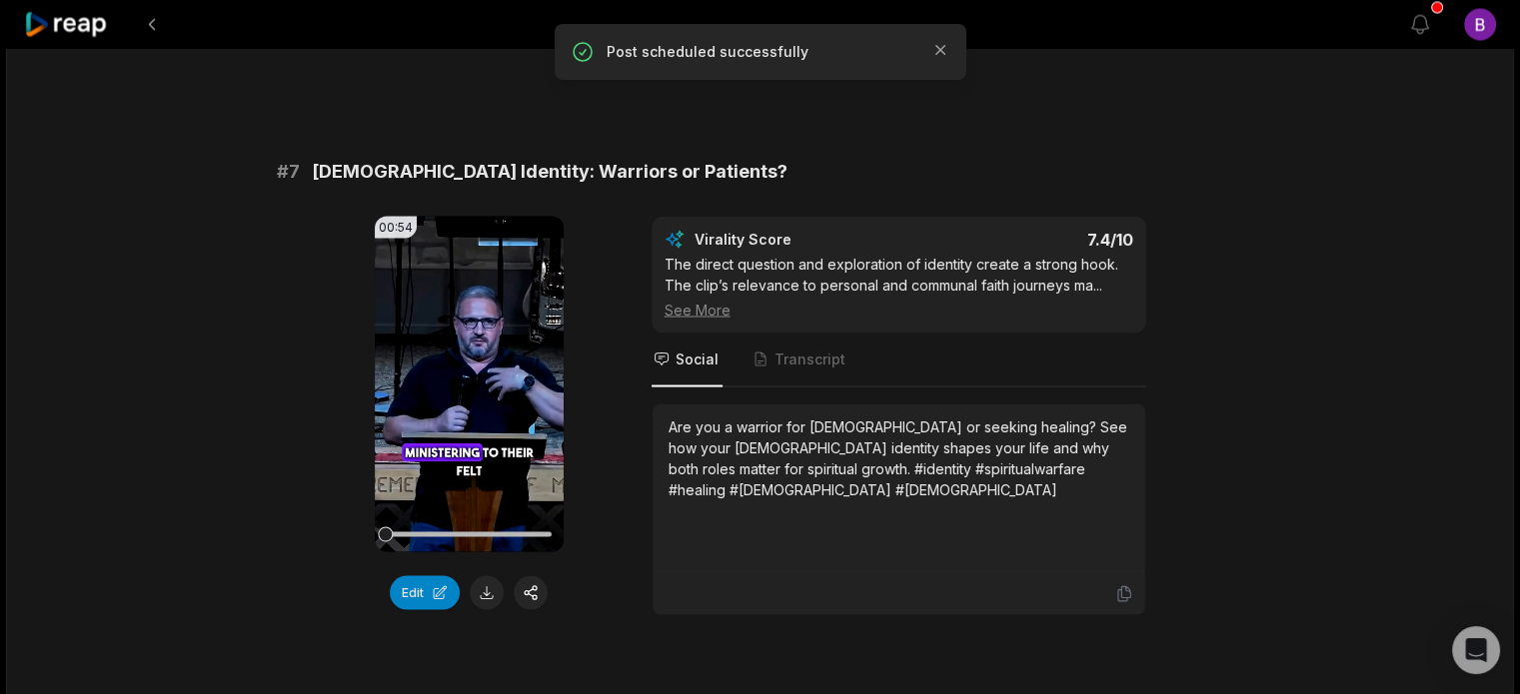
scroll to position [3597, 0]
click at [532, 574] on button "button" at bounding box center [531, 591] width 34 height 34
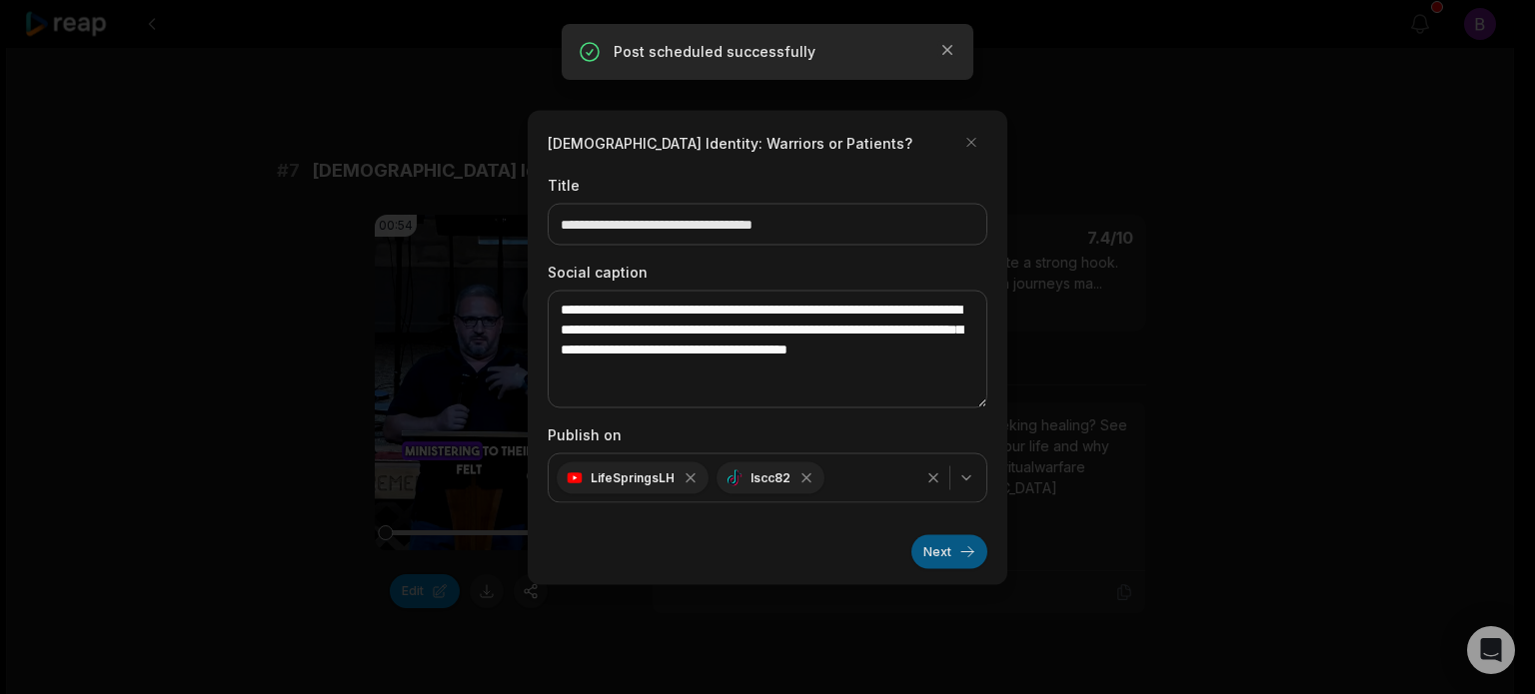
click at [955, 550] on button "Next" at bounding box center [949, 551] width 76 height 34
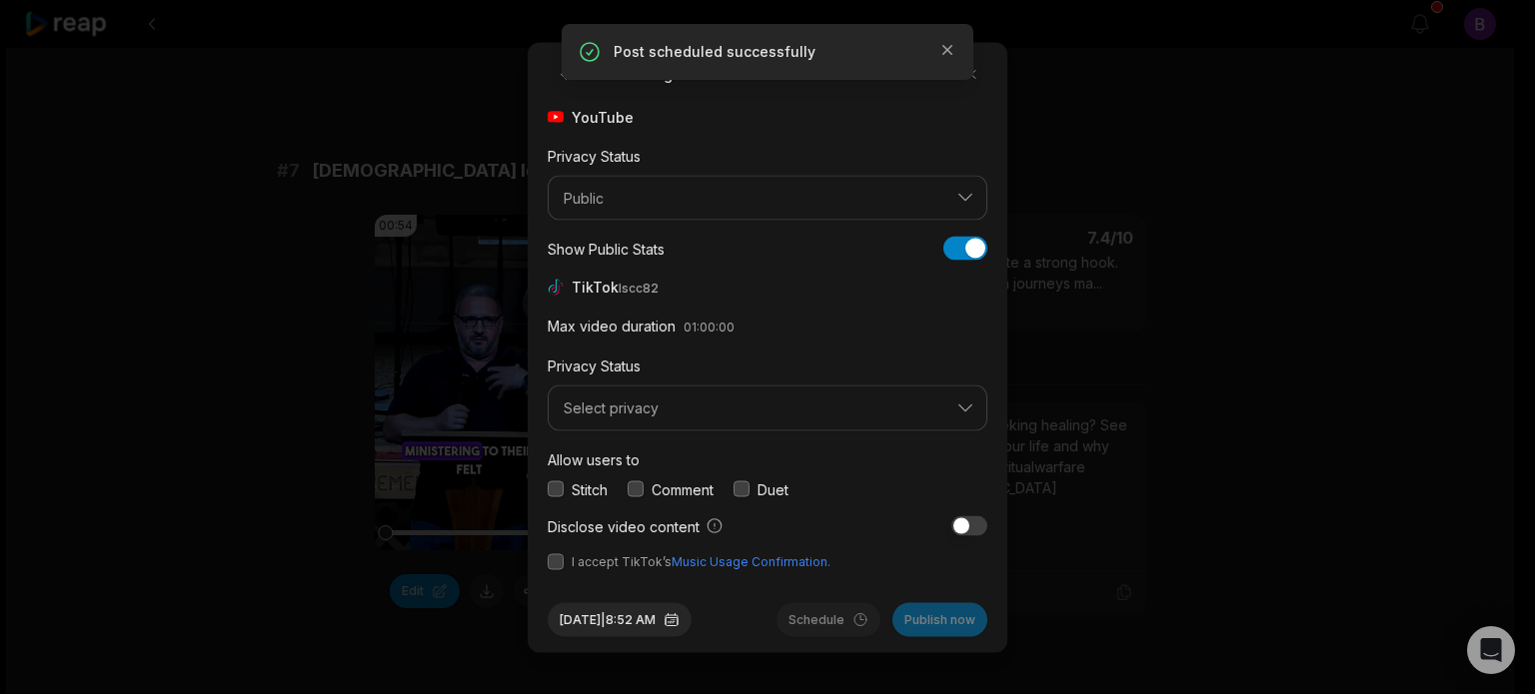
click at [631, 491] on button "button" at bounding box center [635, 490] width 16 height 16
click at [547, 555] on button "button" at bounding box center [555, 561] width 16 height 16
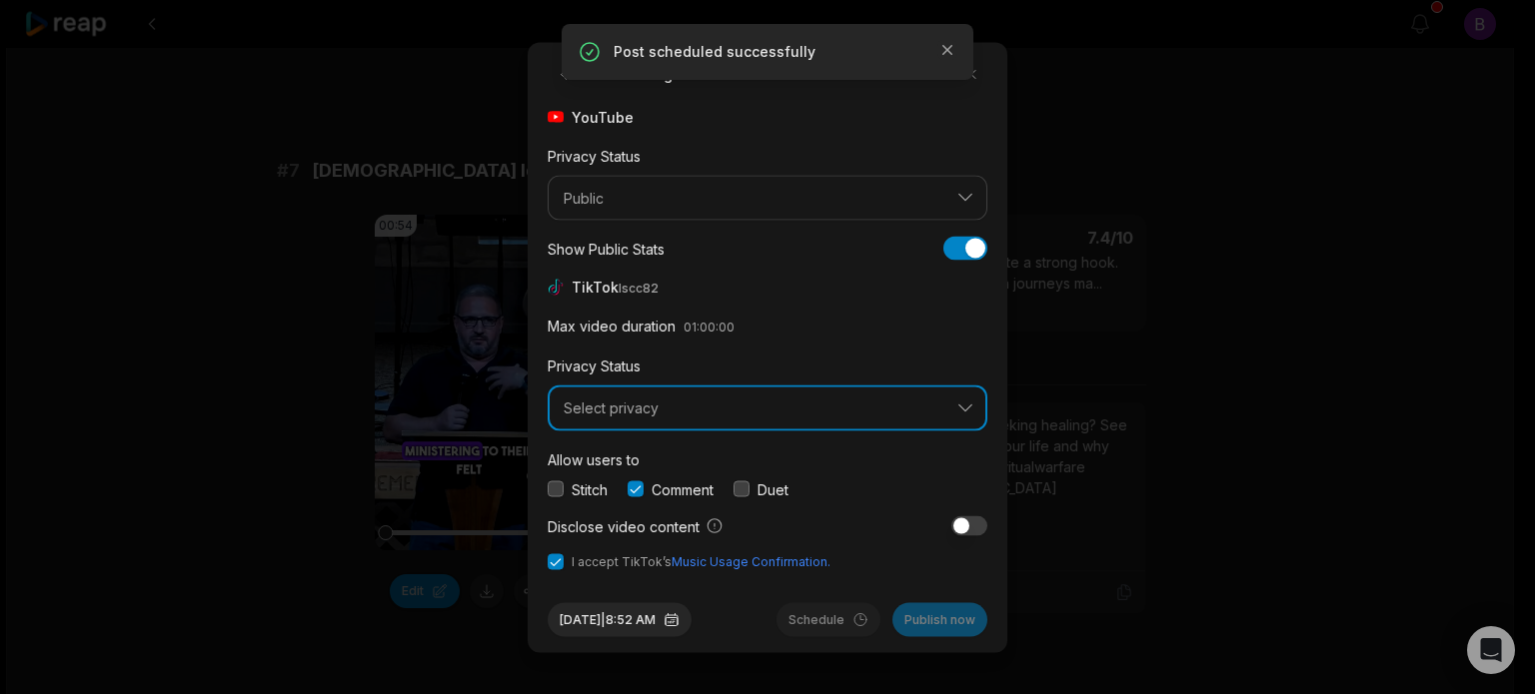
click at [635, 408] on span "Select privacy" at bounding box center [753, 409] width 380 height 18
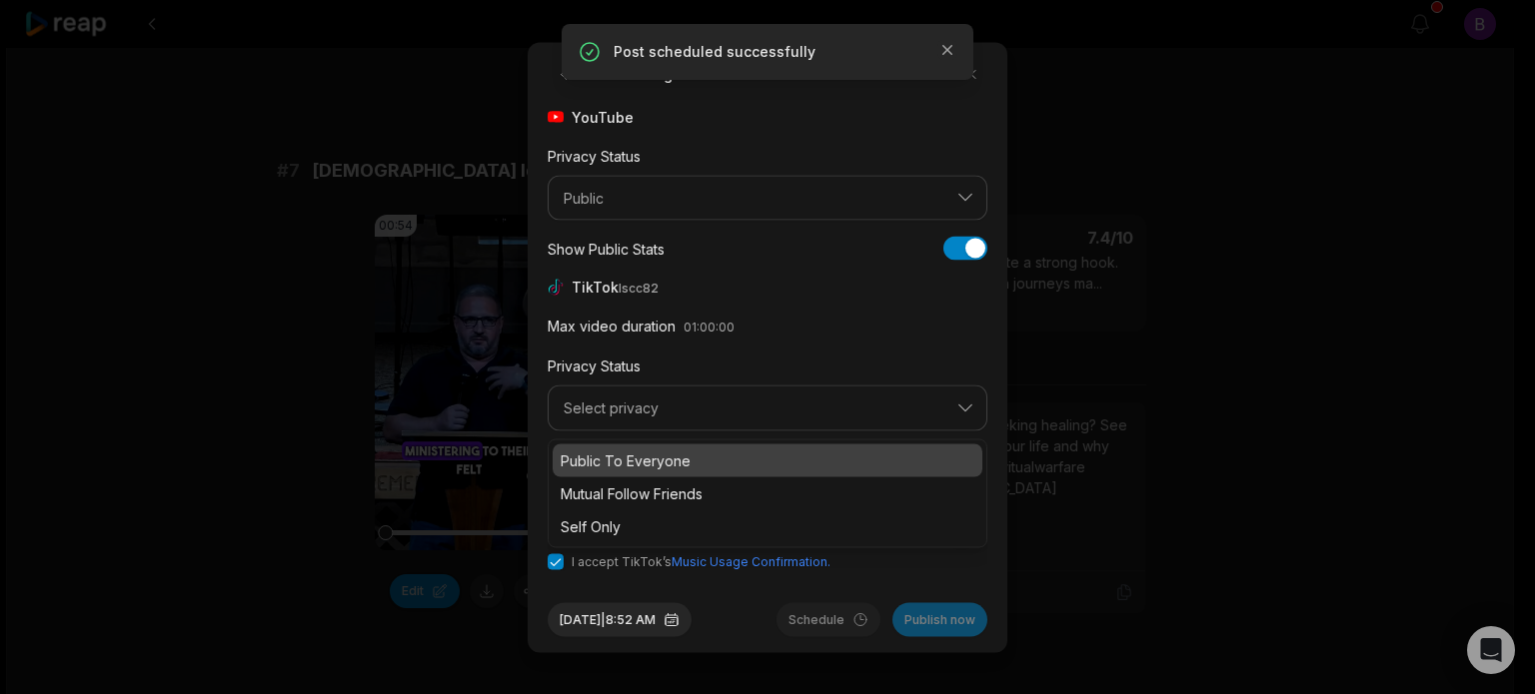
click at [635, 456] on p "Public To Everyone" at bounding box center [767, 460] width 414 height 21
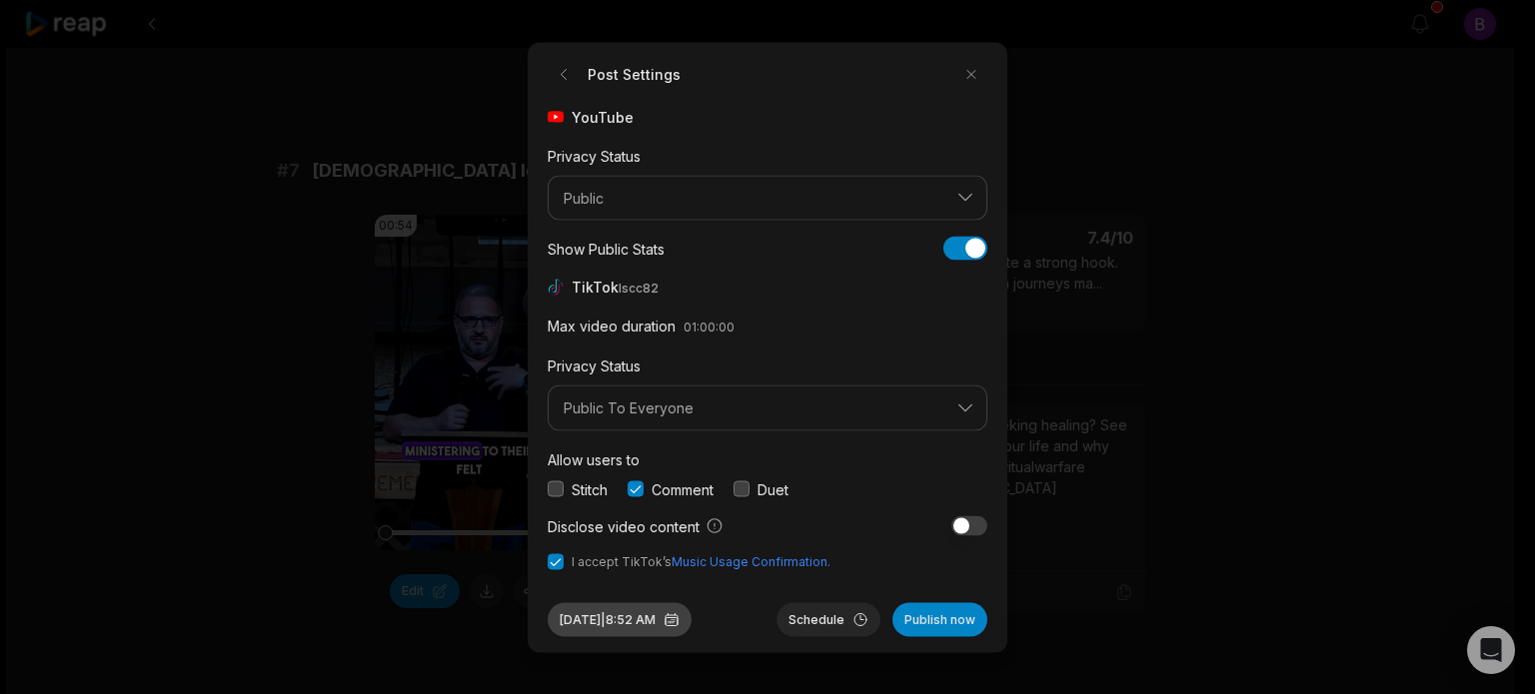
click at [643, 608] on button "[DATE] 8:52 AM" at bounding box center [619, 619] width 144 height 34
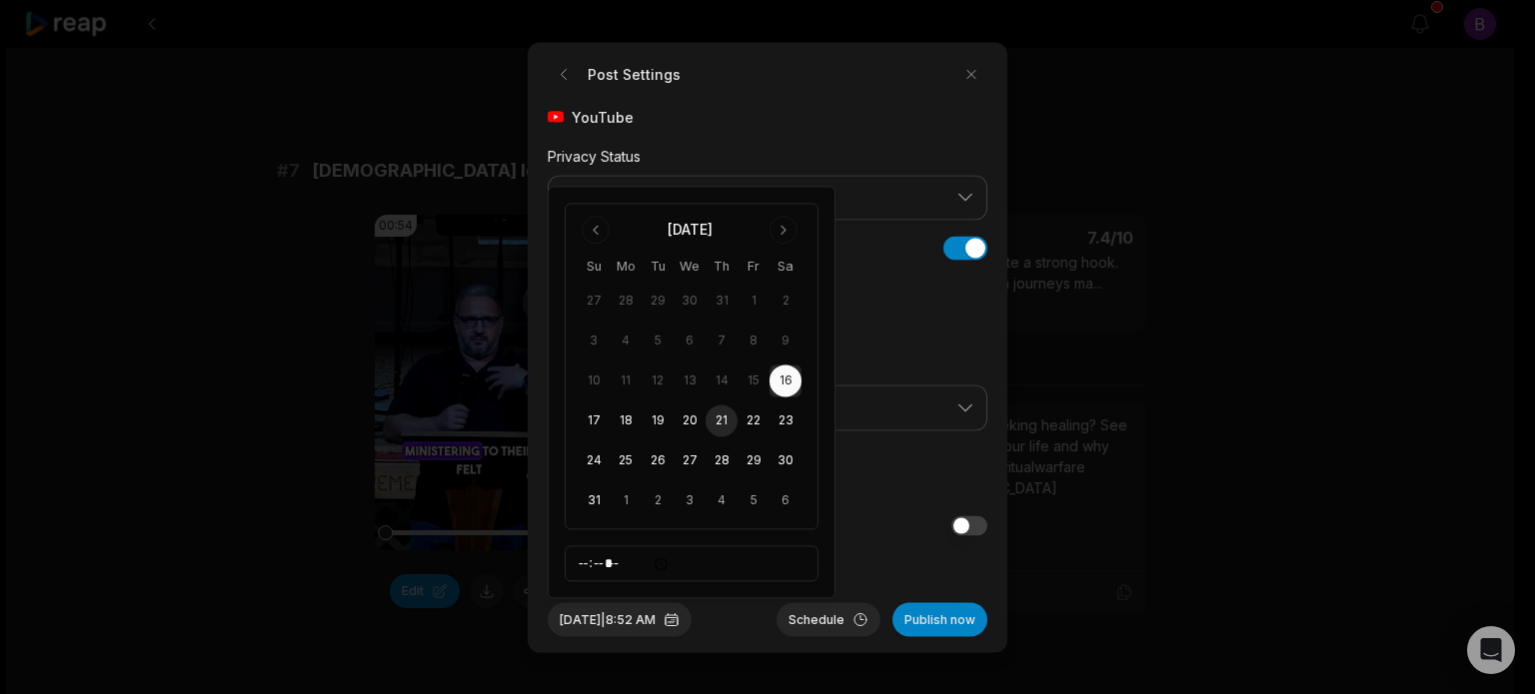
click at [725, 420] on button "21" at bounding box center [721, 422] width 32 height 32
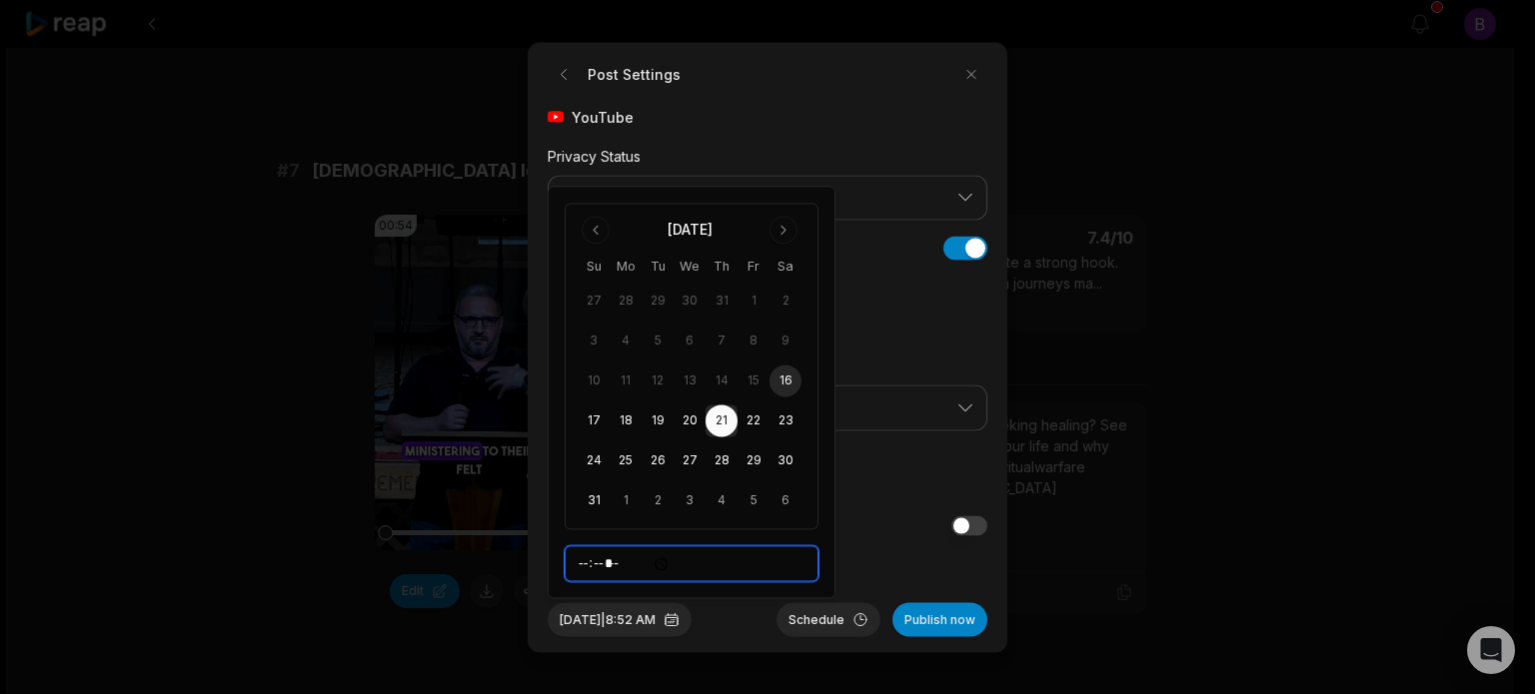
click at [587, 564] on input "*****" at bounding box center [691, 564] width 254 height 36
type input "*****"
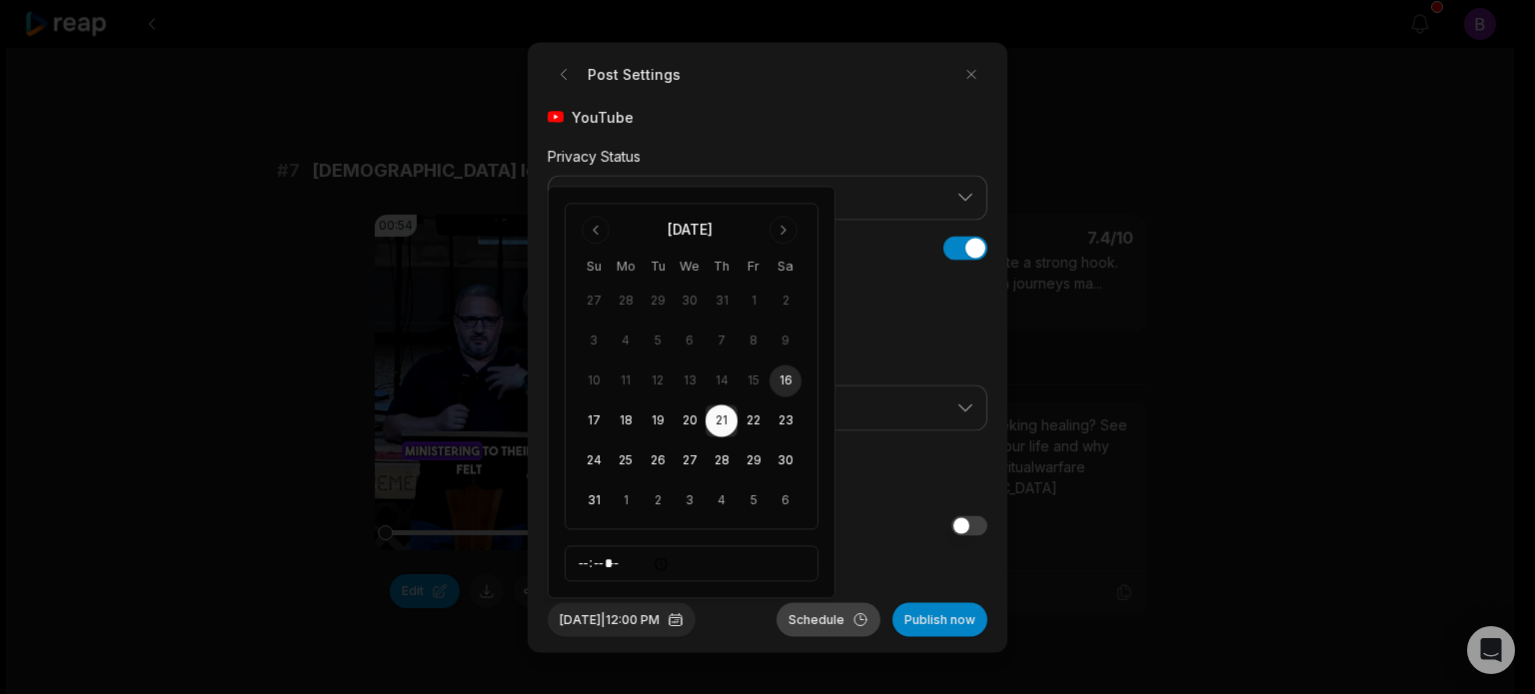
click at [797, 618] on button "Schedule" at bounding box center [828, 619] width 104 height 34
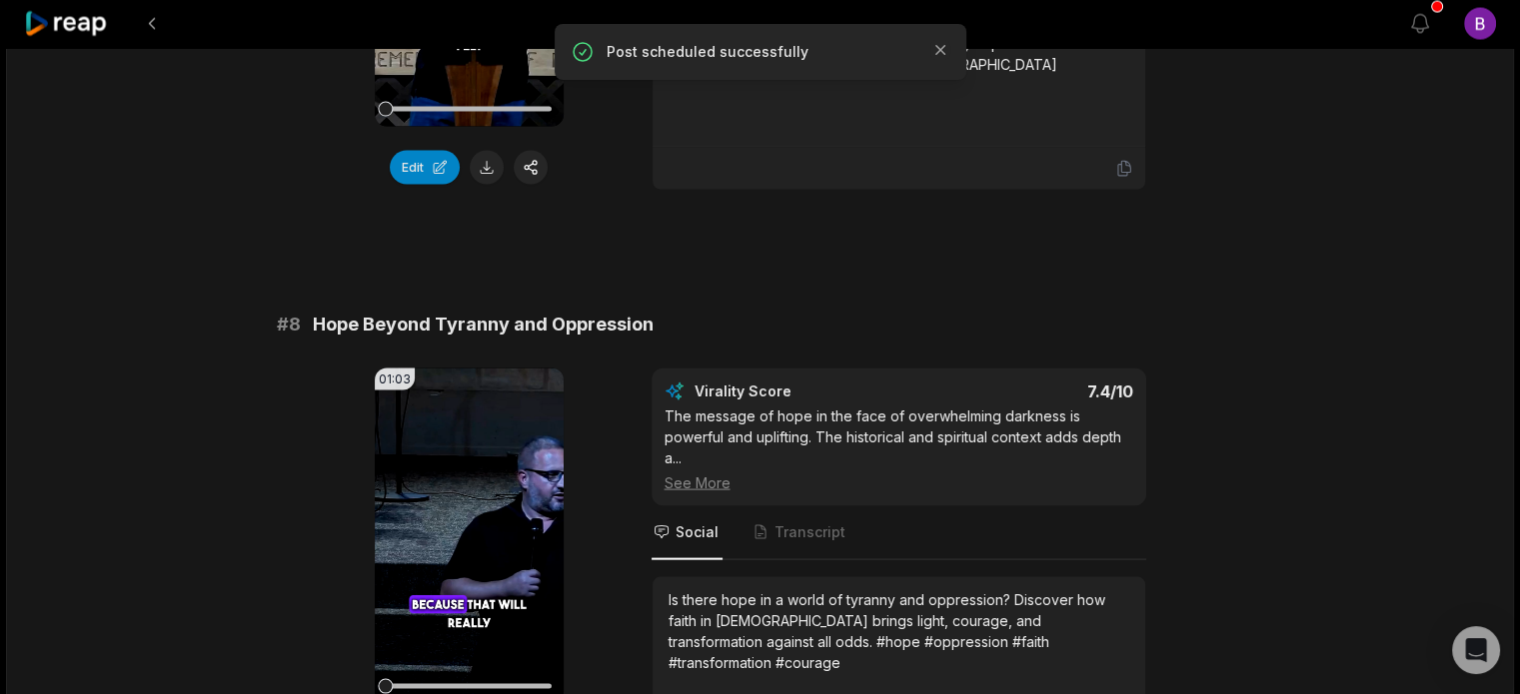
scroll to position [4096, 0]
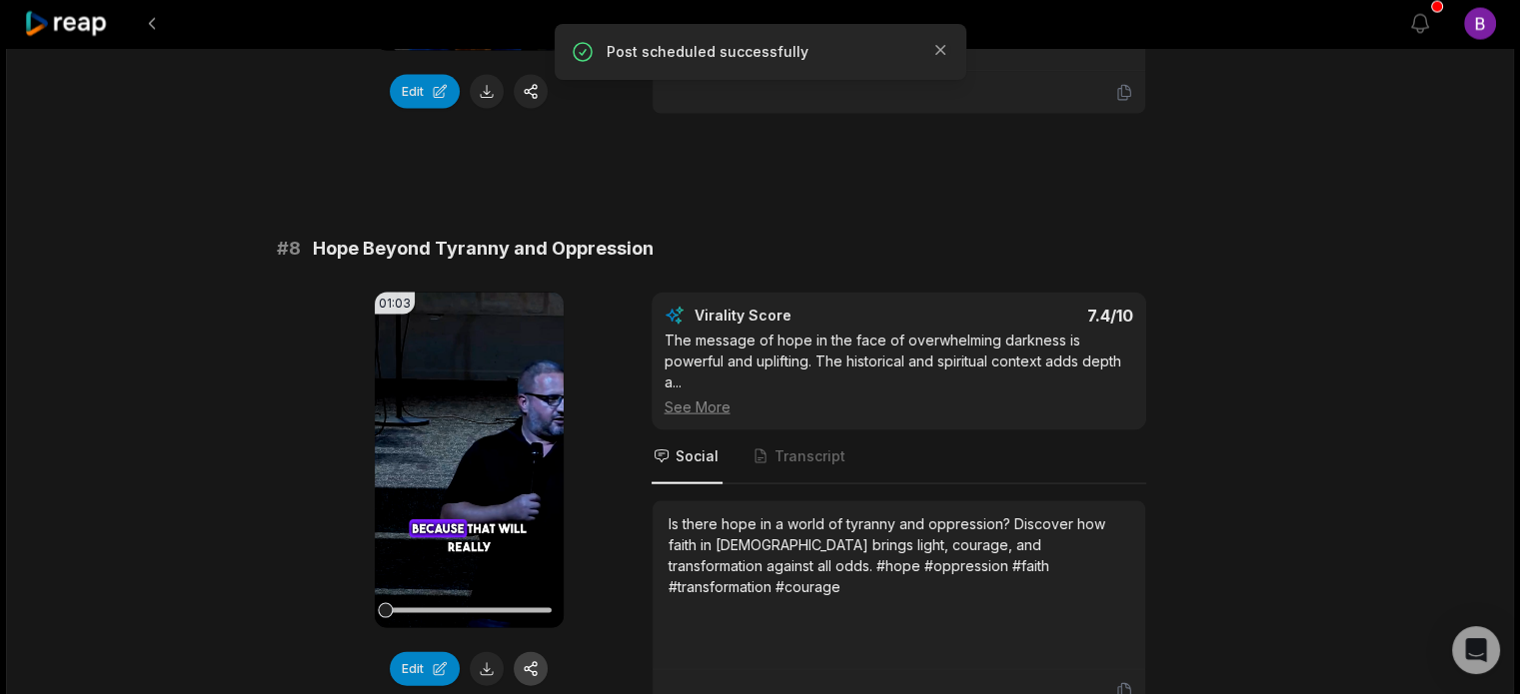
click at [536, 652] on button "button" at bounding box center [531, 669] width 34 height 34
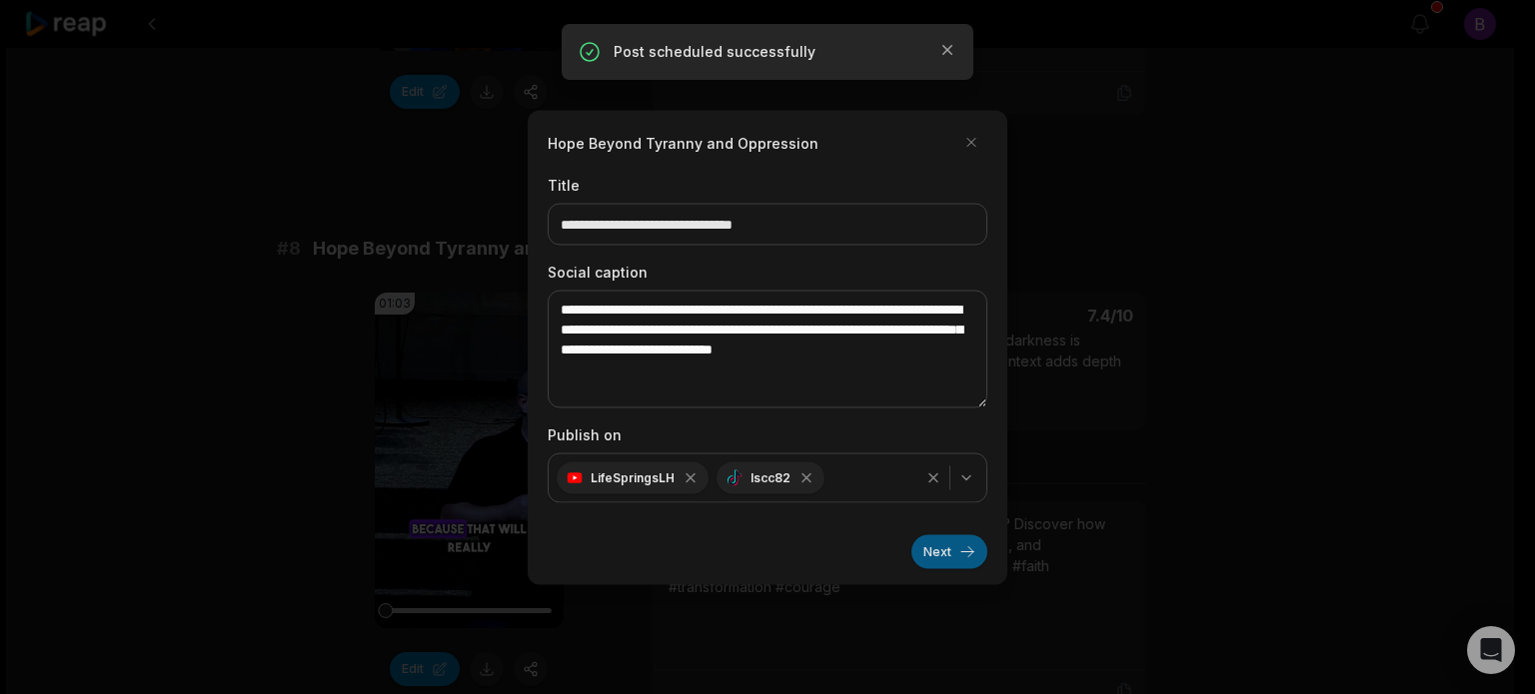
click at [931, 558] on button "Next" at bounding box center [949, 551] width 76 height 34
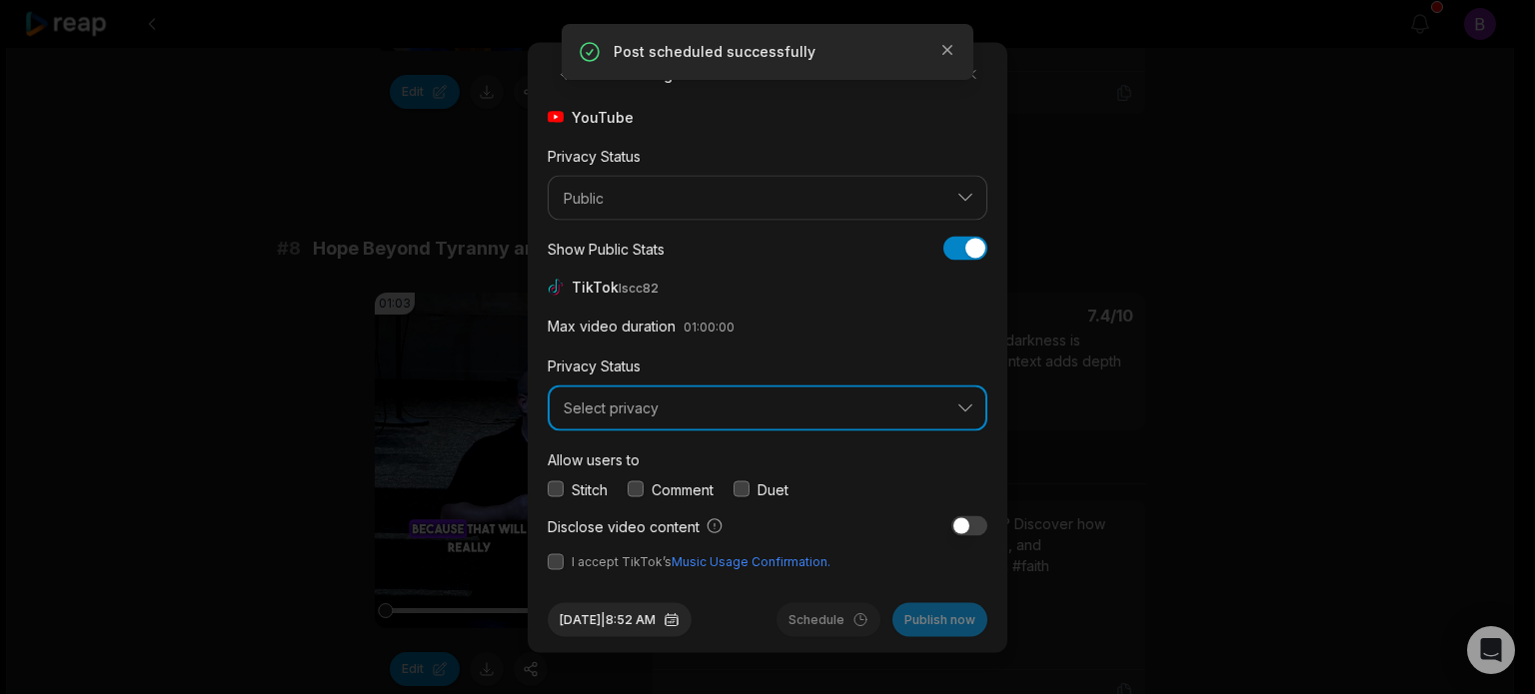
click at [655, 415] on span "Select privacy" at bounding box center [753, 409] width 380 height 18
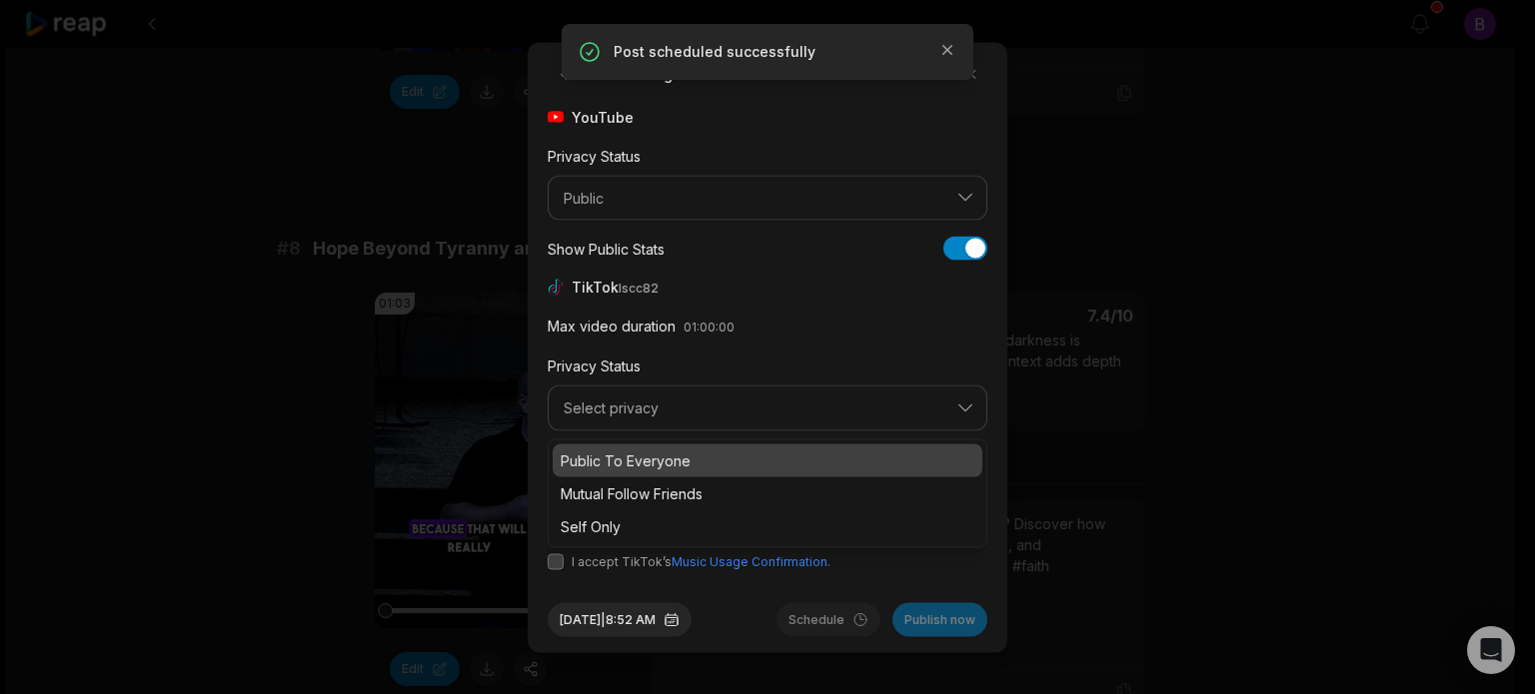
click at [620, 458] on p "Public To Everyone" at bounding box center [767, 460] width 414 height 21
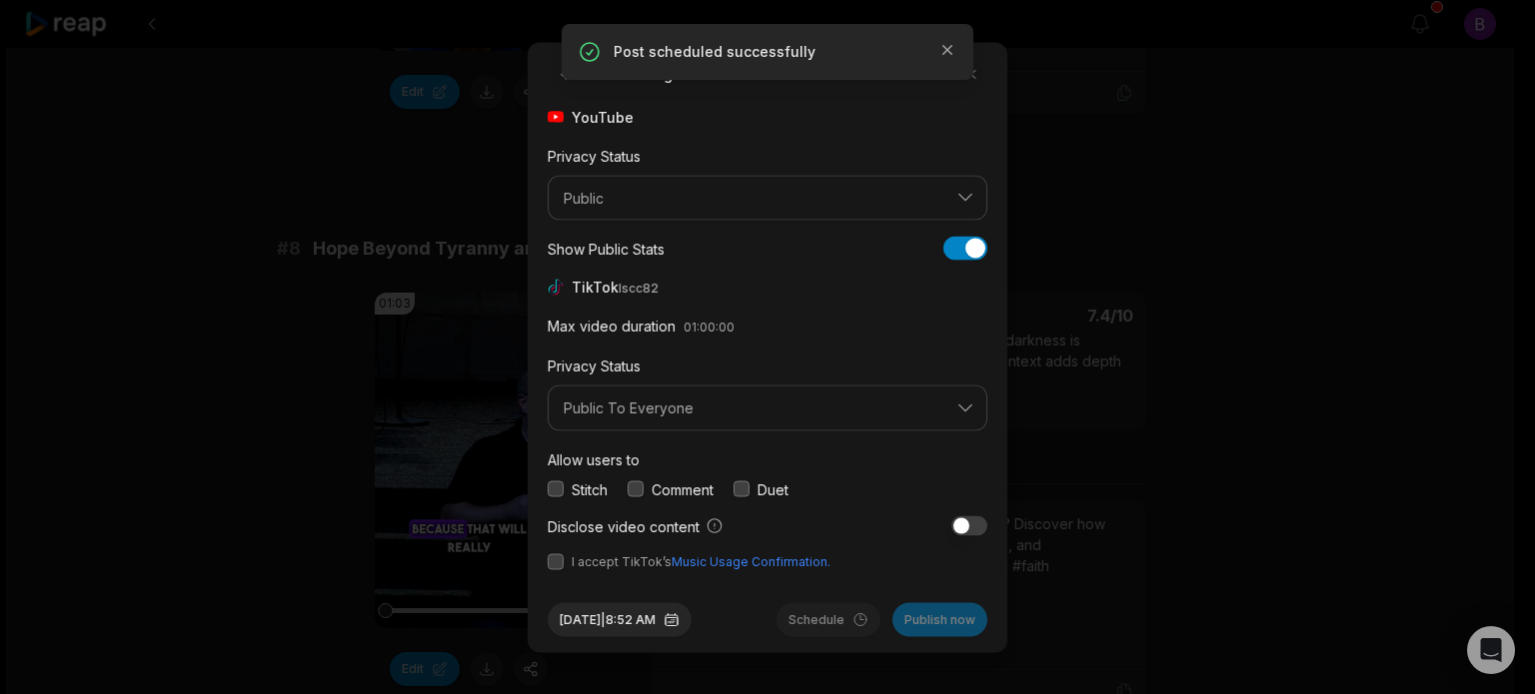
click at [666, 486] on label "Comment" at bounding box center [682, 489] width 62 height 21
click at [640, 492] on button "button" at bounding box center [635, 490] width 16 height 16
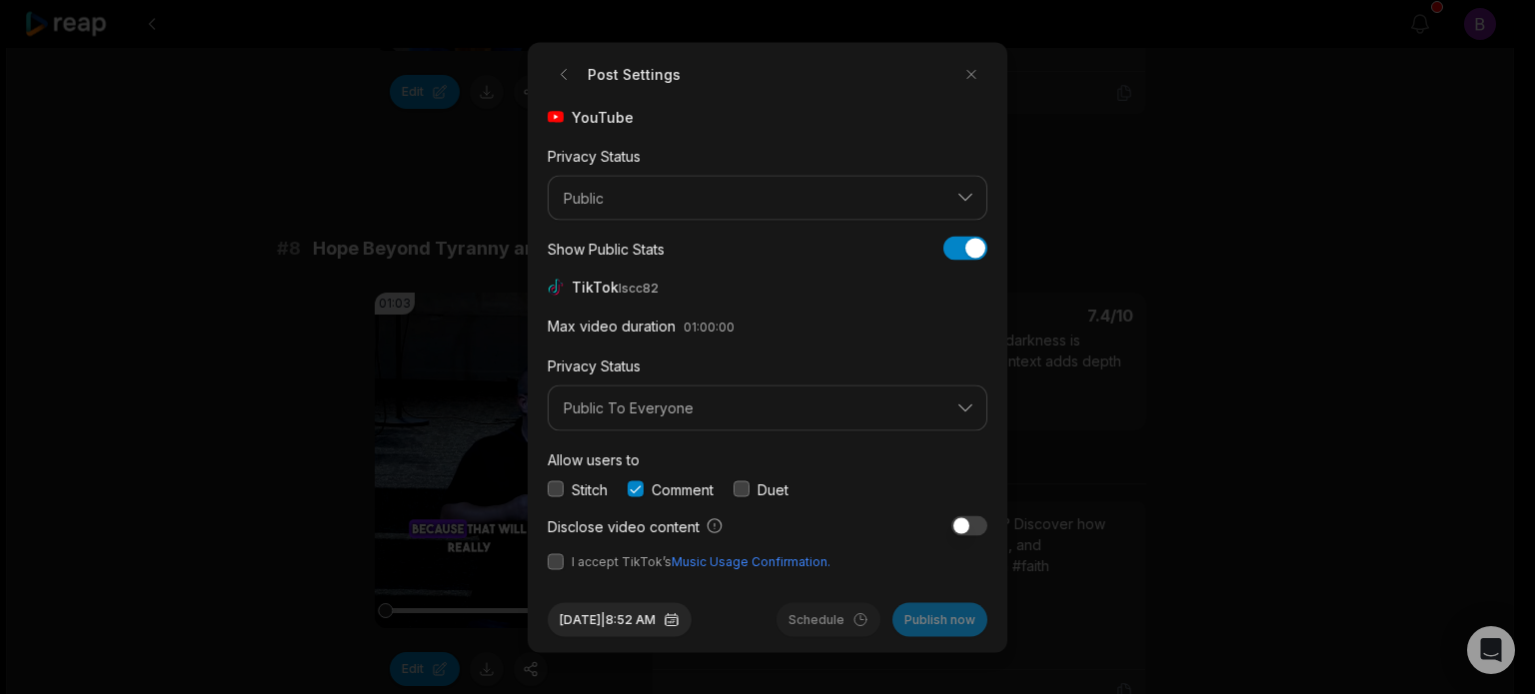
click at [557, 562] on button "button" at bounding box center [555, 561] width 16 height 16
click at [683, 617] on button "[DATE] 8:52 AM" at bounding box center [619, 619] width 144 height 34
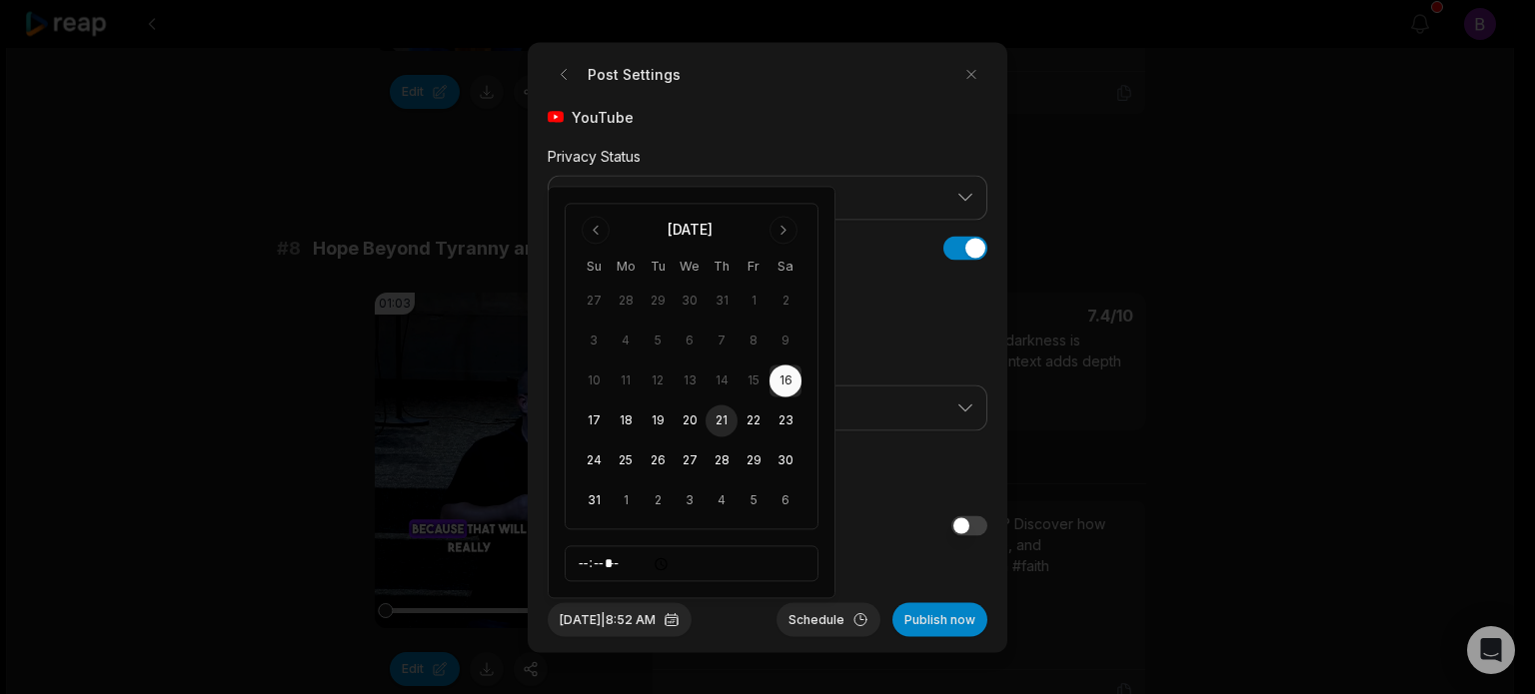
click at [724, 421] on button "21" at bounding box center [721, 422] width 32 height 32
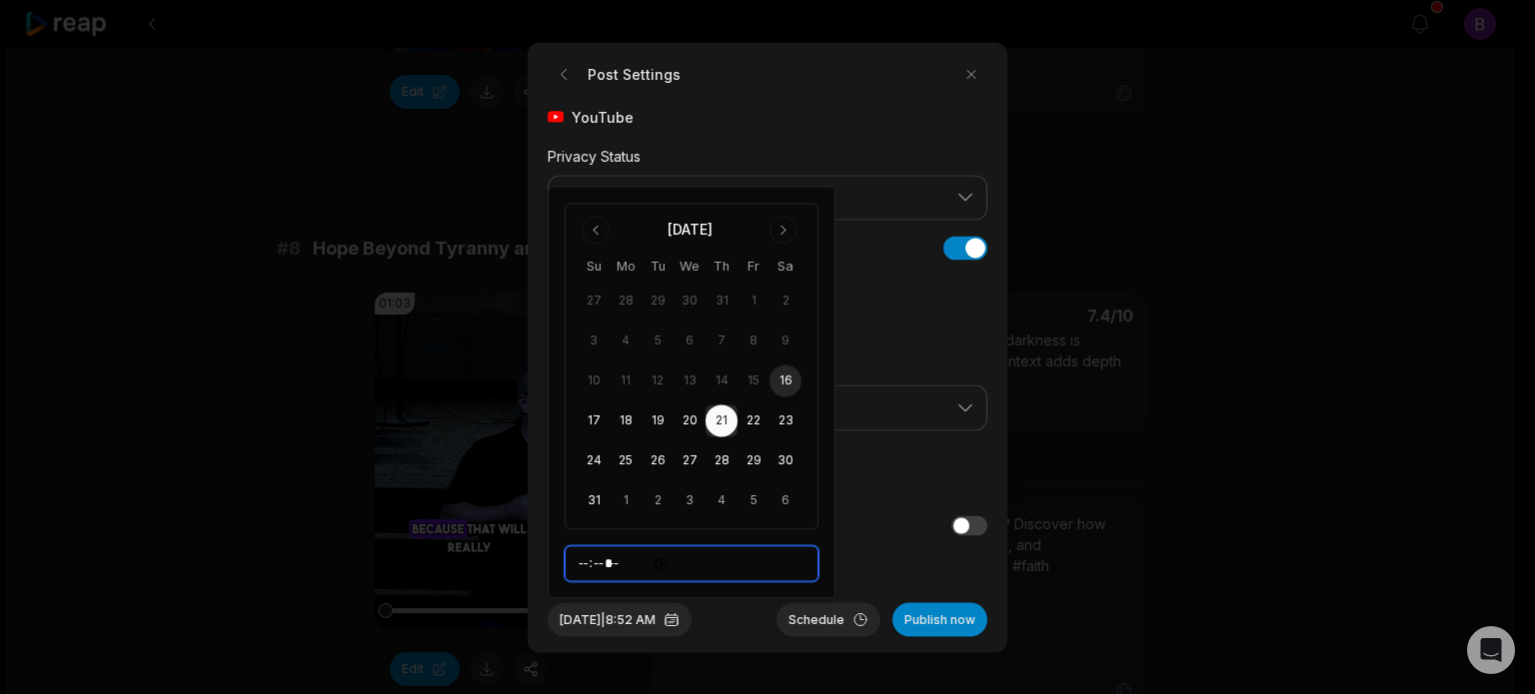
click at [584, 558] on input "*****" at bounding box center [691, 564] width 254 height 36
type input "*****"
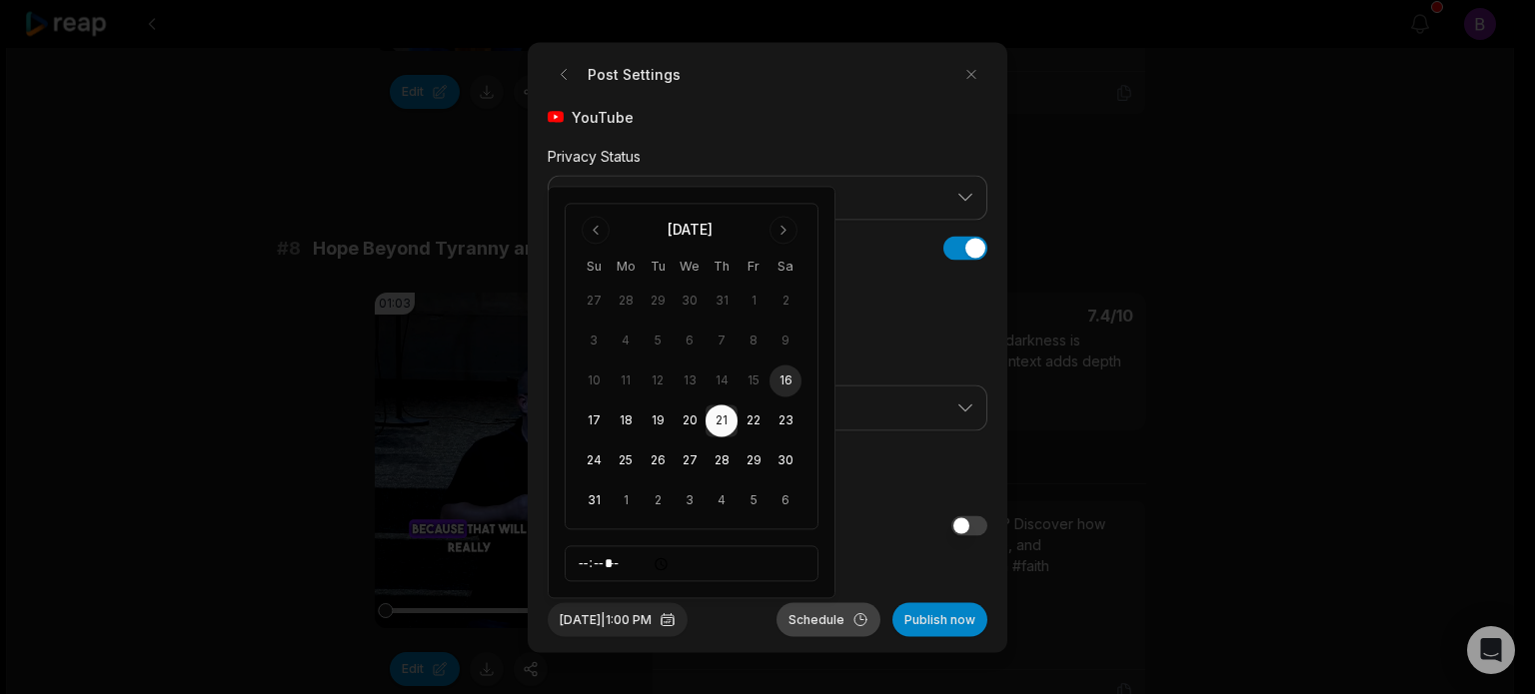
click at [822, 622] on button "Schedule" at bounding box center [828, 619] width 104 height 34
